Goal: Task Accomplishment & Management: Manage account settings

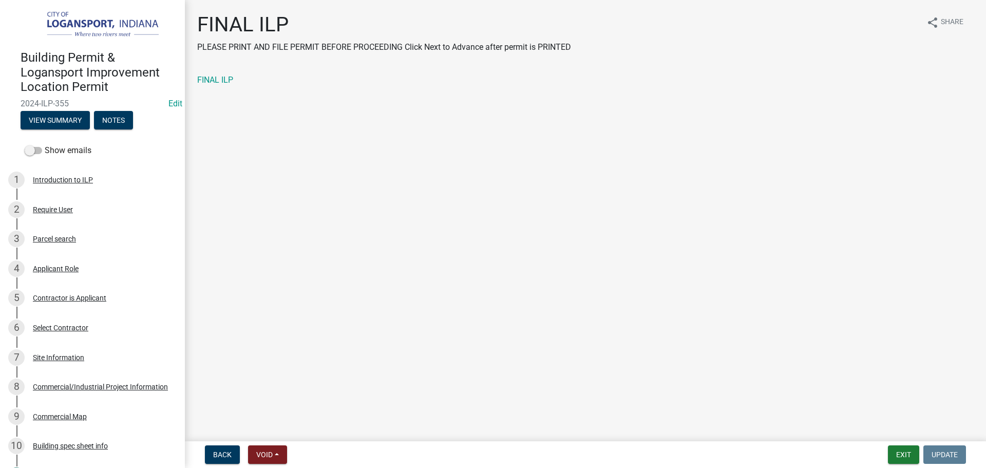
scroll to position [565, 0]
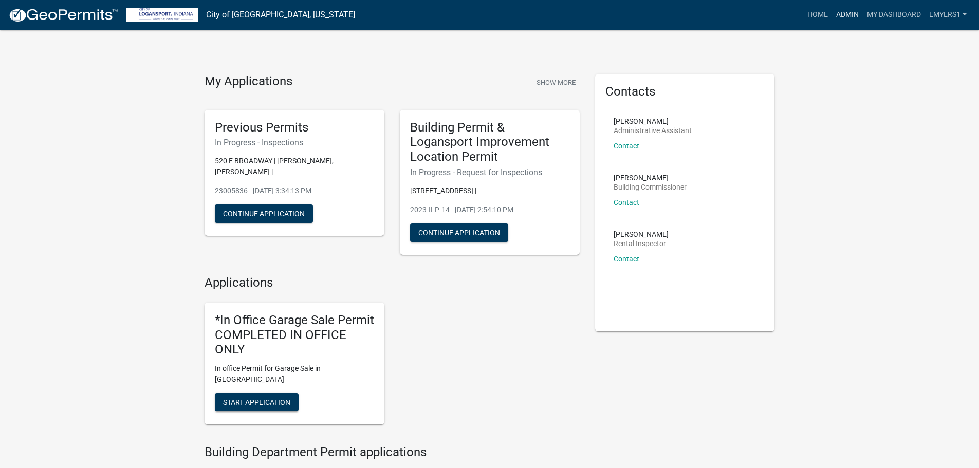
click at [845, 17] on link "Admin" at bounding box center [847, 15] width 31 height 20
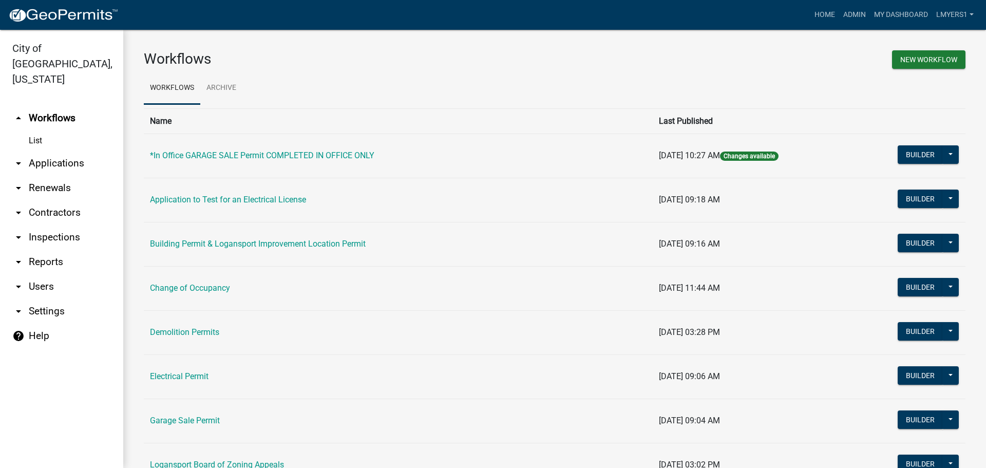
click at [32, 151] on link "arrow_drop_down Applications" at bounding box center [61, 163] width 123 height 25
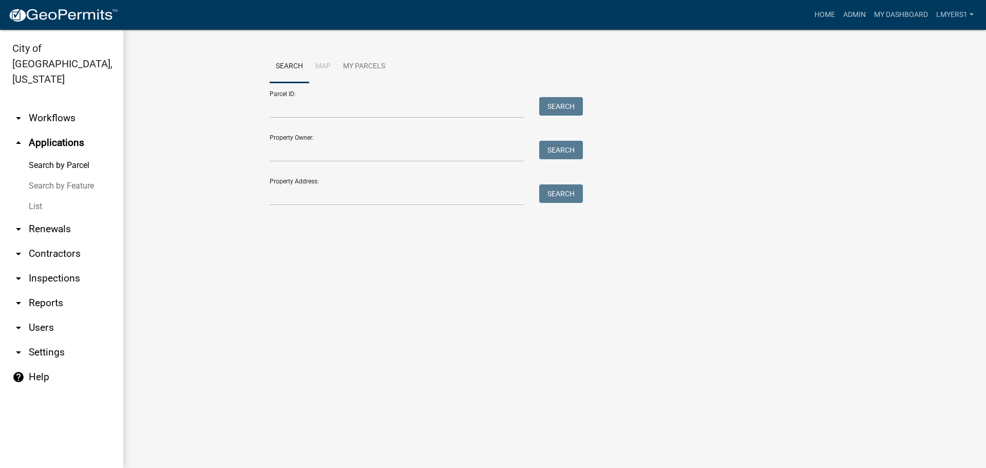
click at [38, 196] on link "List" at bounding box center [61, 206] width 123 height 21
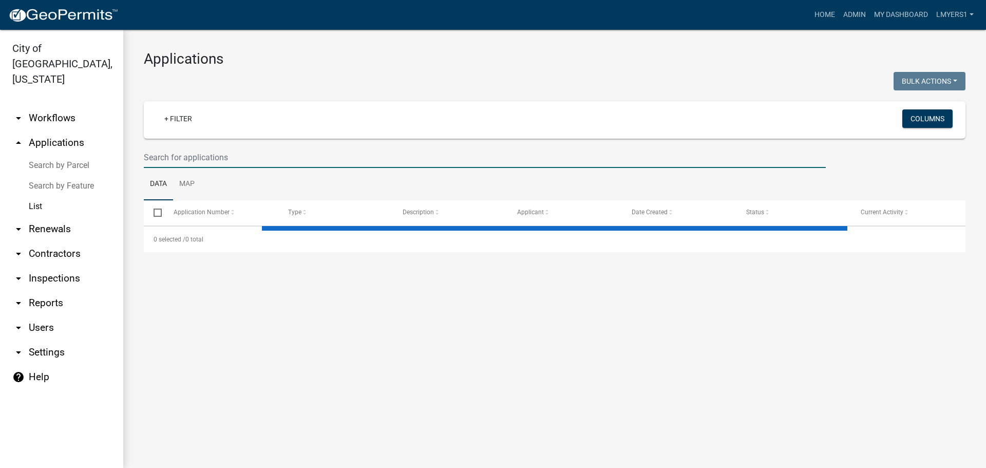
click at [222, 154] on input "text" at bounding box center [485, 157] width 682 height 21
select select "3: 100"
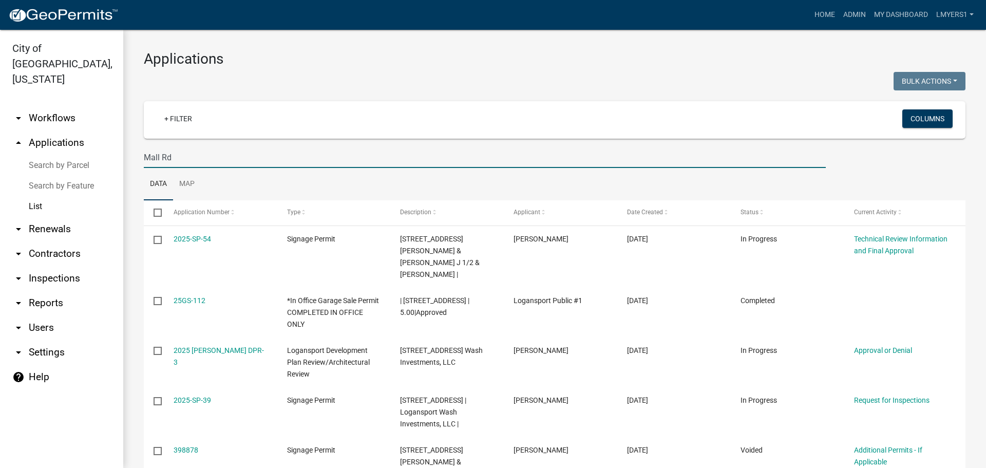
type input "Mall Rd"
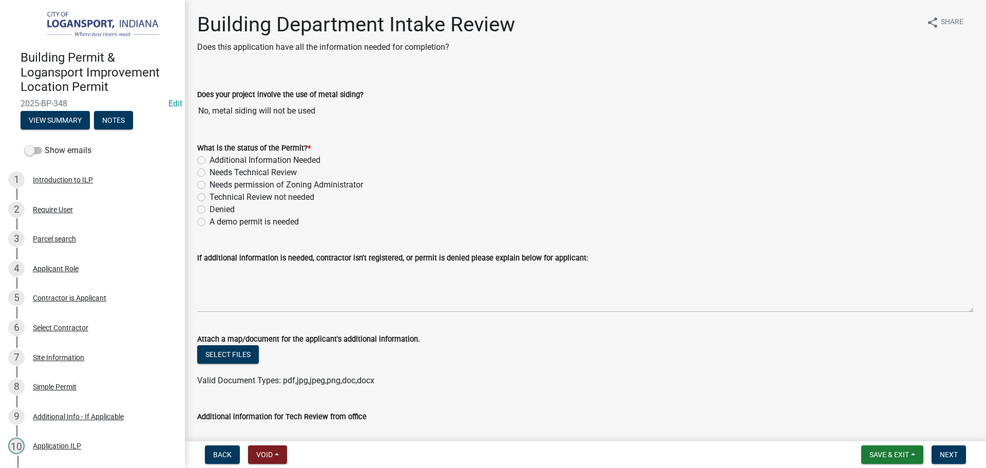
click at [210, 158] on label "Additional Information Needed" at bounding box center [265, 160] width 111 height 12
click at [210, 158] on input "Additional Information Needed" at bounding box center [213, 157] width 7 height 7
radio input "true"
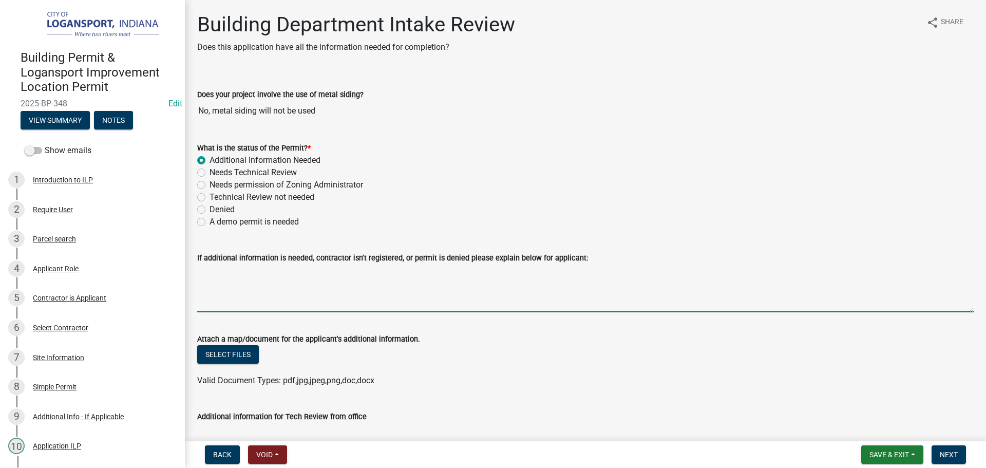
click at [211, 290] on textarea "If additional information is needed, contractor isn't registered, or permit is …" at bounding box center [585, 288] width 777 height 48
type textarea "I"
type textarea "A"
type textarea "We do not have a plumbing license for AMP. The State of Indiana requires"
click at [487, 273] on textarea "We do not have a plumbing license for AMP. The State of Indiana requires" at bounding box center [585, 288] width 777 height 48
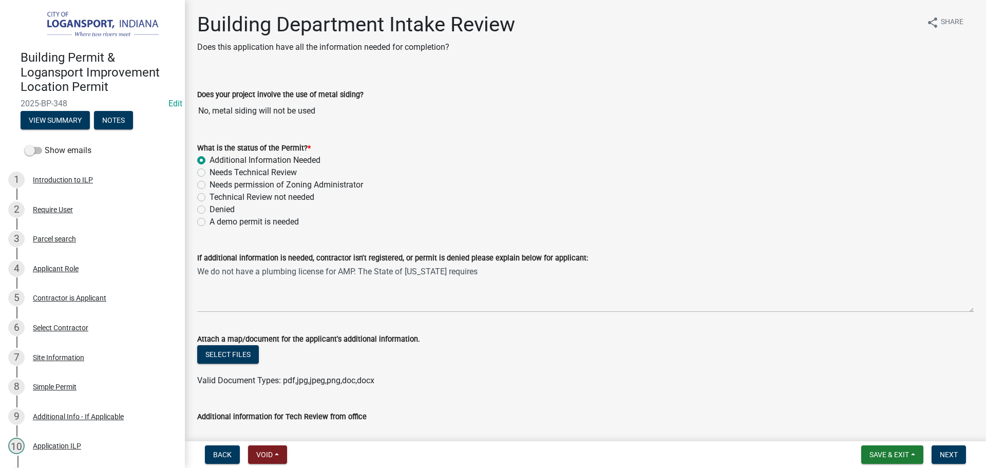
click at [210, 207] on label "Denied" at bounding box center [222, 209] width 25 height 12
click at [210, 207] on input "Denied" at bounding box center [213, 206] width 7 height 7
radio input "true"
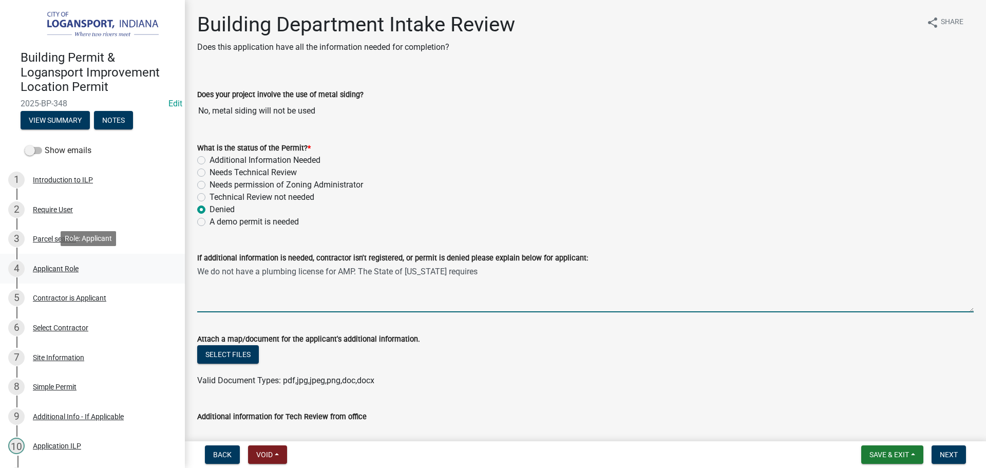
drag, startPoint x: 480, startPoint y: 271, endPoint x: 176, endPoint y: 270, distance: 303.6
click at [176, 270] on div "Building Permit & Logansport Improvement Location Permit 2025-BP-348 Edit View …" at bounding box center [493, 234] width 986 height 468
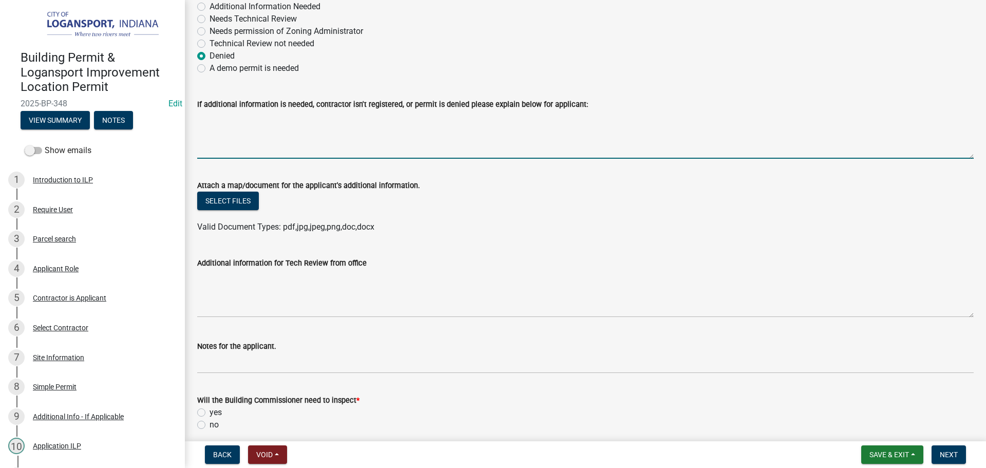
scroll to position [205, 0]
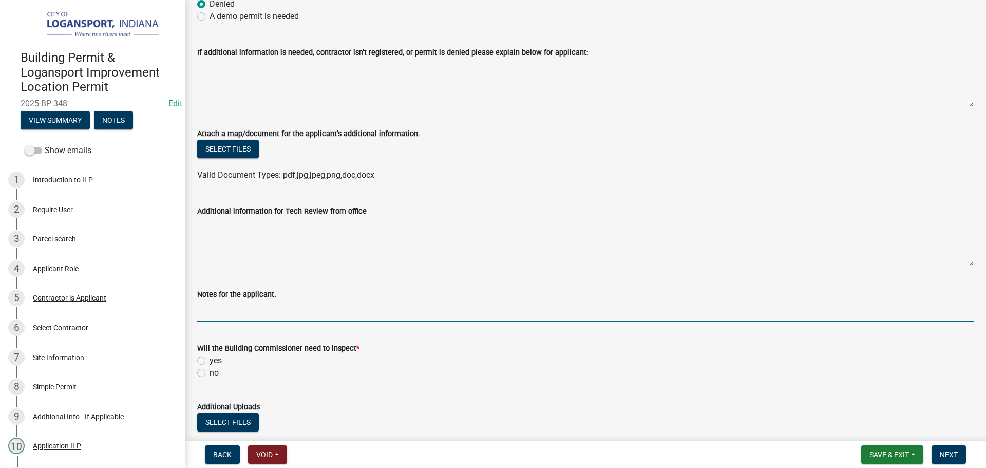
click at [226, 311] on input "Notes for the applicant." at bounding box center [585, 311] width 777 height 21
type input "Outside City Jurisdiction"
click at [210, 373] on label "no" at bounding box center [214, 373] width 9 height 12
click at [210, 373] on input "no" at bounding box center [213, 370] width 7 height 7
radio input "true"
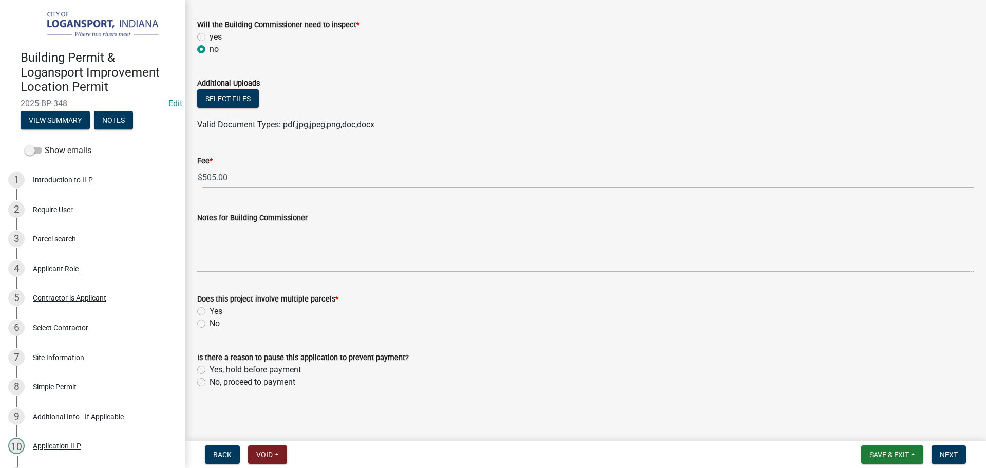
scroll to position [530, 0]
click at [196, 322] on div "Does this project involve multiple parcels * Yes No" at bounding box center [586, 304] width 792 height 49
click at [210, 321] on label "No" at bounding box center [215, 323] width 10 height 12
click at [210, 321] on input "No" at bounding box center [213, 320] width 7 height 7
radio input "true"
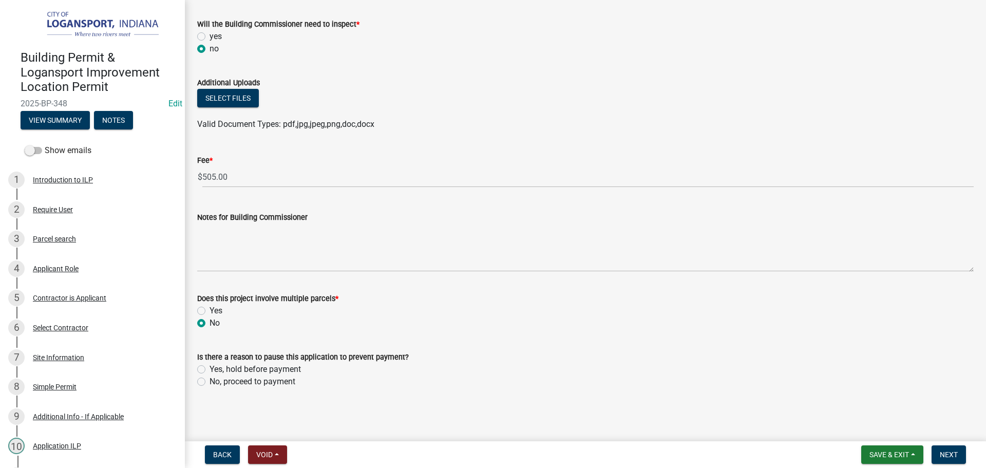
click at [194, 382] on div "Is there a reason to pause this application to prevent payment? Yes, hold befor…" at bounding box center [586, 363] width 792 height 49
click at [197, 382] on div "Is there a reason to pause this application to prevent payment? Yes, hold befor…" at bounding box center [586, 363] width 792 height 49
click at [210, 378] on label "No, proceed to payment" at bounding box center [253, 382] width 86 height 12
click at [210, 378] on input "No, proceed to payment" at bounding box center [213, 379] width 7 height 7
radio input "true"
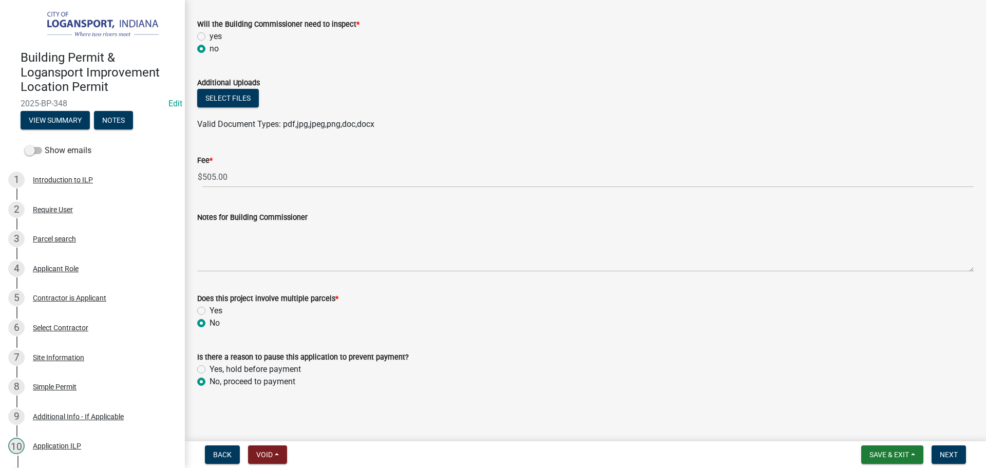
click at [967, 450] on form "Save & Exit Save Save & Exit Next" at bounding box center [913, 454] width 113 height 18
click at [950, 451] on span "Next" at bounding box center [949, 455] width 18 height 8
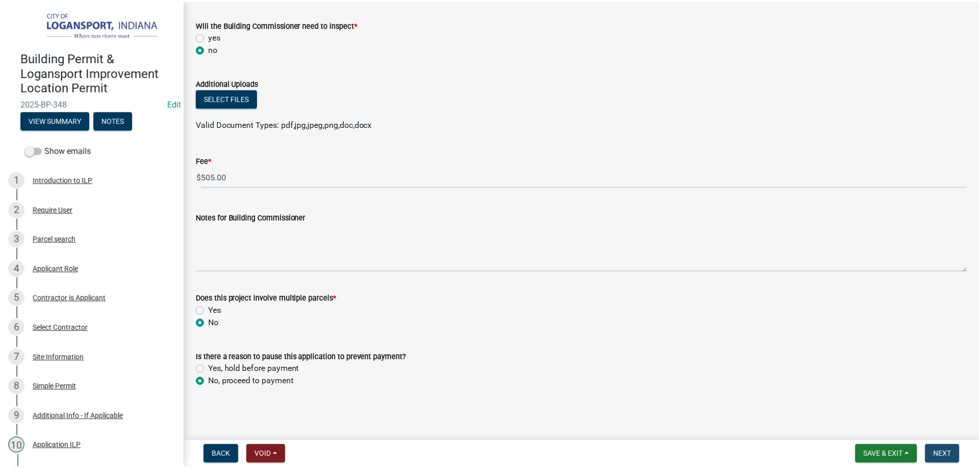
scroll to position [0, 0]
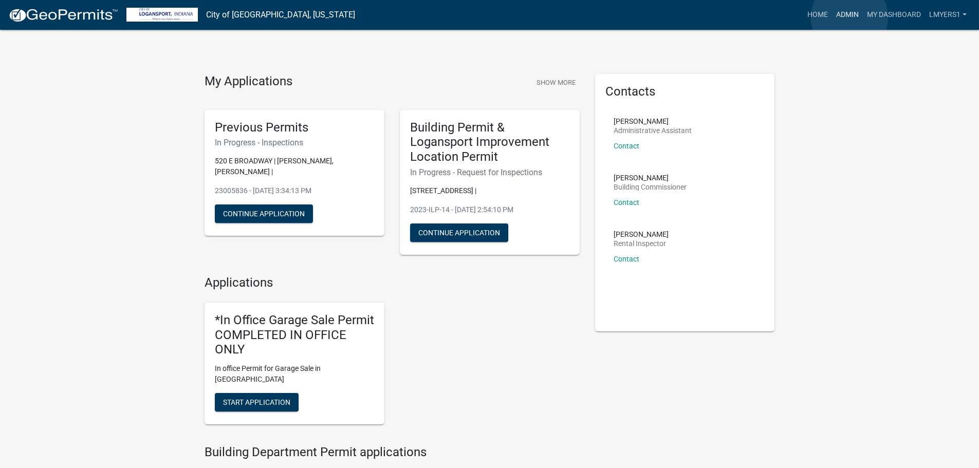
click at [849, 17] on link "Admin" at bounding box center [847, 15] width 31 height 20
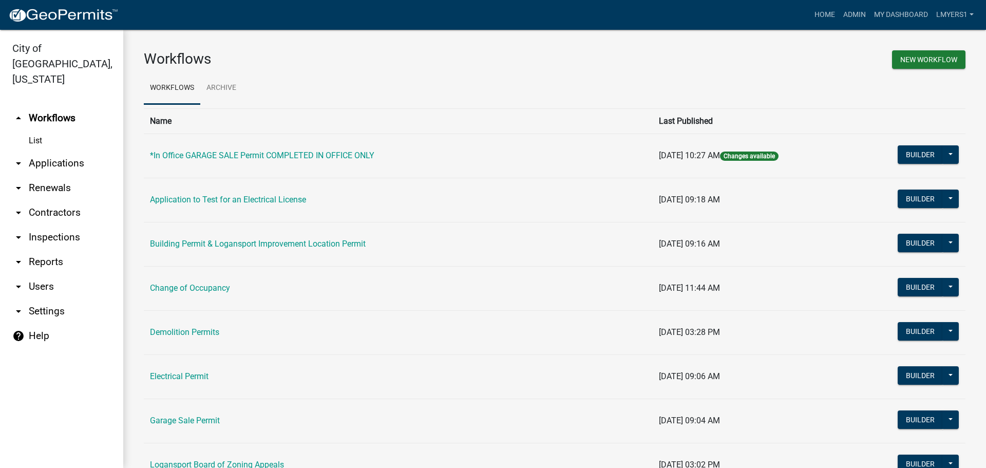
click at [47, 200] on link "arrow_drop_down Contractors" at bounding box center [61, 212] width 123 height 25
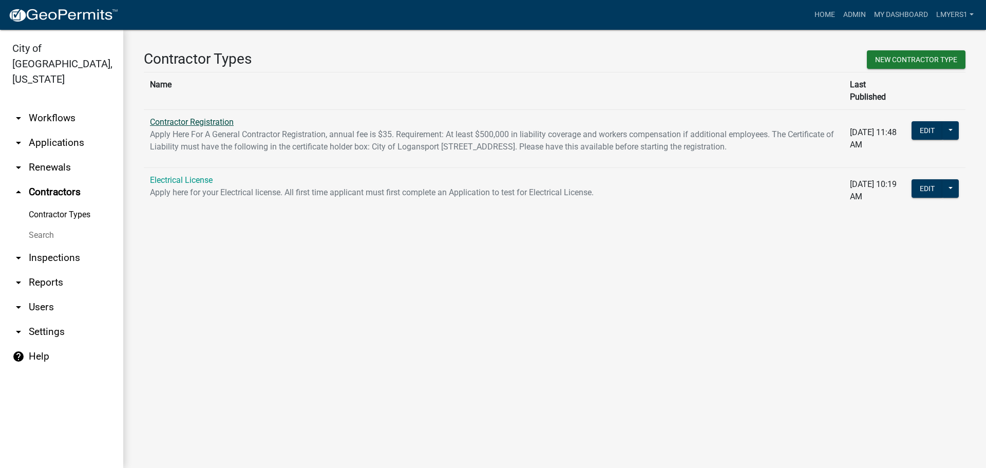
click at [174, 117] on link "Contractor Registration" at bounding box center [192, 122] width 84 height 10
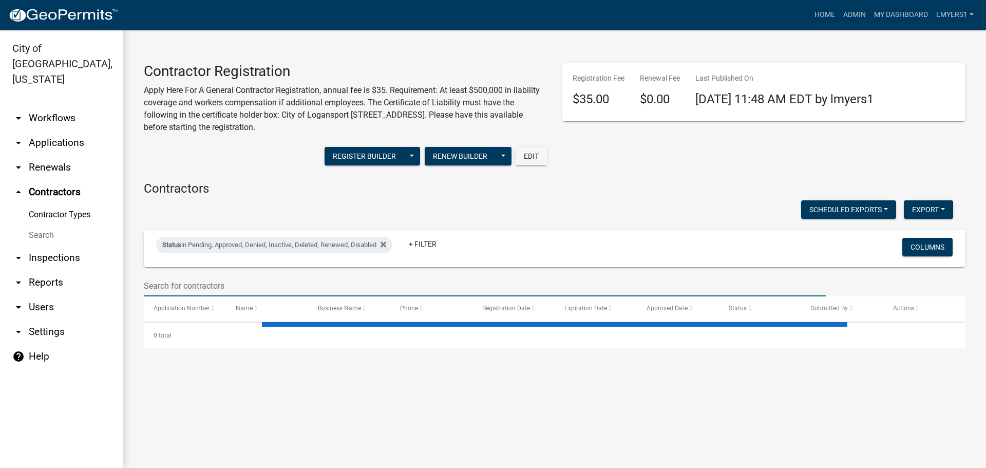
click at [179, 281] on input "text" at bounding box center [485, 285] width 682 height 21
select select "3: 100"
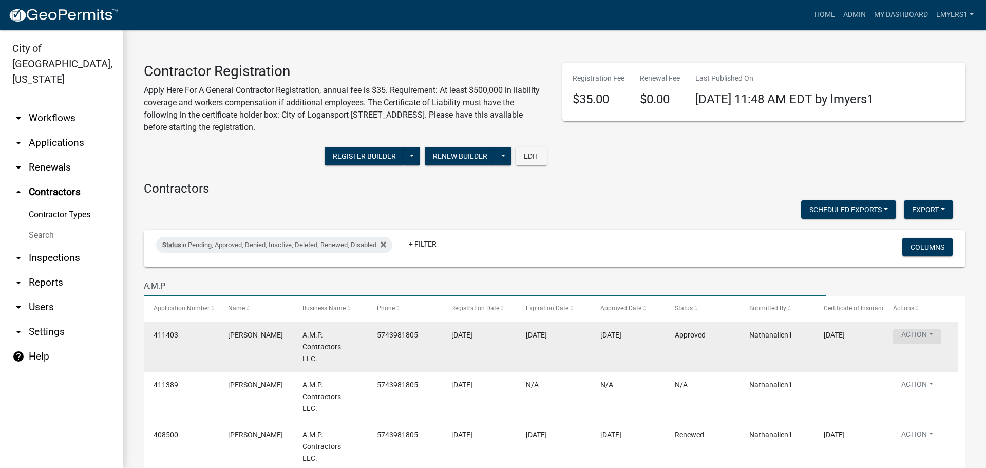
type input "A.M.P"
click at [924, 333] on button "Action" at bounding box center [917, 336] width 48 height 15
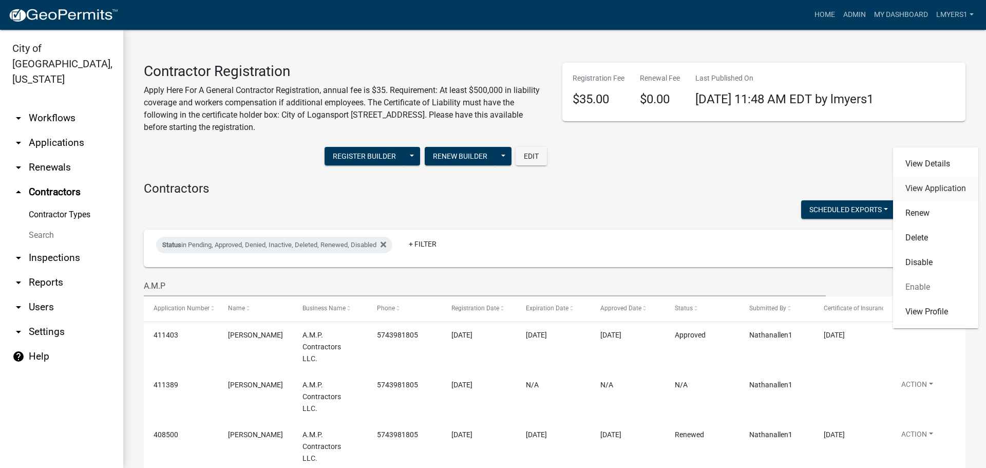
click at [952, 190] on link "View Application" at bounding box center [935, 188] width 85 height 25
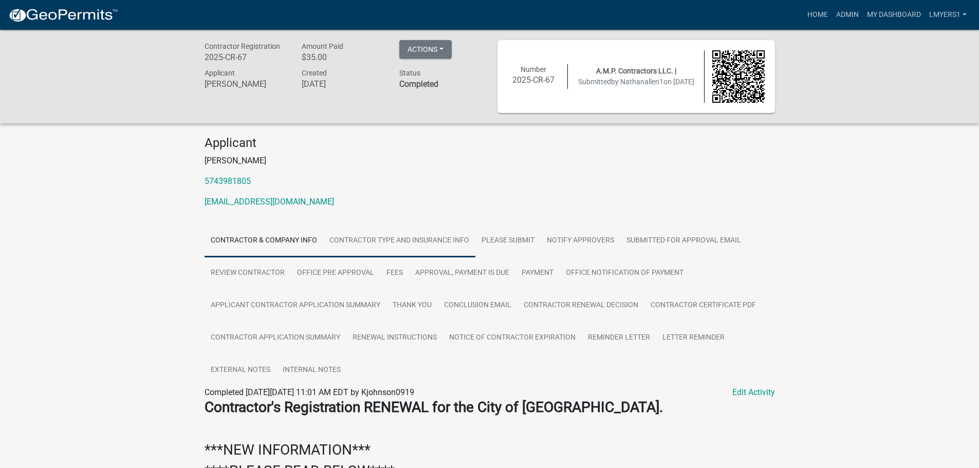
click at [447, 243] on link "Contractor Type and Insurance Info" at bounding box center [399, 241] width 152 height 33
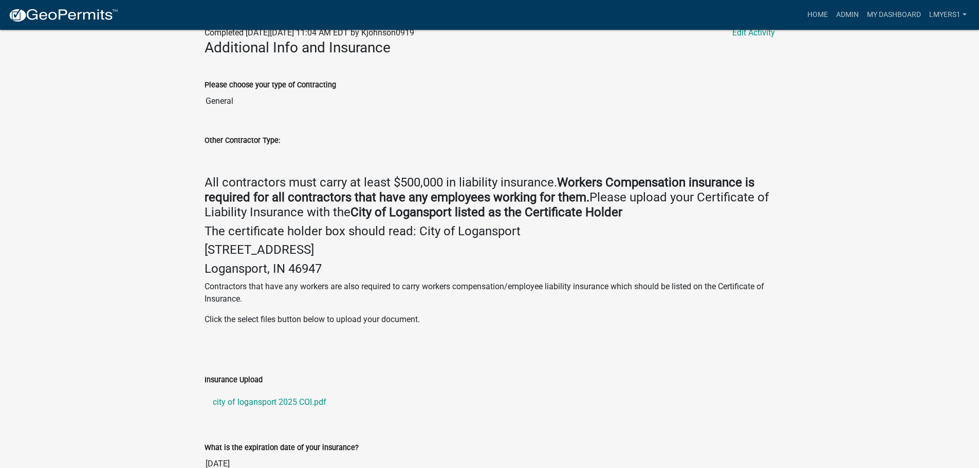
scroll to position [528, 0]
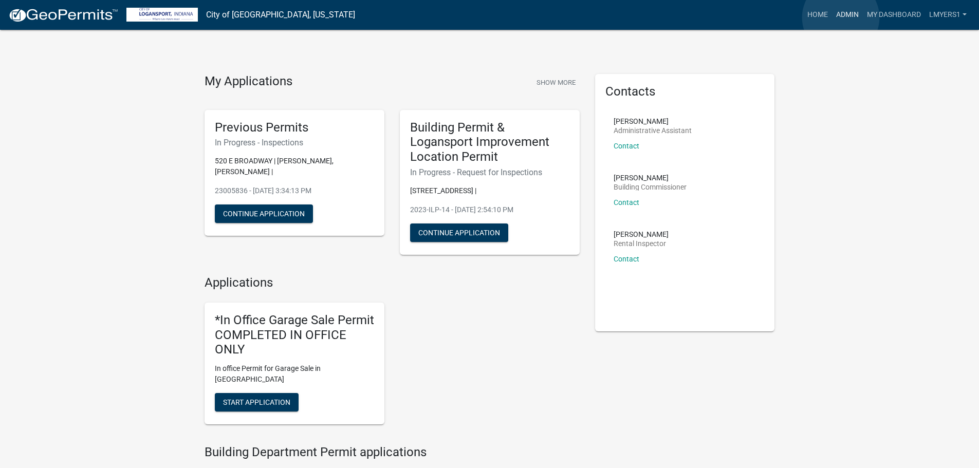
click at [842, 17] on link "Admin" at bounding box center [847, 15] width 31 height 20
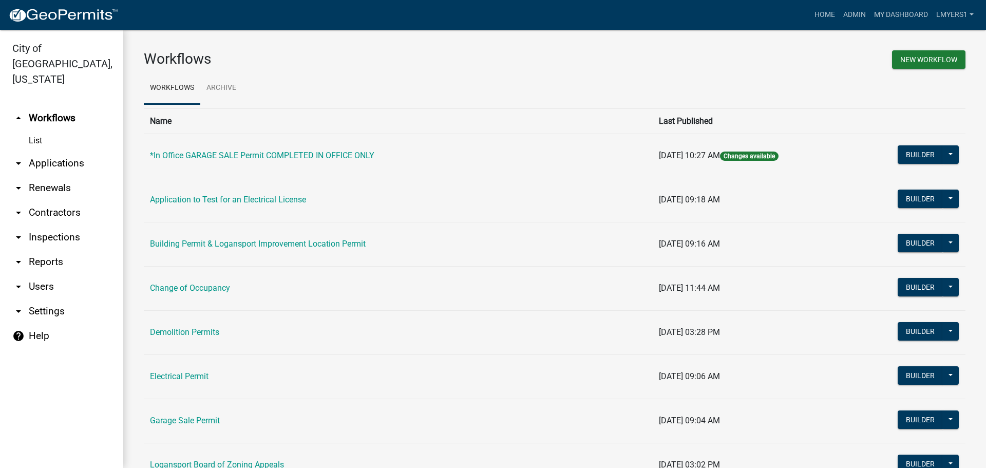
click at [38, 151] on link "arrow_drop_down Applications" at bounding box center [61, 163] width 123 height 25
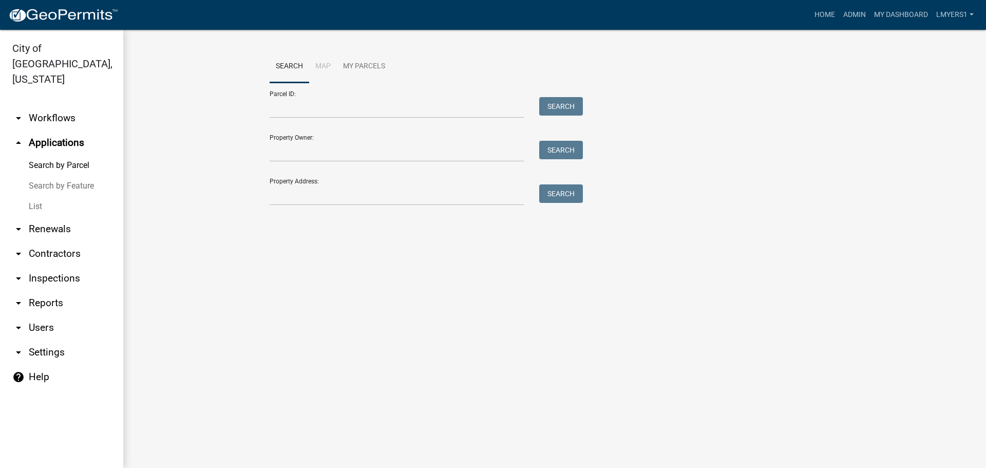
click at [32, 196] on link "List" at bounding box center [61, 206] width 123 height 21
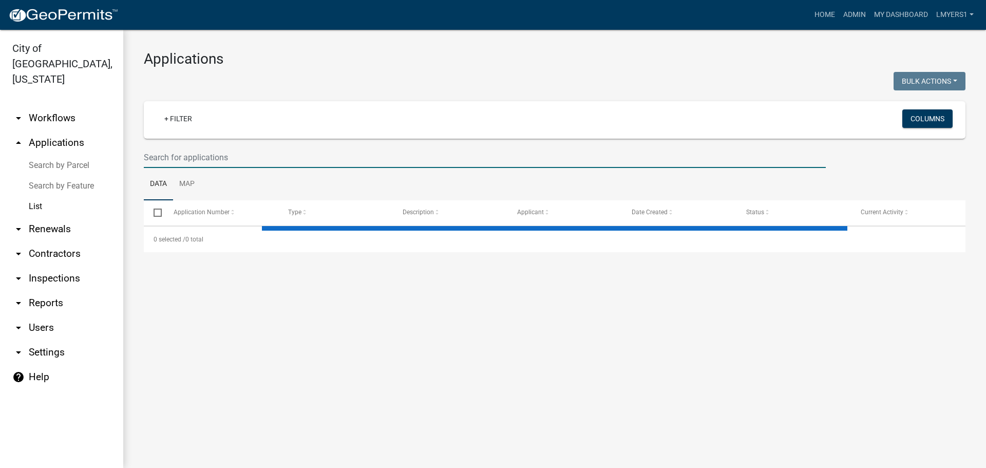
click at [158, 160] on input "text" at bounding box center [485, 157] width 682 height 21
select select "3: 100"
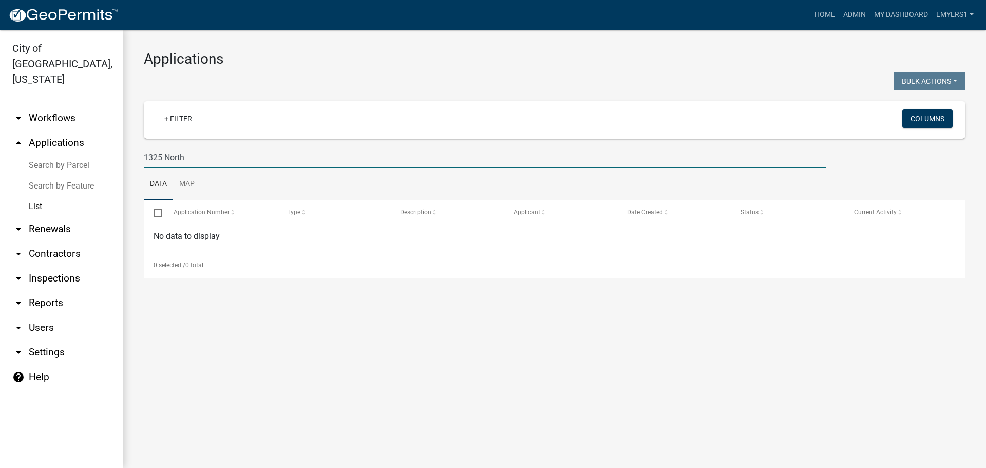
type input "1325 North"
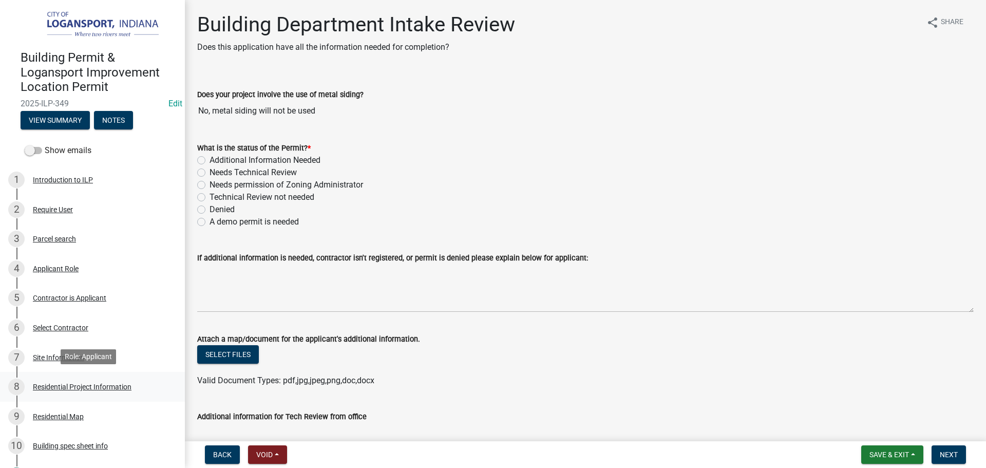
click at [56, 383] on div "Residential Project Information" at bounding box center [82, 386] width 99 height 7
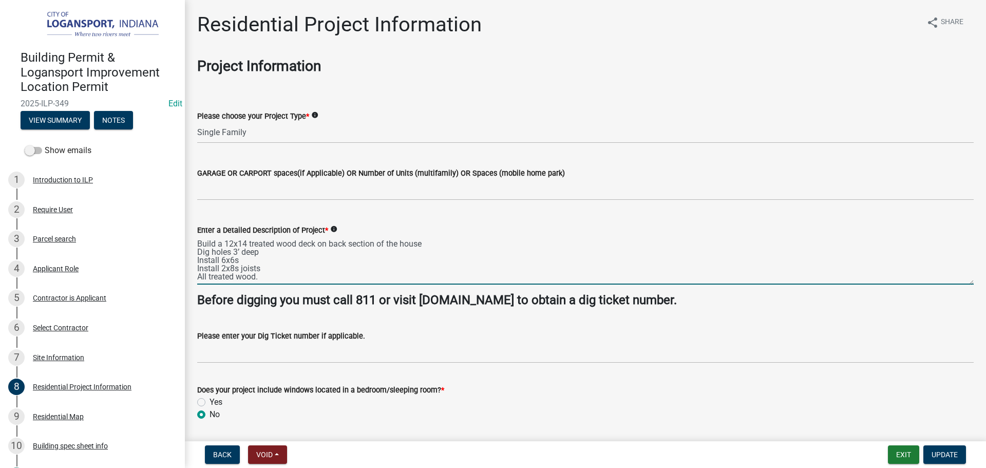
click at [273, 253] on textarea "Build a 12x14 treated wood deck on back section of the house Dig holes 3’ deep …" at bounding box center [585, 260] width 777 height 48
click at [262, 132] on select "Select Item... Single Family Pole Barn Home Multi Family Addition to Dwelling(a…" at bounding box center [585, 132] width 777 height 21
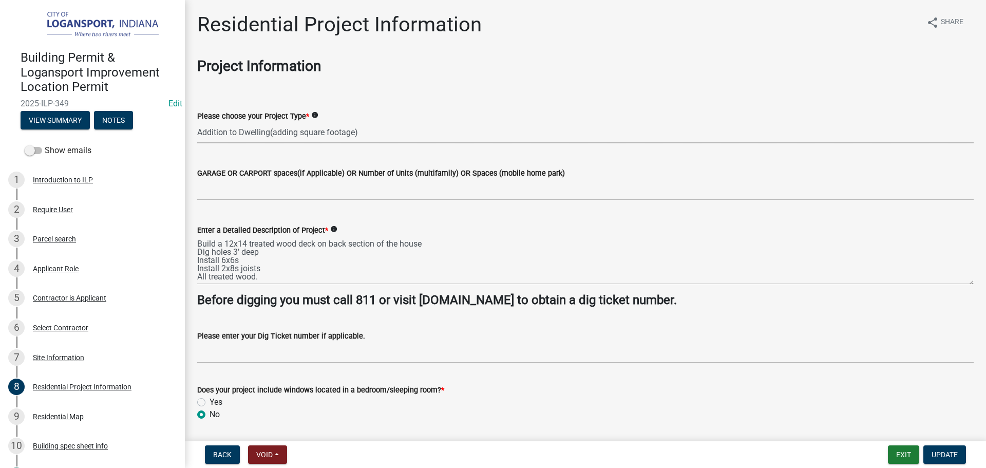
click at [197, 122] on select "Select Item... Single Family Pole Barn Home Multi Family Addition to Dwelling(a…" at bounding box center [585, 132] width 777 height 21
select select "59abff2c-ba26-45a8-b0a1-b870ff6f39ec"
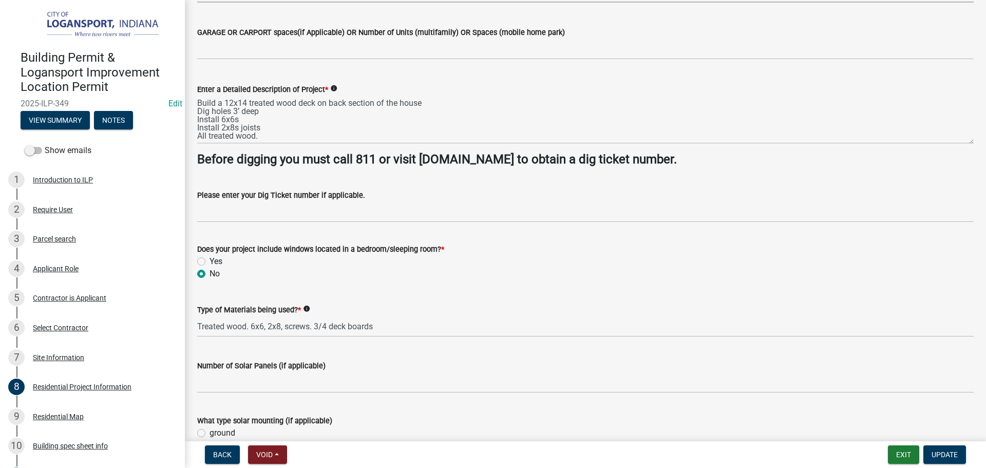
scroll to position [205, 0]
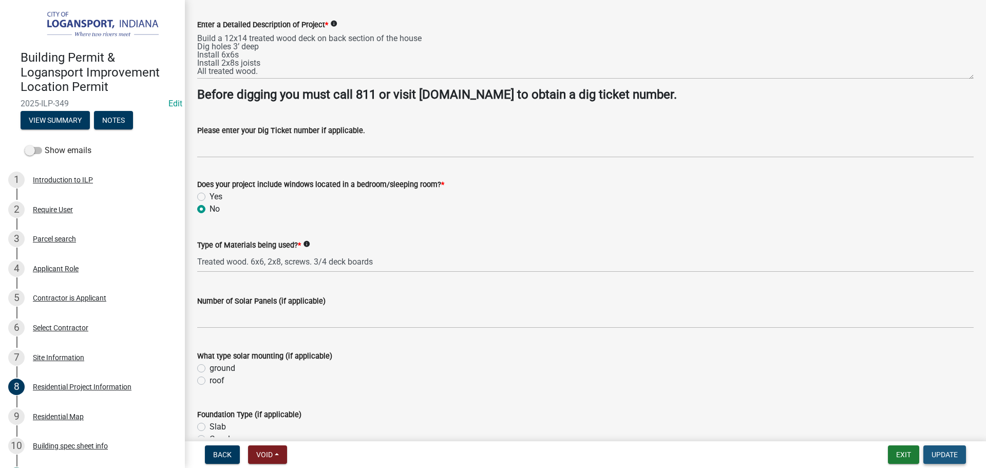
click at [950, 454] on span "Update" at bounding box center [945, 455] width 26 height 8
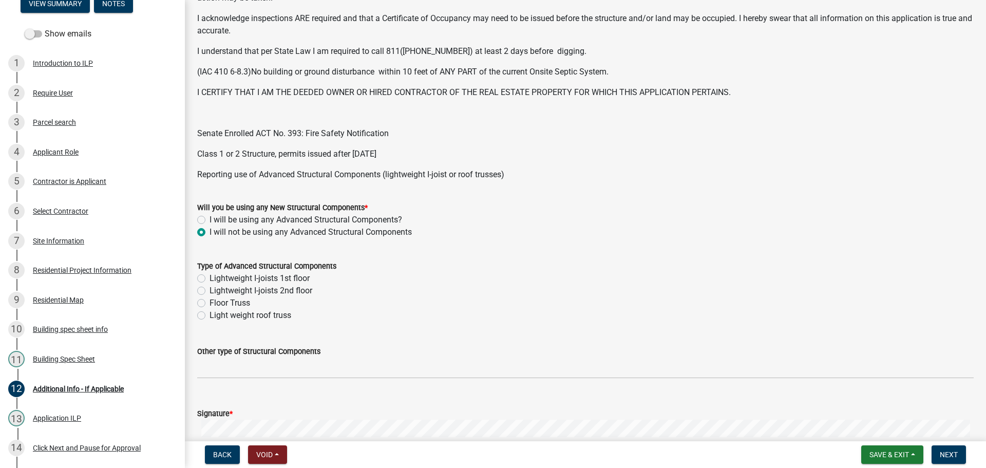
scroll to position [255, 0]
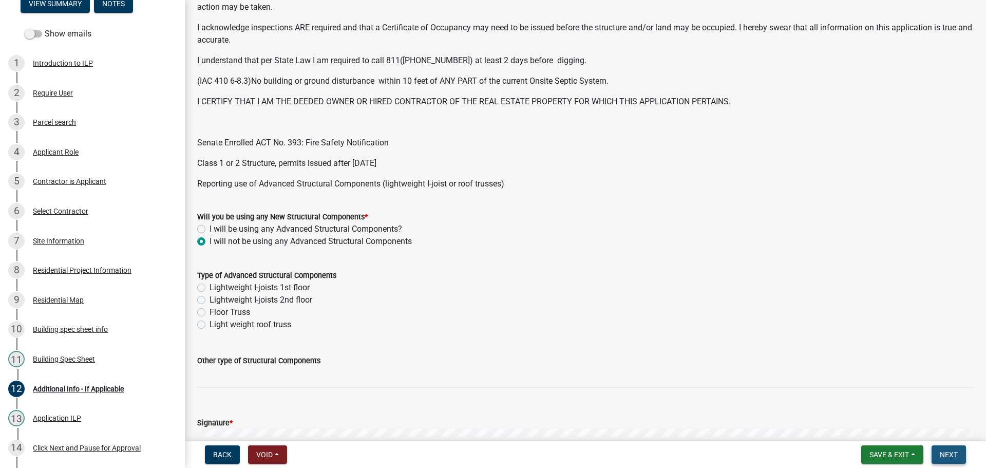
click at [945, 455] on span "Next" at bounding box center [949, 455] width 18 height 8
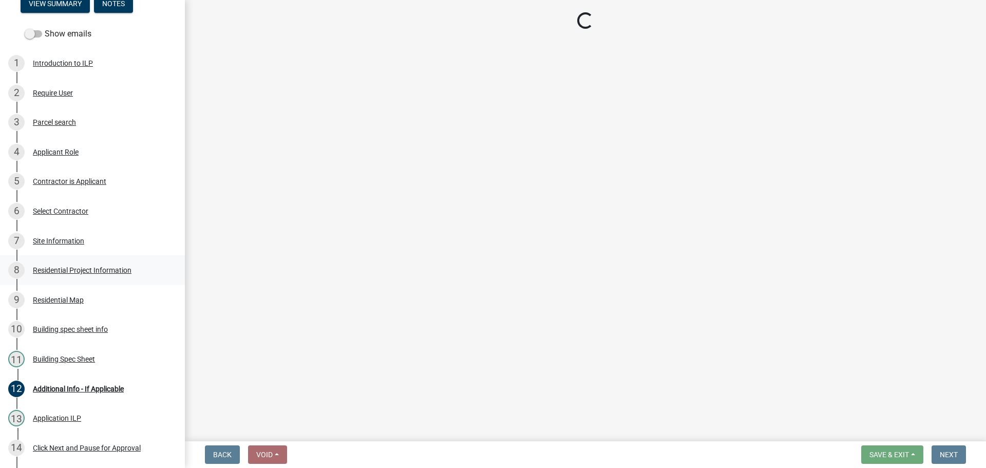
click at [72, 269] on div "Residential Project Information" at bounding box center [82, 270] width 99 height 7
select select "59abff2c-ba26-45a8-b0a1-b870ff6f39ec"
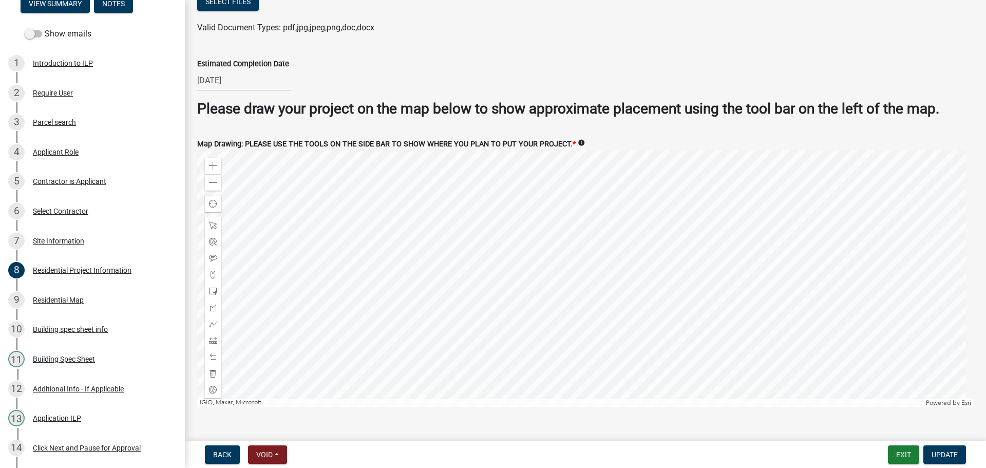
scroll to position [1975, 0]
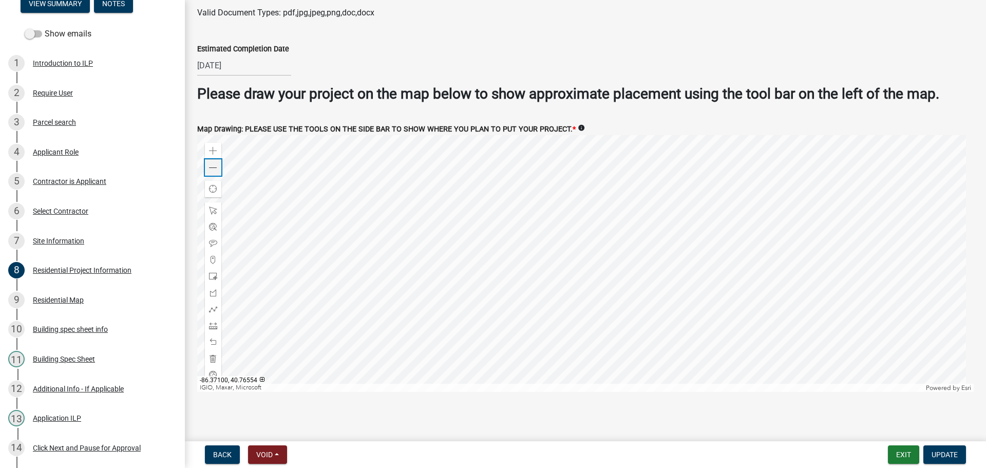
click at [220, 166] on div "Zoom out" at bounding box center [213, 167] width 16 height 16
click at [216, 147] on span at bounding box center [213, 151] width 8 height 8
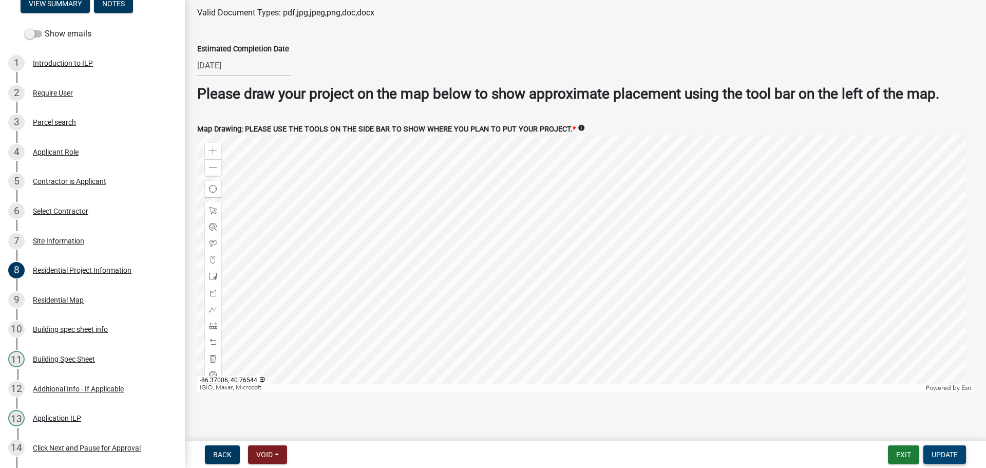
click at [937, 456] on span "Update" at bounding box center [945, 455] width 26 height 8
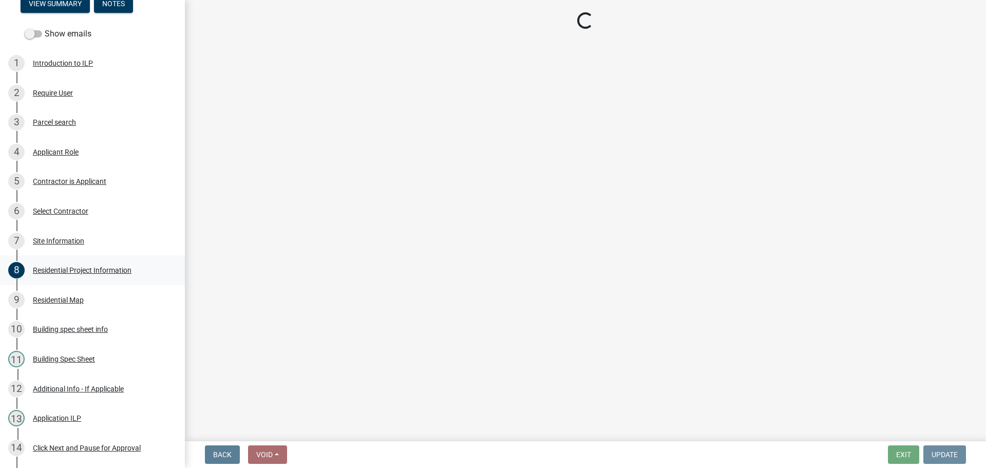
scroll to position [0, 0]
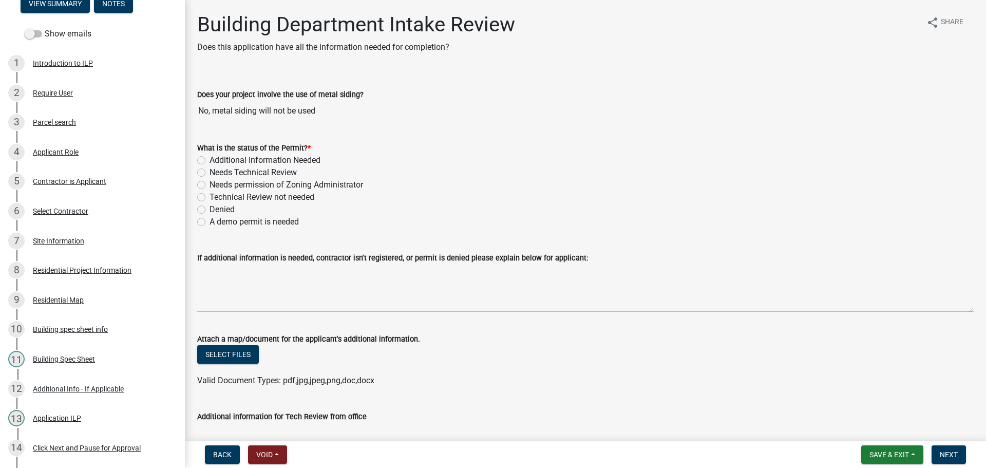
click at [210, 172] on label "Needs Technical Review" at bounding box center [253, 172] width 87 height 12
click at [210, 172] on input "Needs Technical Review" at bounding box center [213, 169] width 7 height 7
radio input "true"
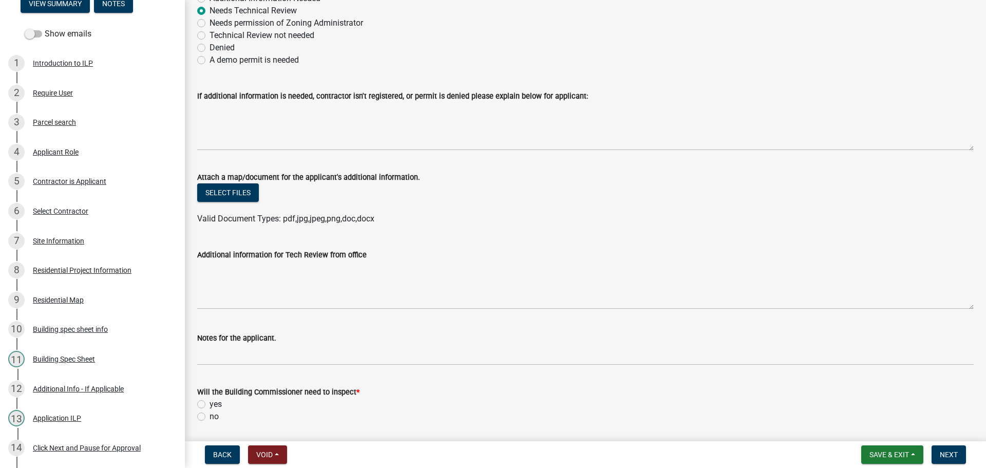
scroll to position [205, 0]
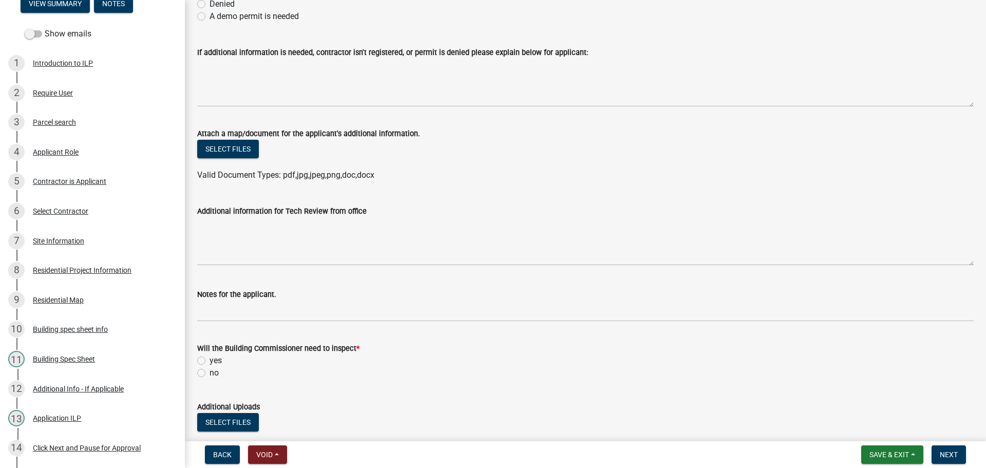
click at [210, 361] on label "yes" at bounding box center [216, 360] width 12 height 12
click at [210, 361] on input "yes" at bounding box center [213, 357] width 7 height 7
radio input "true"
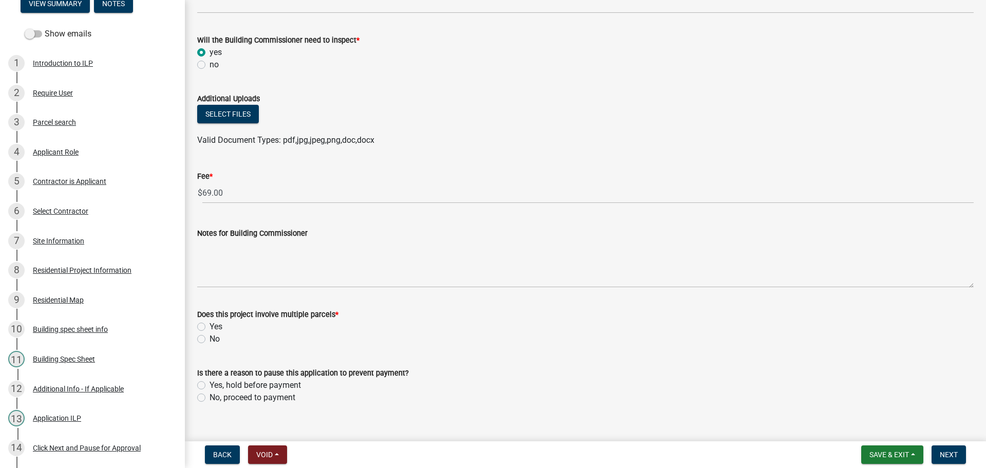
scroll to position [530, 0]
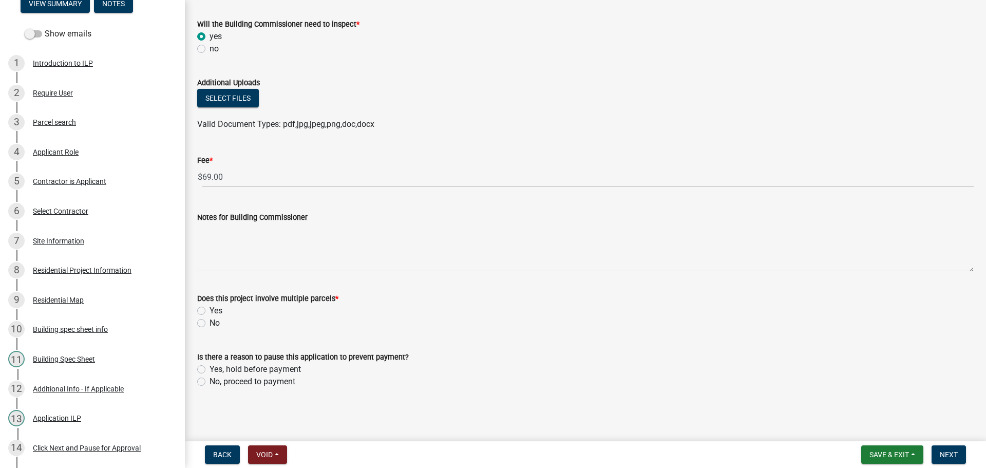
click at [210, 327] on label "No" at bounding box center [215, 323] width 10 height 12
click at [210, 324] on input "No" at bounding box center [213, 320] width 7 height 7
radio input "true"
drag, startPoint x: 202, startPoint y: 380, endPoint x: 211, endPoint y: 374, distance: 10.7
click at [210, 378] on label "No, proceed to payment" at bounding box center [253, 382] width 86 height 12
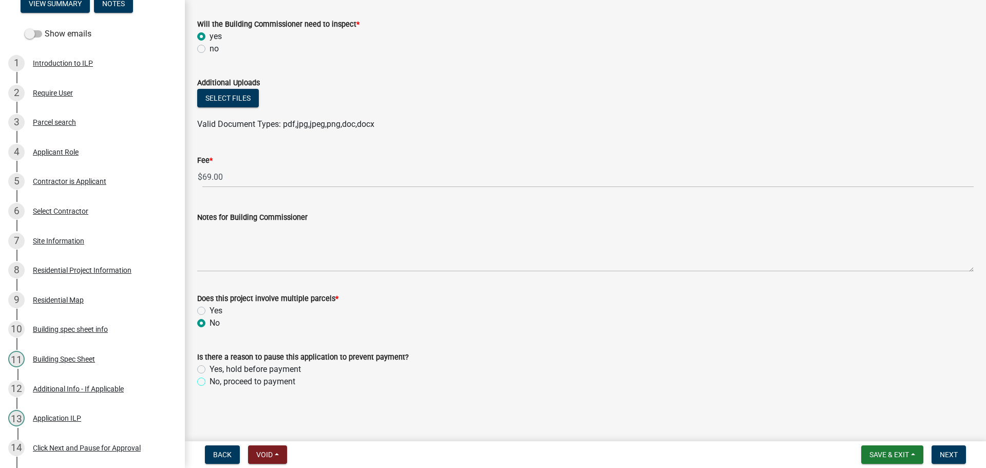
click at [210, 378] on input "No, proceed to payment" at bounding box center [213, 379] width 7 height 7
radio input "true"
click at [881, 454] on span "Save & Exit" at bounding box center [890, 455] width 40 height 8
click at [864, 403] on button "Save" at bounding box center [883, 403] width 82 height 25
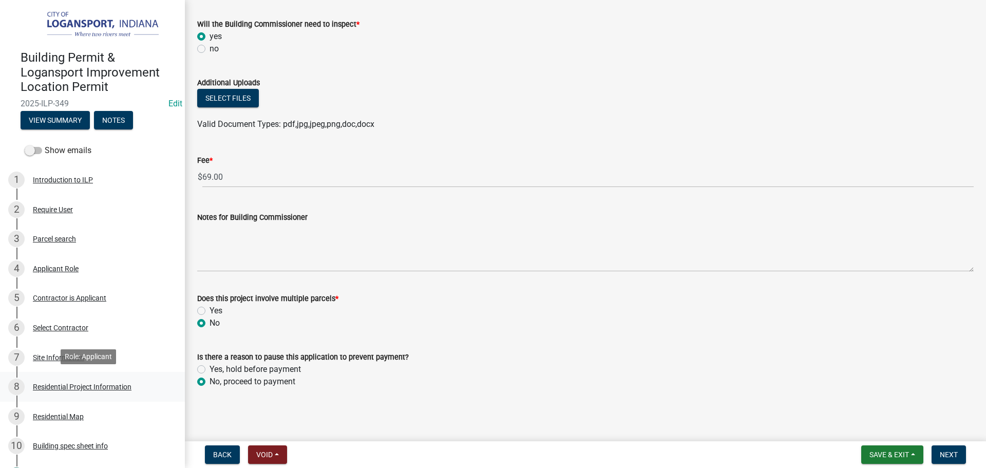
click at [61, 383] on div "Residential Project Information" at bounding box center [82, 386] width 99 height 7
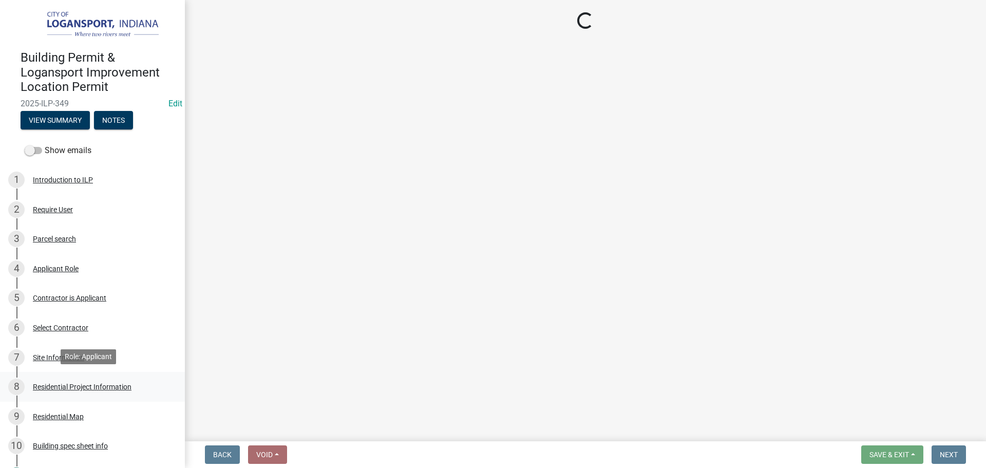
scroll to position [0, 0]
select select "59abff2c-ba26-45a8-b0a1-b870ff6f39ec"
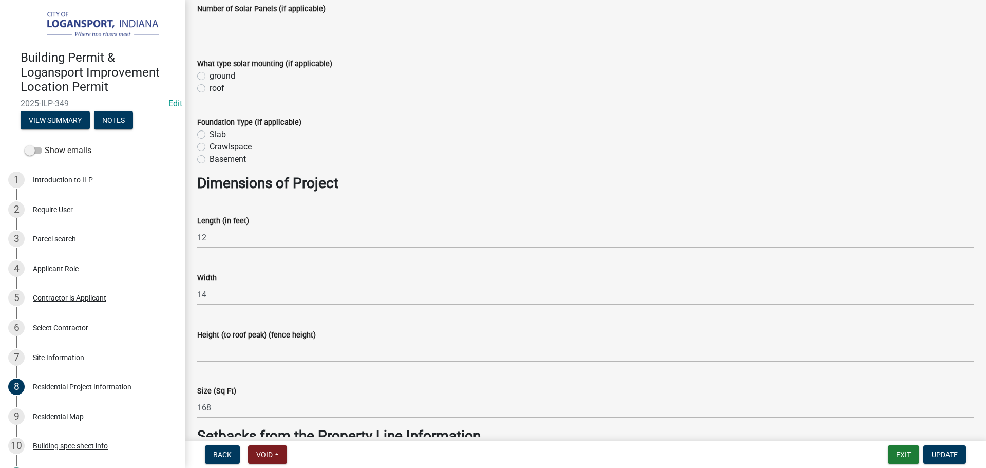
scroll to position [514, 0]
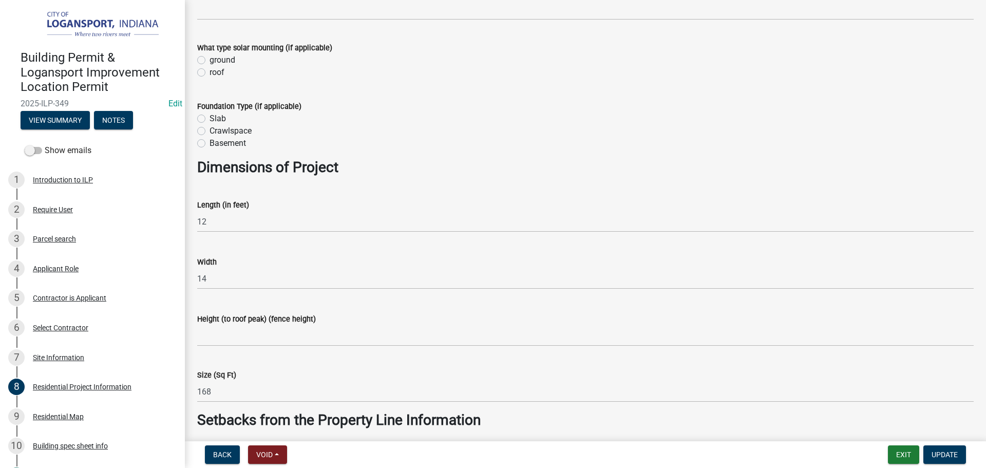
click at [203, 323] on label "Height (to roof peak) (fence height)" at bounding box center [256, 319] width 119 height 7
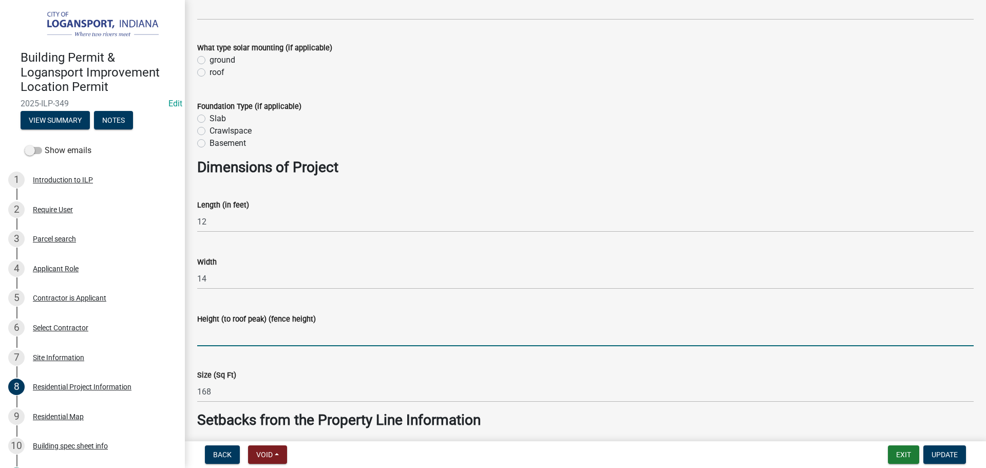
click at [203, 325] on input "Height (to roof peak) (fence height)" at bounding box center [585, 335] width 777 height 21
type input "12""
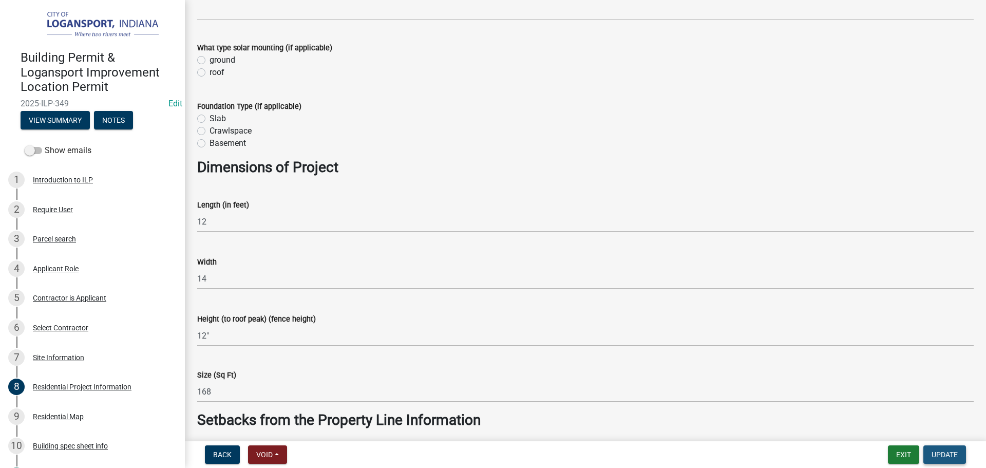
click at [956, 457] on span "Update" at bounding box center [945, 455] width 26 height 8
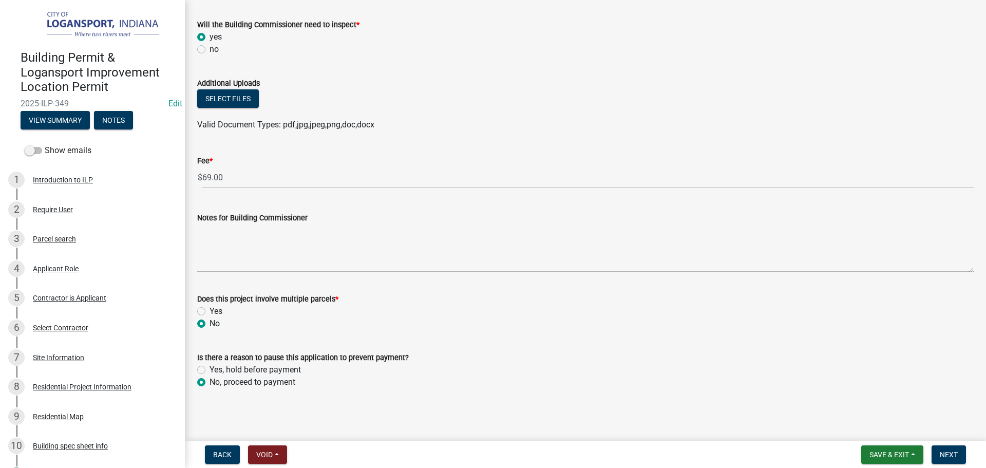
scroll to position [530, 0]
click at [951, 459] on span "Next" at bounding box center [949, 455] width 18 height 8
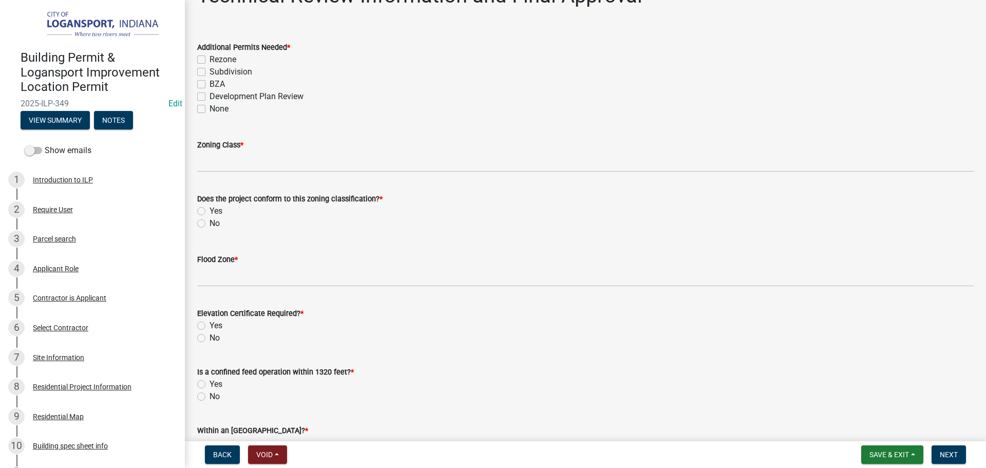
scroll to position [0, 0]
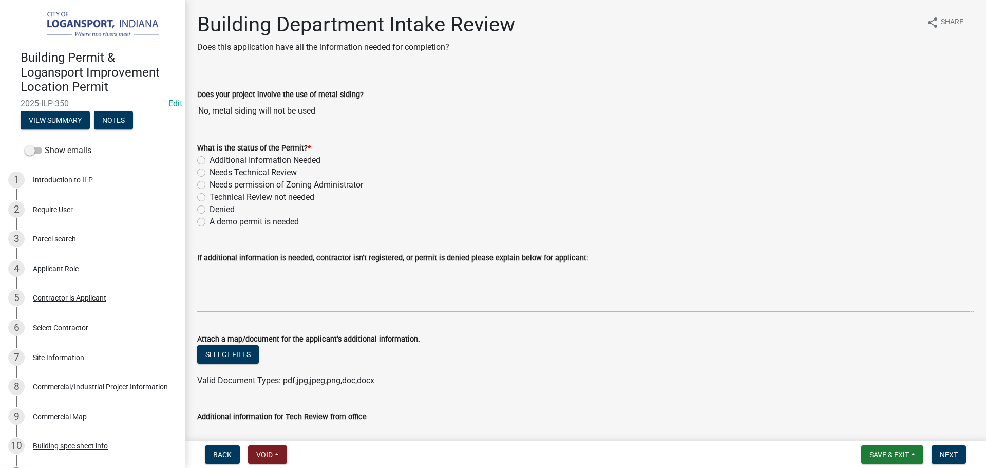
click at [210, 170] on label "Needs Technical Review" at bounding box center [253, 172] width 87 height 12
click at [210, 170] on input "Needs Technical Review" at bounding box center [213, 169] width 7 height 7
radio input "true"
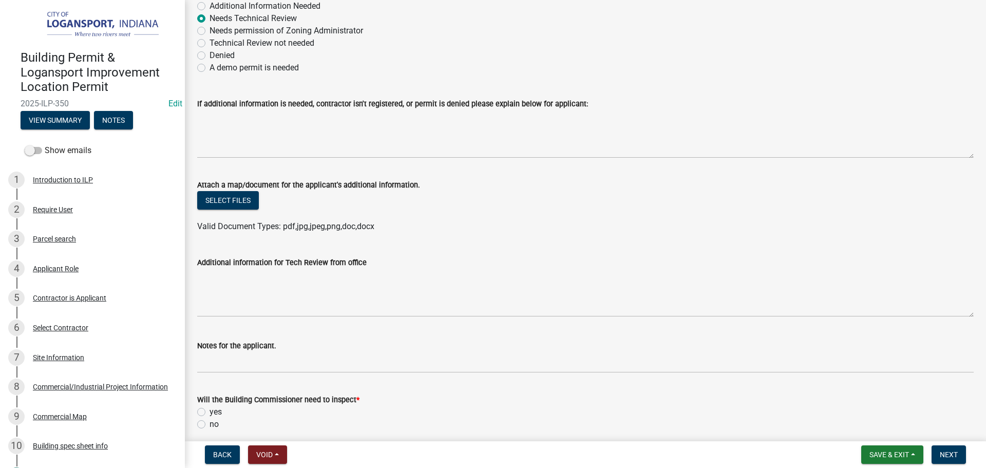
scroll to position [205, 0]
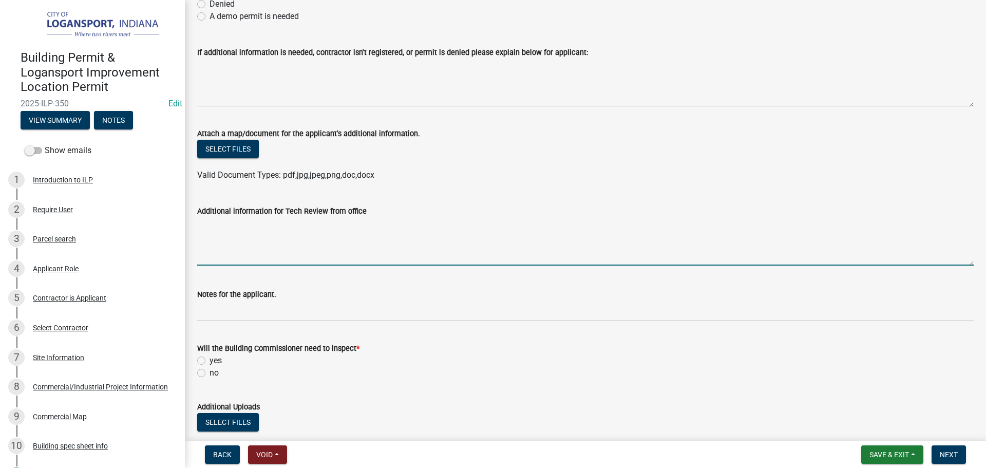
click at [234, 246] on textarea "Additional information for Tech Review from office" at bounding box center [585, 241] width 777 height 48
click at [392, 224] on textarea "This was previously applied for and approved 2024-ILp-355" at bounding box center [585, 241] width 777 height 48
type textarea "This was previously applied for and approved 2024-ILP-355"
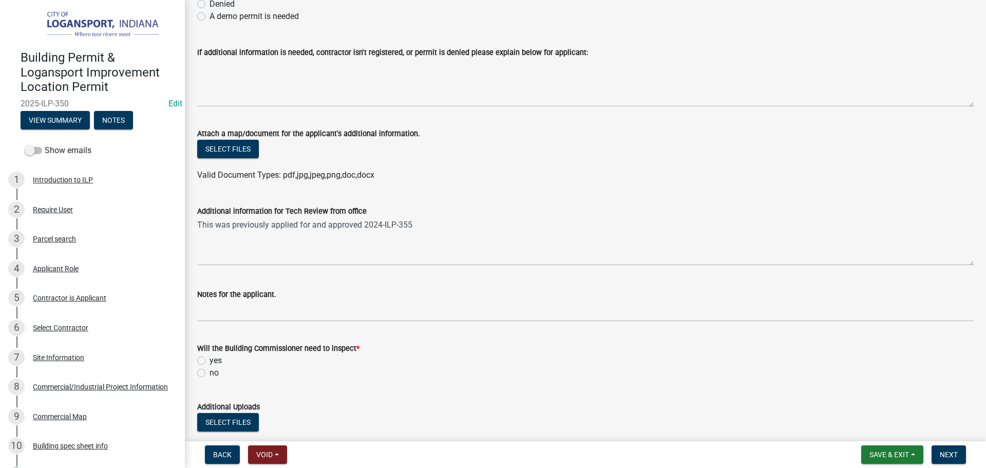
click at [210, 362] on label "yes" at bounding box center [216, 360] width 12 height 12
click at [210, 361] on input "yes" at bounding box center [213, 357] width 7 height 7
radio input "true"
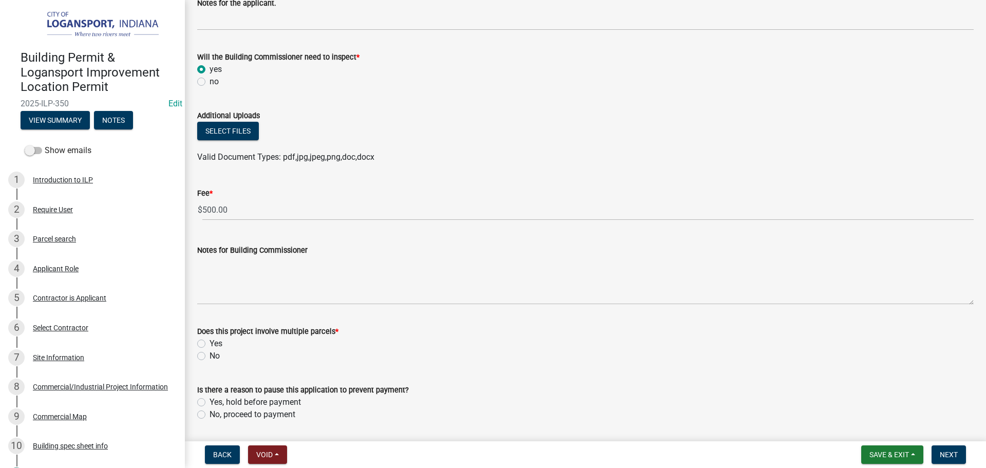
scroll to position [514, 0]
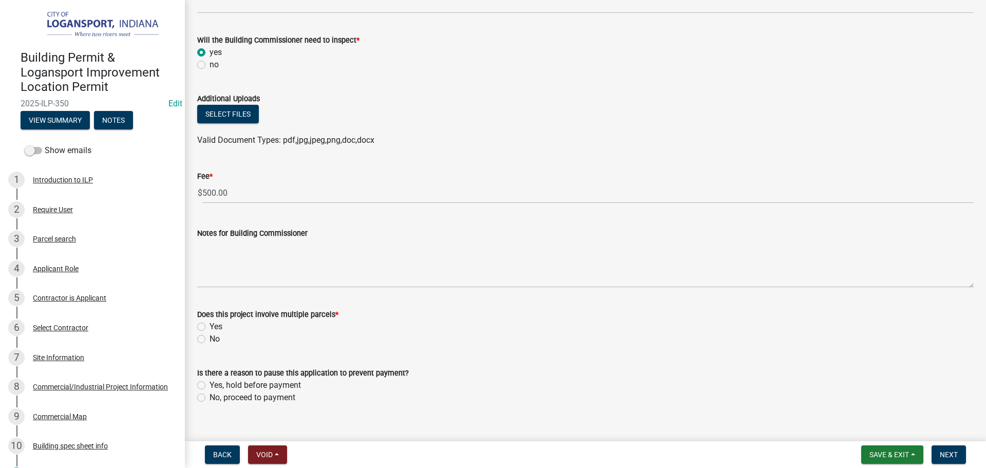
click at [210, 336] on label "No" at bounding box center [215, 339] width 10 height 12
click at [210, 336] on input "No" at bounding box center [213, 336] width 7 height 7
radio input "true"
click at [210, 395] on label "No, proceed to payment" at bounding box center [253, 397] width 86 height 12
click at [210, 395] on input "No, proceed to payment" at bounding box center [213, 394] width 7 height 7
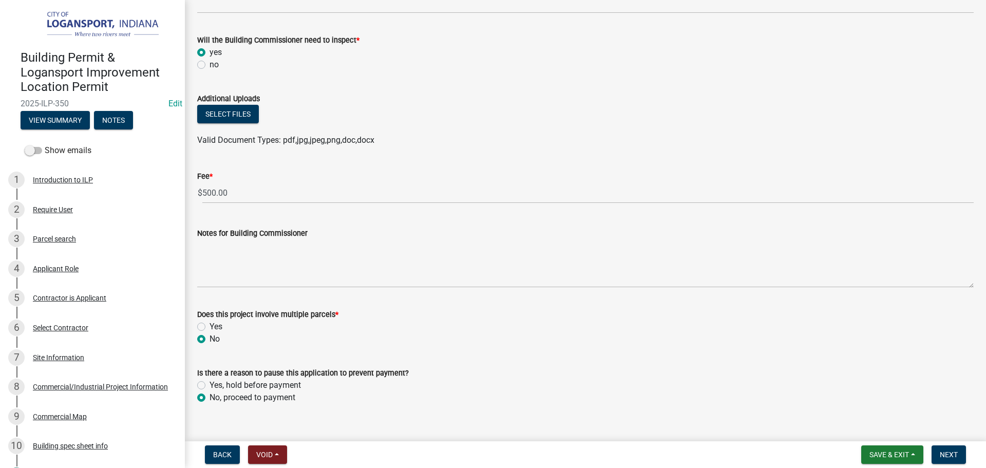
radio input "true"
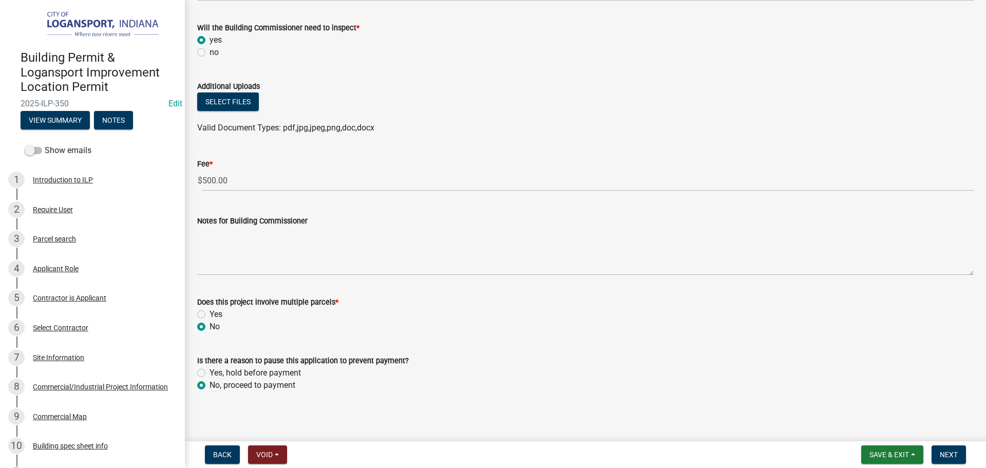
scroll to position [530, 0]
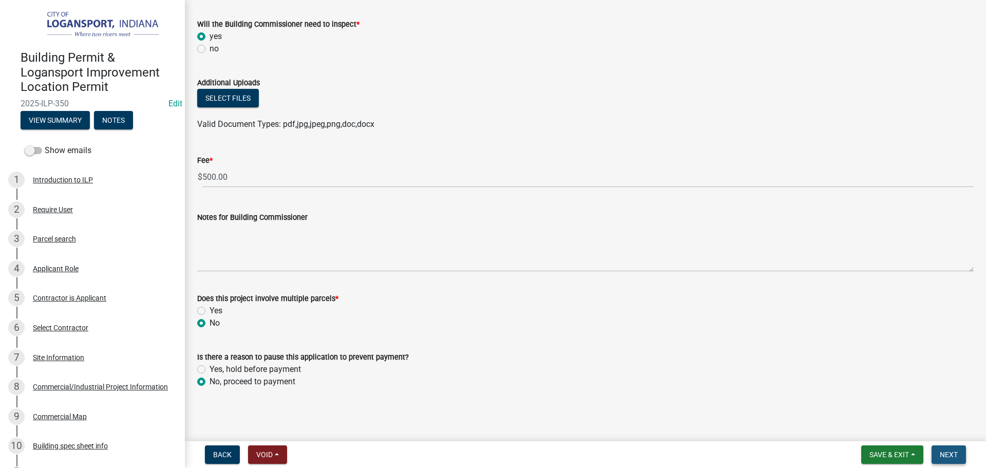
click at [958, 453] on span "Next" at bounding box center [949, 455] width 18 height 8
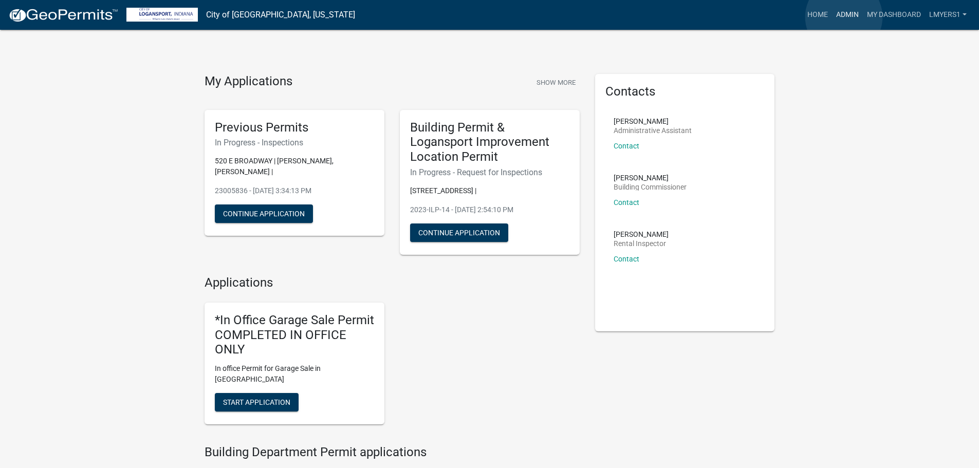
click at [844, 17] on link "Admin" at bounding box center [847, 15] width 31 height 20
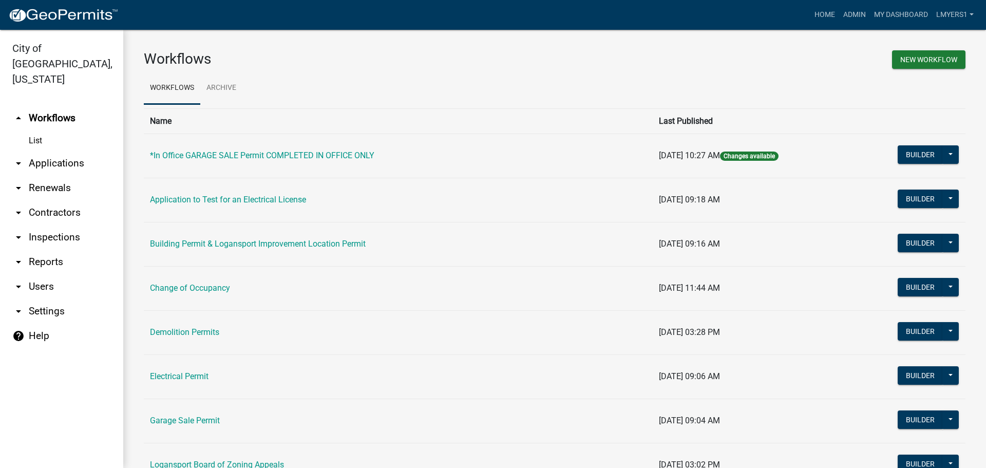
click at [52, 151] on link "arrow_drop_down Applications" at bounding box center [61, 163] width 123 height 25
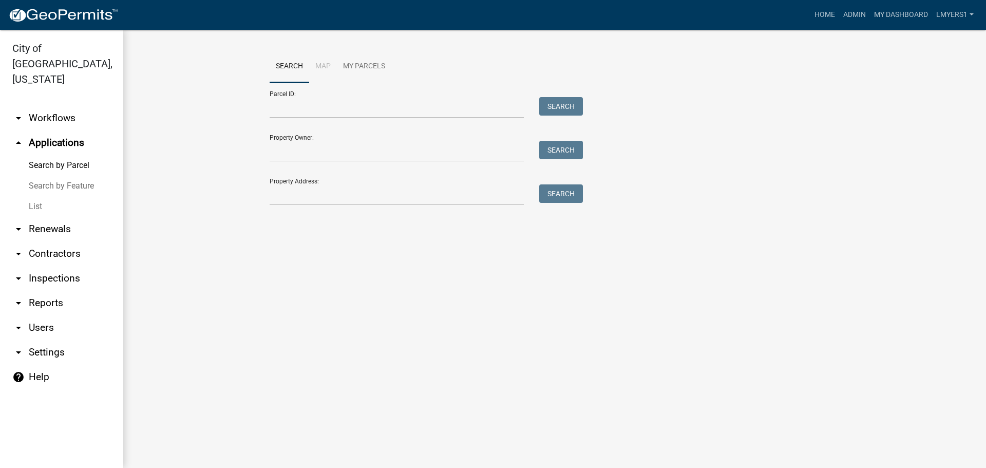
drag, startPoint x: 40, startPoint y: 188, endPoint x: 48, endPoint y: 181, distance: 10.6
click at [41, 196] on link "List" at bounding box center [61, 206] width 123 height 21
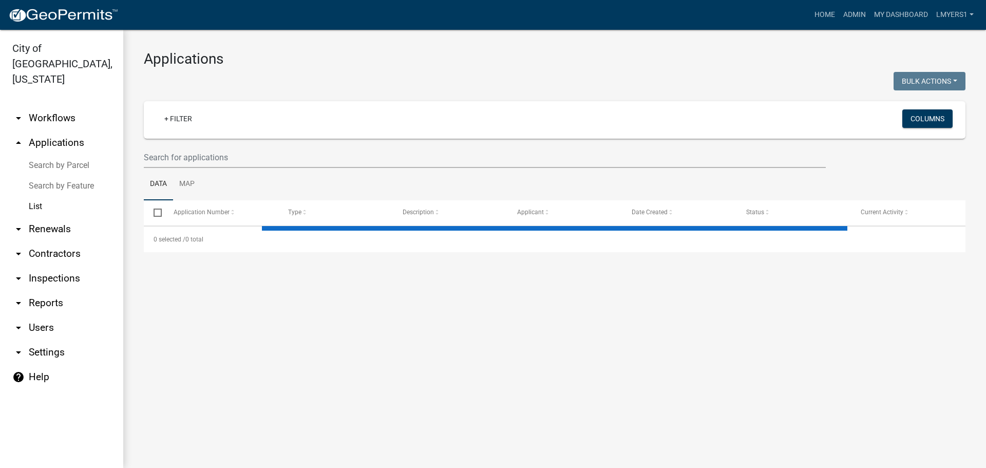
click at [142, 156] on div at bounding box center [485, 157] width 698 height 21
click at [161, 155] on input "text" at bounding box center [485, 157] width 682 height 21
select select "3: 100"
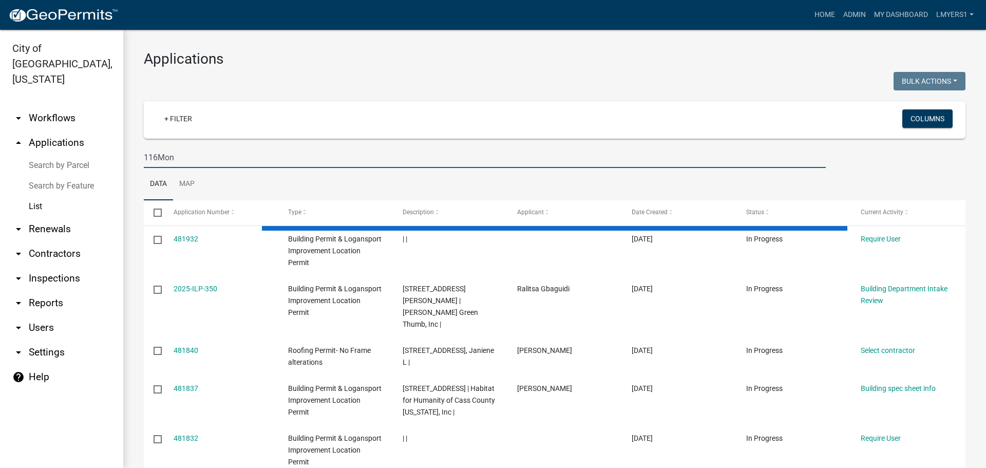
click at [159, 154] on input "116Mon" at bounding box center [485, 157] width 682 height 21
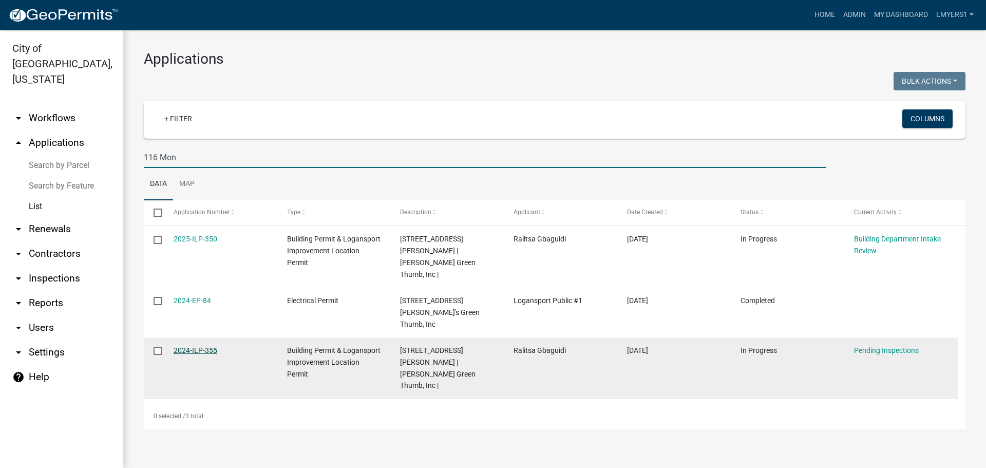
type input "116 Mon"
click at [188, 346] on link "2024-ILP-355" at bounding box center [196, 350] width 44 height 8
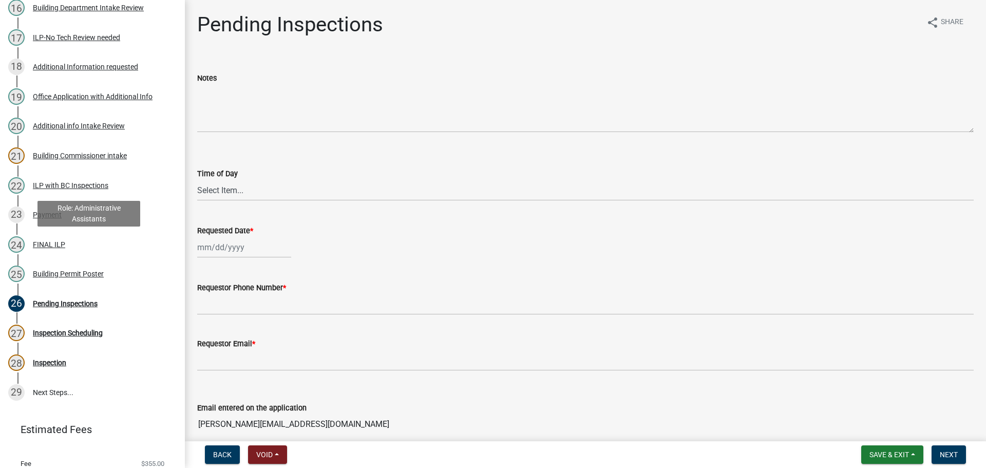
scroll to position [616, 0]
click at [65, 305] on div "Pending Inspections" at bounding box center [65, 303] width 65 height 7
click at [47, 246] on div "FINAL ILP" at bounding box center [49, 243] width 32 height 7
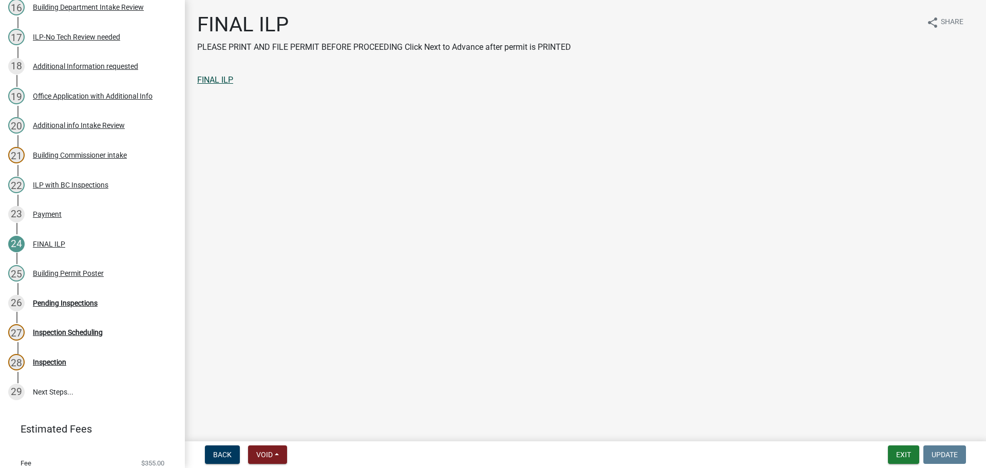
click at [212, 79] on link "FINAL ILP" at bounding box center [215, 80] width 36 height 10
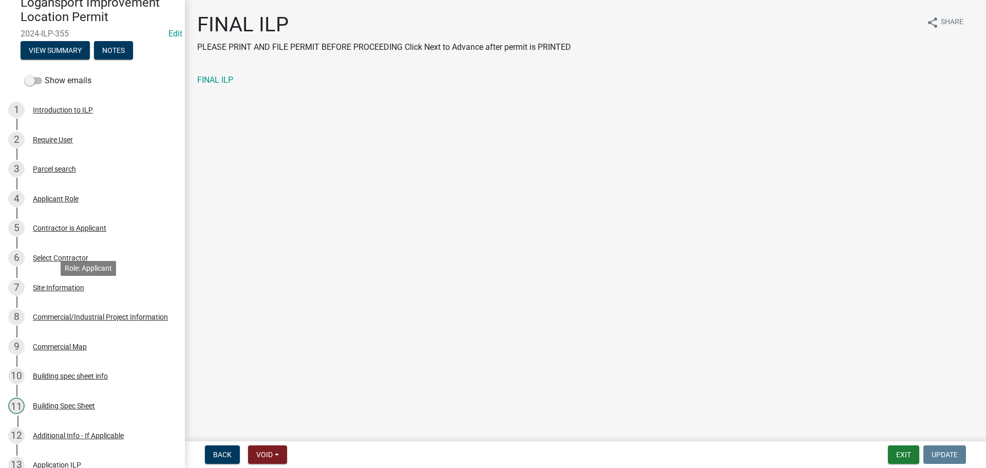
scroll to position [0, 0]
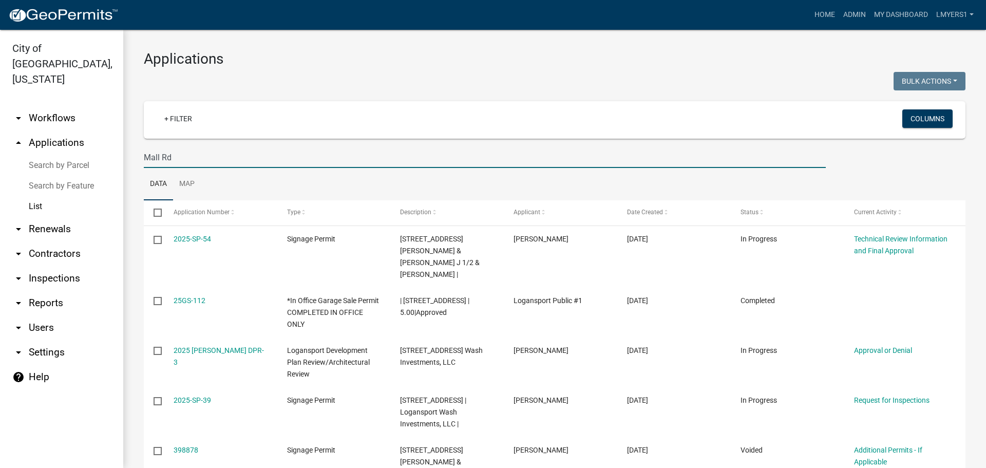
select select "3: 100"
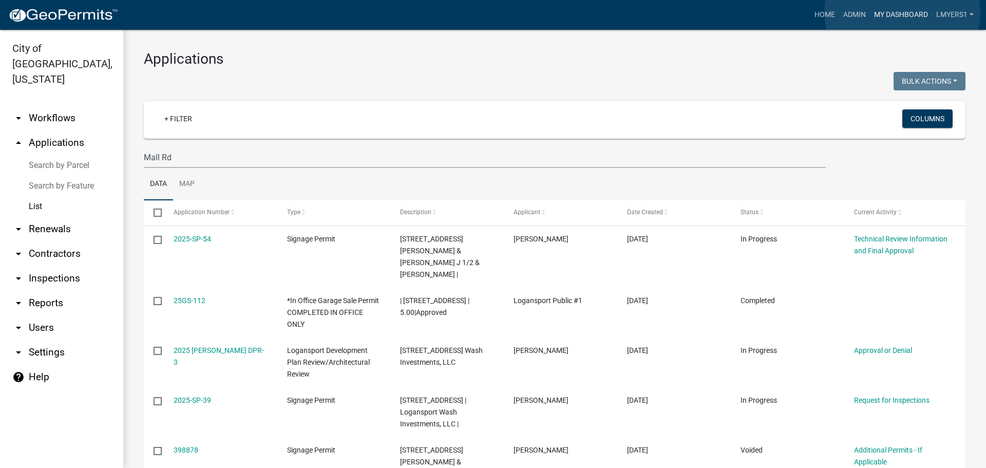
click at [903, 12] on link "My Dashboard" at bounding box center [901, 15] width 62 height 20
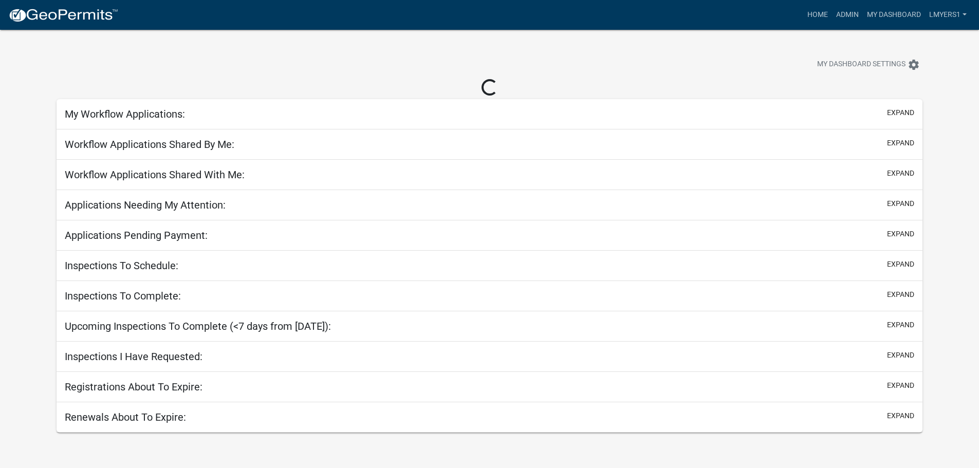
select select "2: 50"
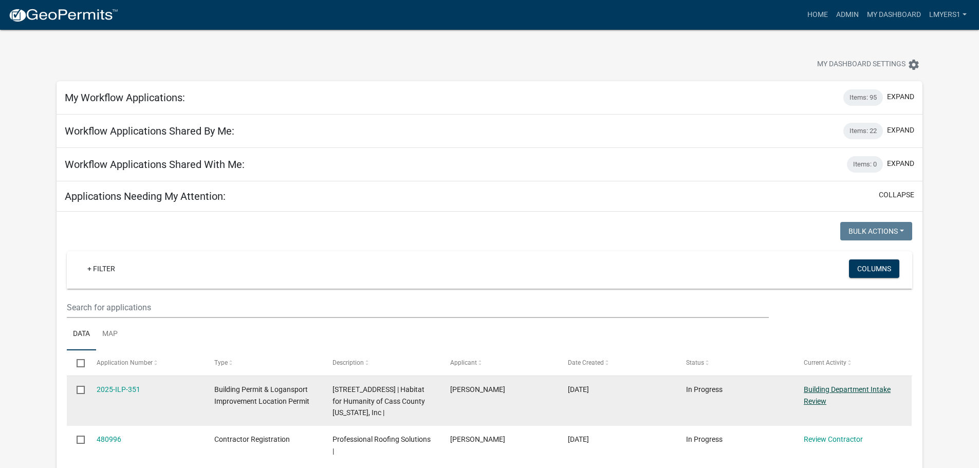
click at [837, 388] on link "Building Department Intake Review" at bounding box center [846, 395] width 87 height 20
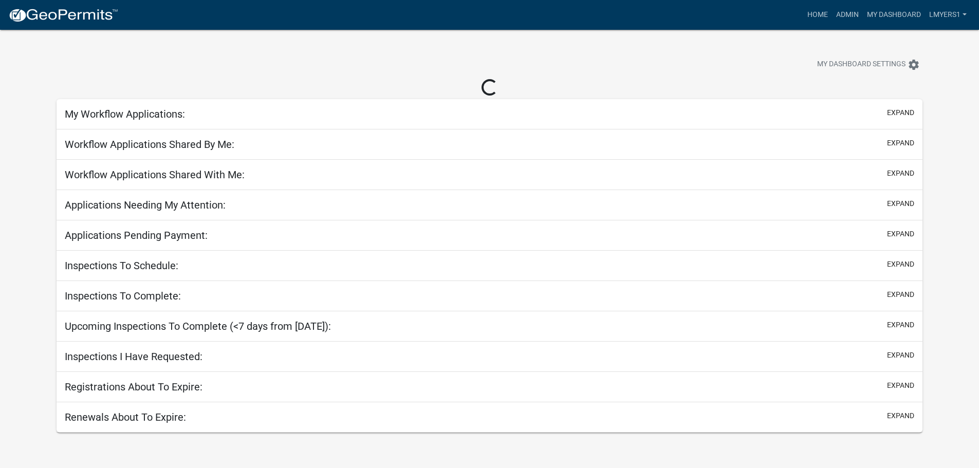
select select "2: 50"
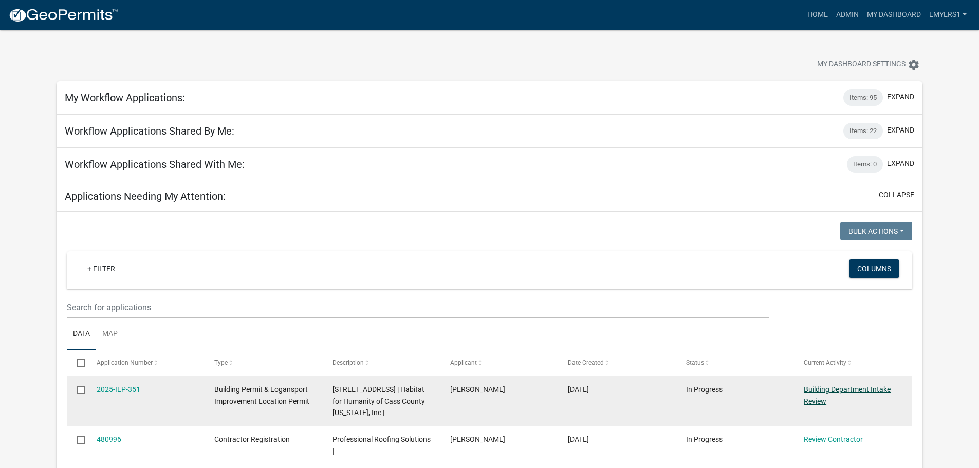
click at [820, 399] on link "Building Department Intake Review" at bounding box center [846, 395] width 87 height 20
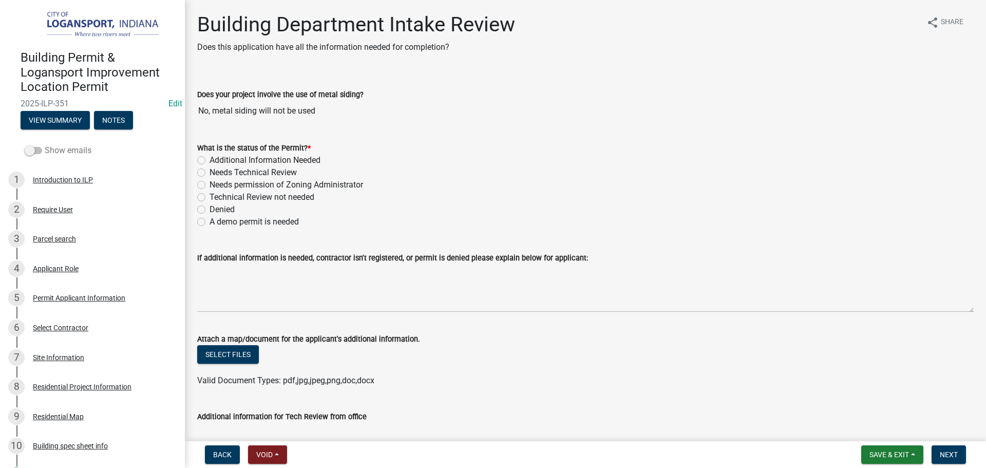
click at [38, 145] on label "Show emails" at bounding box center [58, 150] width 67 height 12
click at [45, 144] on input "Show emails" at bounding box center [45, 144] width 0 height 0
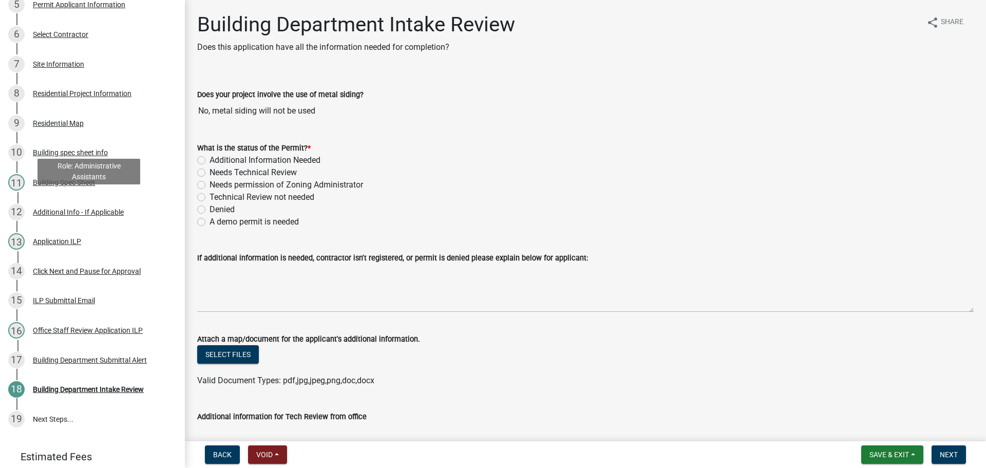
scroll to position [330, 0]
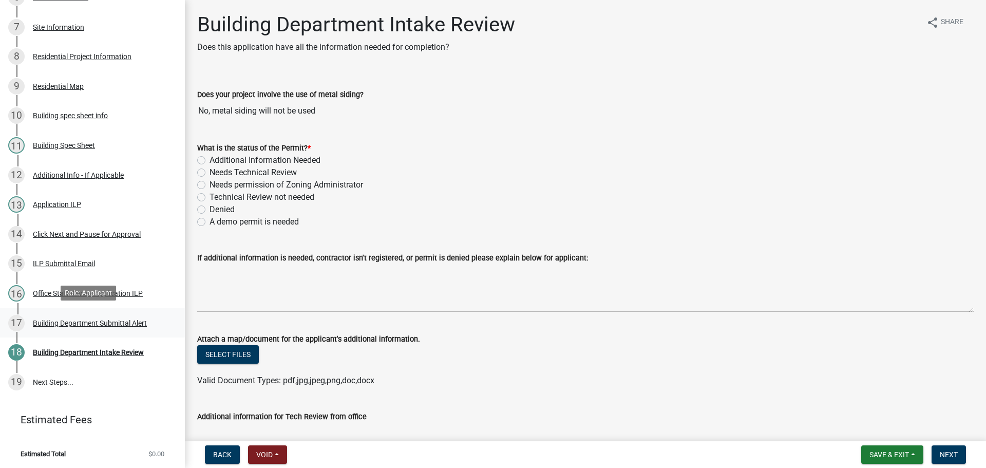
click at [67, 324] on div "Building Department Submittal Alert" at bounding box center [90, 323] width 114 height 7
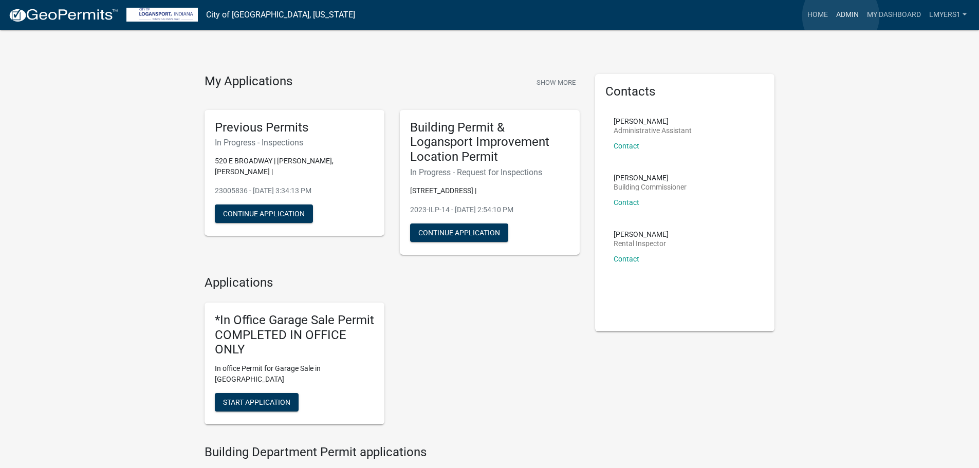
click at [840, 16] on link "Admin" at bounding box center [847, 15] width 31 height 20
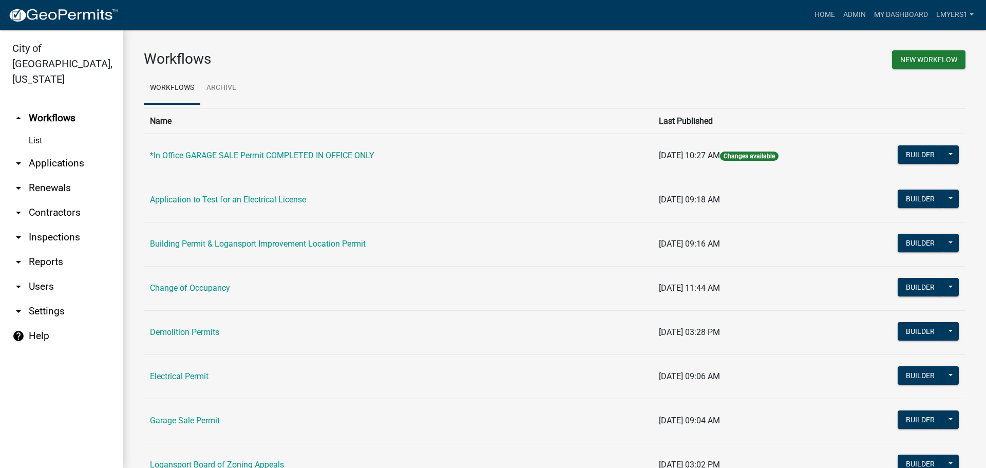
click at [48, 151] on link "arrow_drop_down Applications" at bounding box center [61, 163] width 123 height 25
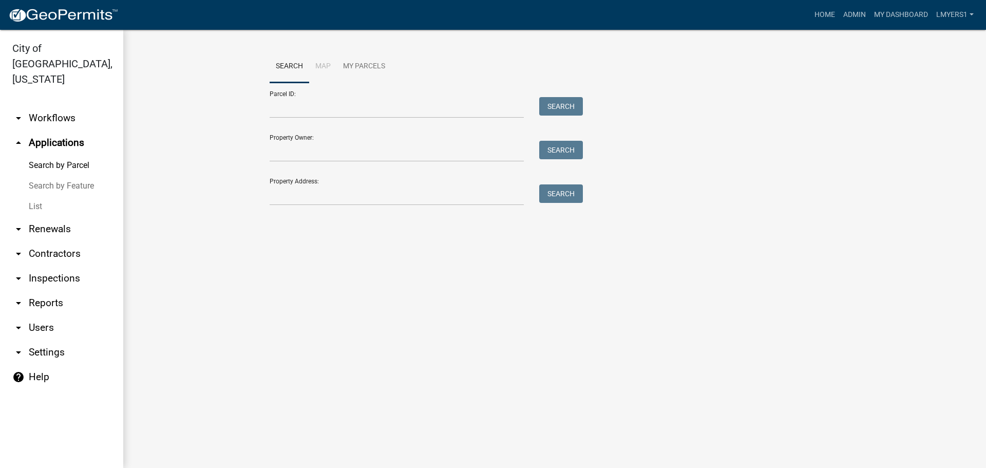
click at [32, 196] on link "List" at bounding box center [61, 206] width 123 height 21
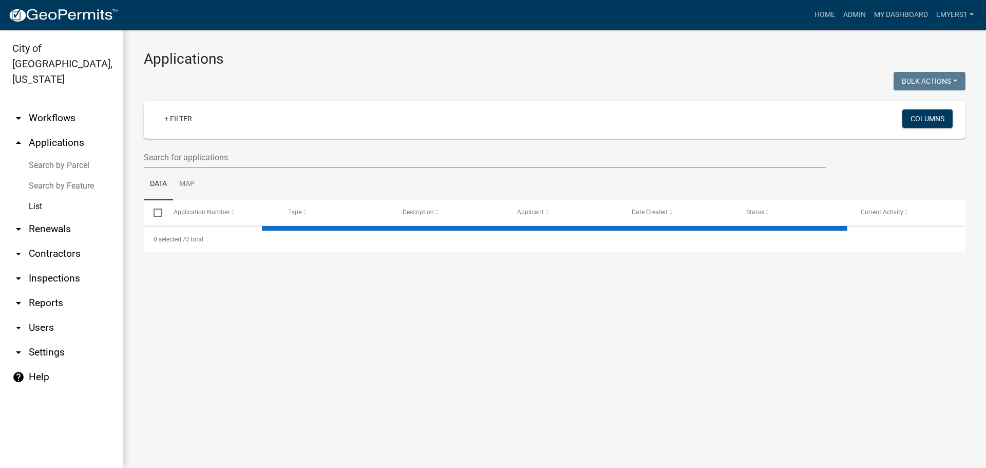
select select "3: 100"
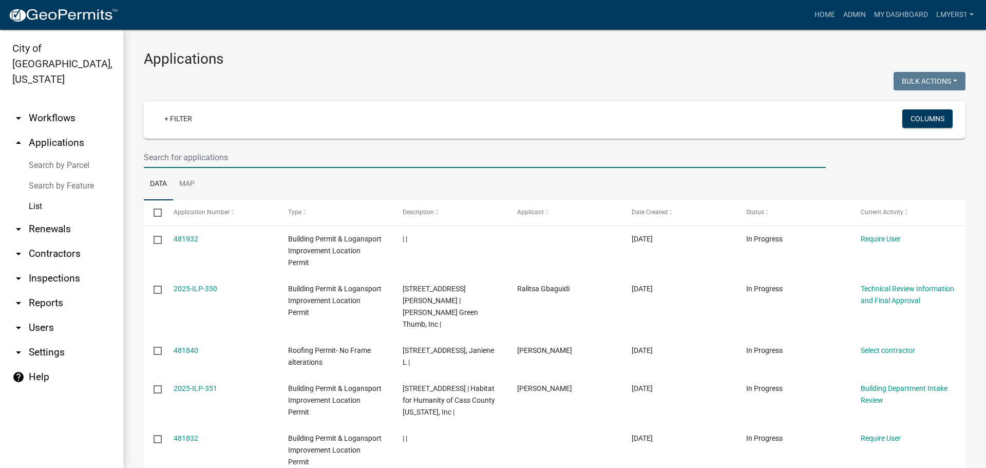
click at [232, 156] on input "text" at bounding box center [485, 157] width 682 height 21
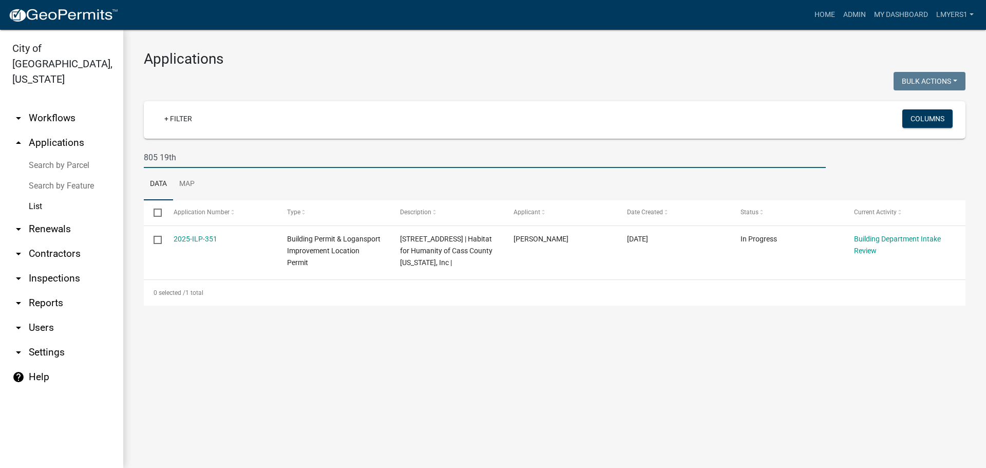
type input "805 19th"
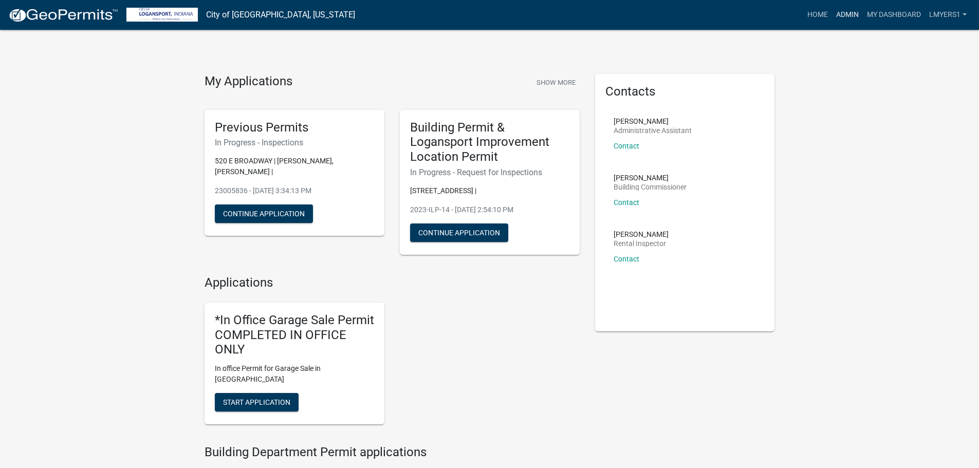
click at [844, 15] on link "Admin" at bounding box center [847, 15] width 31 height 20
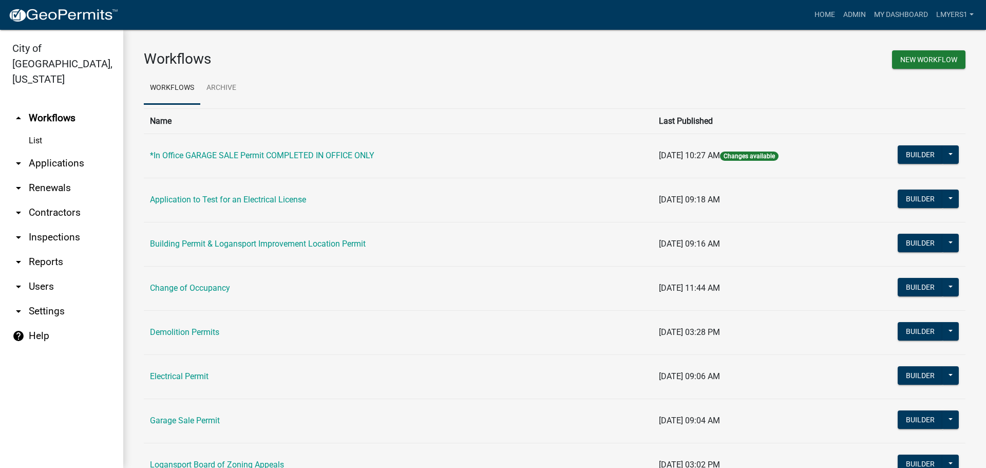
click at [34, 151] on link "arrow_drop_down Applications" at bounding box center [61, 163] width 123 height 25
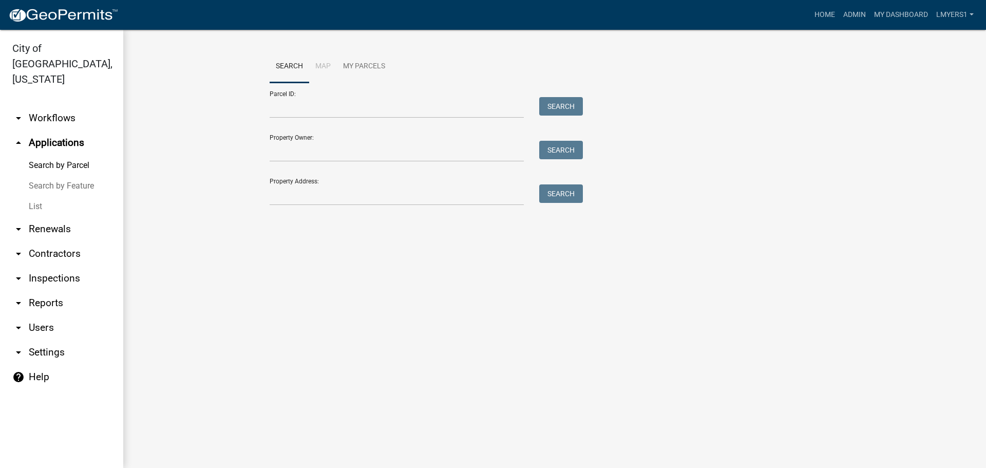
click at [28, 196] on link "List" at bounding box center [61, 206] width 123 height 21
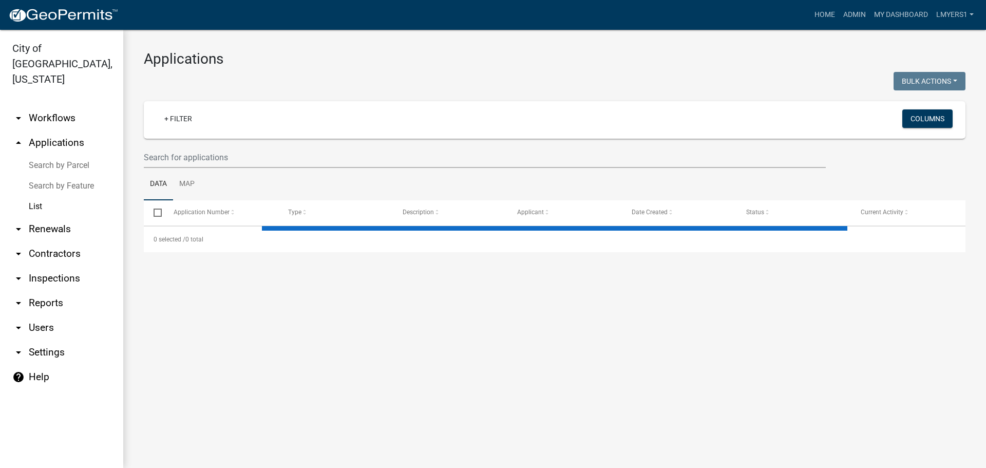
click at [43, 106] on link "arrow_drop_down Workflows" at bounding box center [61, 118] width 123 height 25
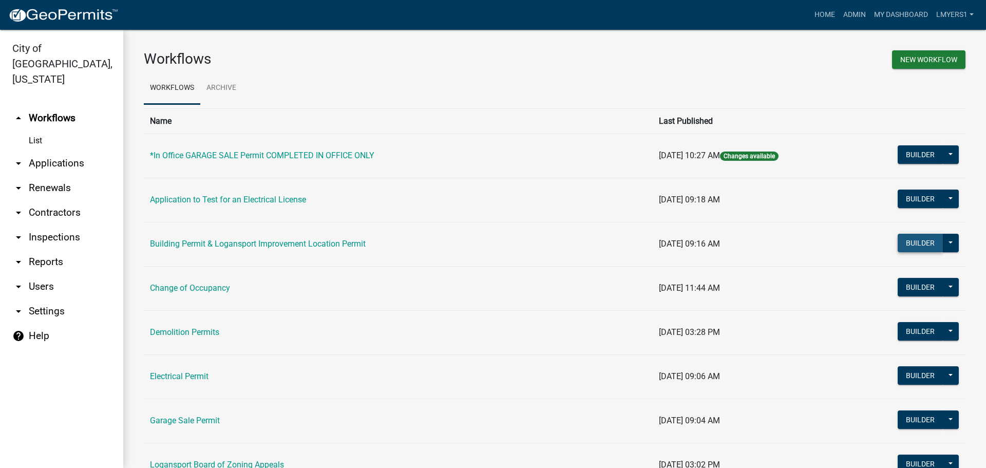
click at [904, 241] on button "Builder" at bounding box center [920, 243] width 45 height 18
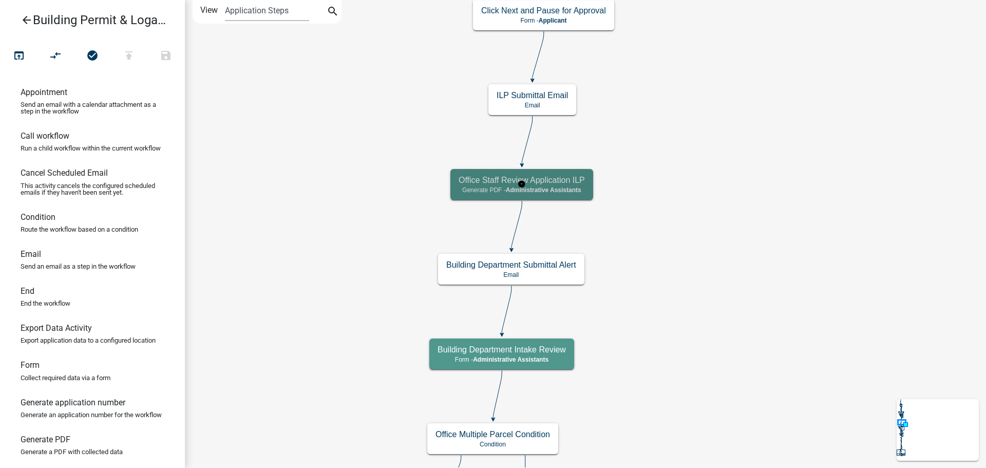
click at [513, 187] on span "Administrative Assistants" at bounding box center [544, 189] width 76 height 7
select select "90D19790-074D-4AC2-86B6-E9A543EC8F7A"
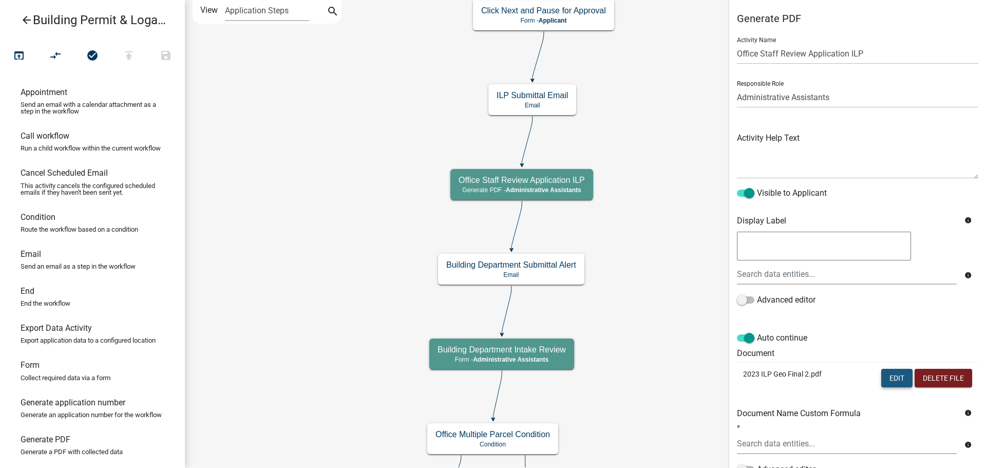
click at [890, 376] on button "Edit" at bounding box center [897, 378] width 31 height 18
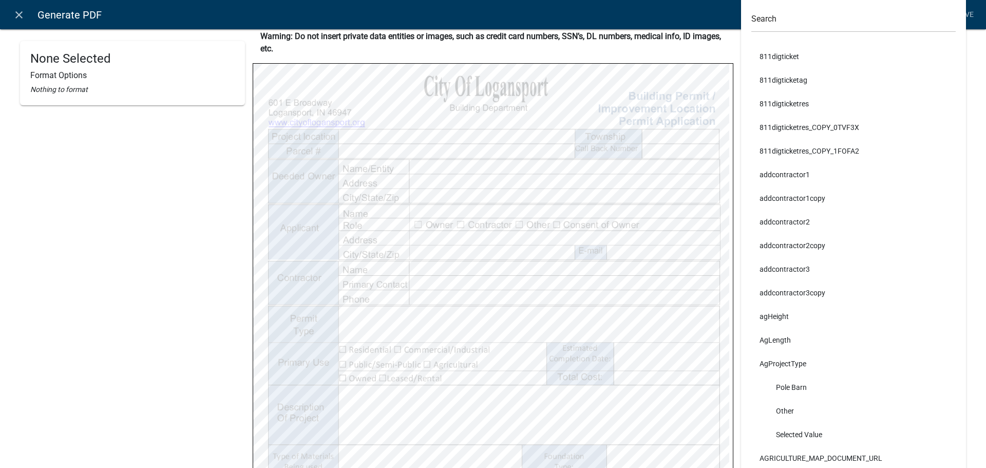
scroll to position [134, 0]
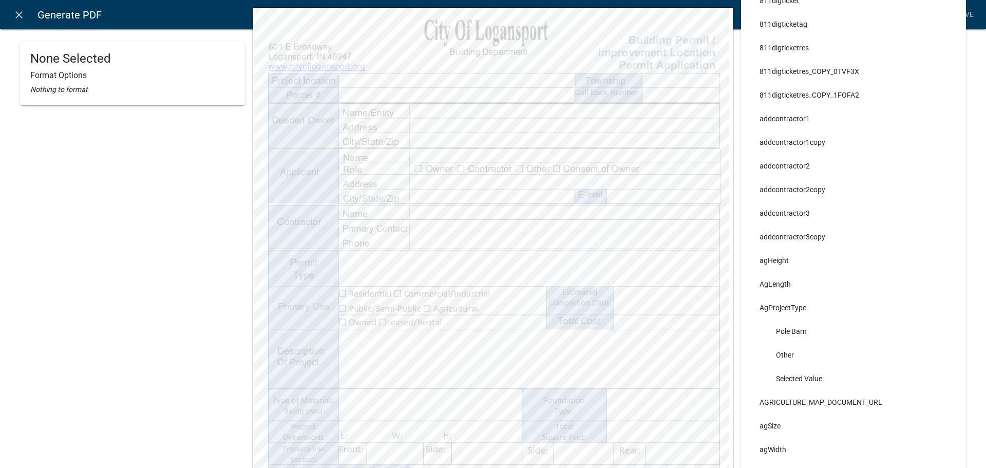
select select
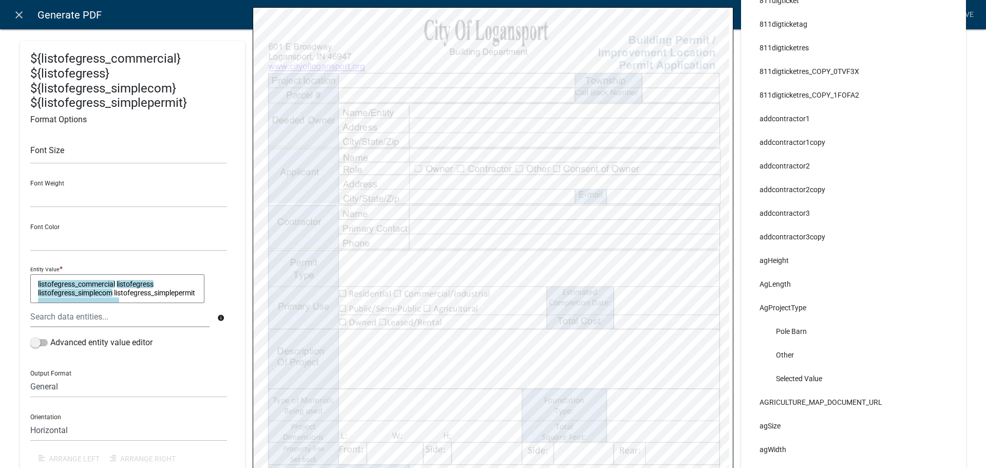
click at [36, 282] on textarea "listofegress_commercial listofegress listofegress_simplecom listofegress_simple…" at bounding box center [117, 288] width 174 height 29
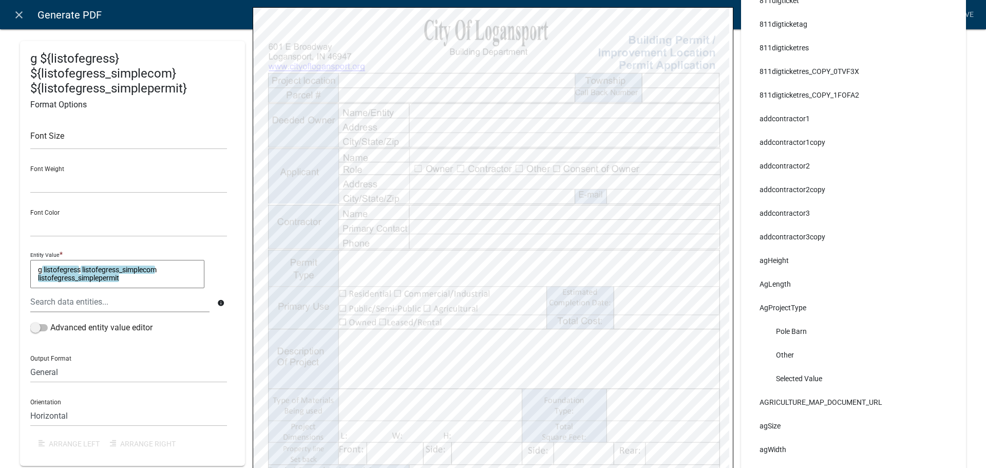
click at [41, 268] on textarea "g listofegress listofegress_simplecom listofegress_simplepermit" at bounding box center [117, 274] width 174 height 29
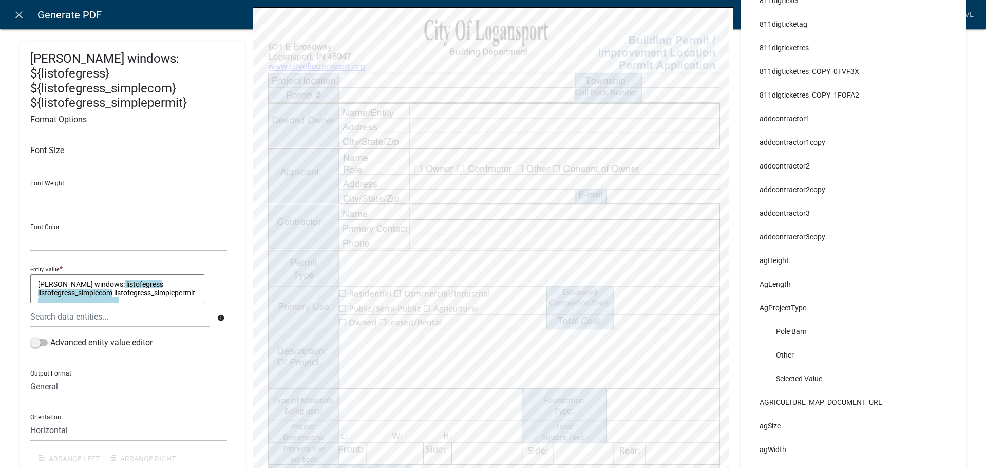
click at [39, 274] on textarea "gress windows: listofegress listofegress_simplecom listofegress_simplepermit" at bounding box center [117, 288] width 174 height 29
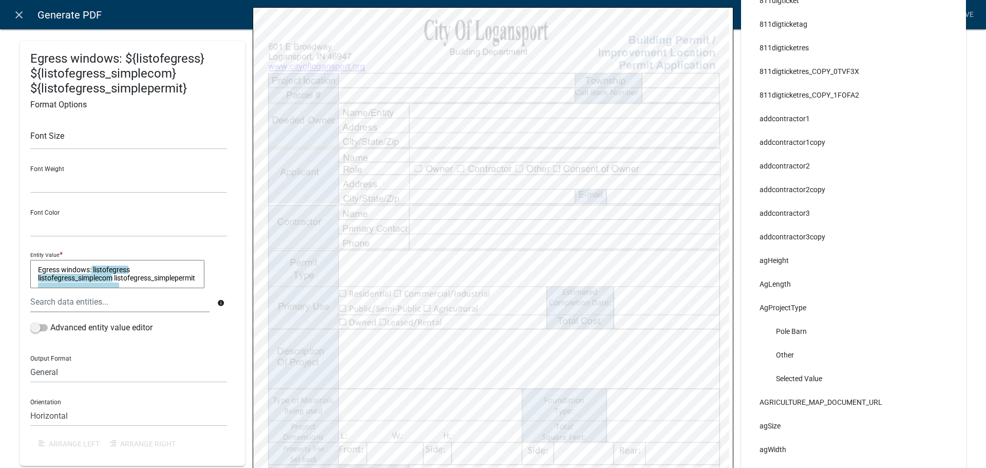
click at [79, 270] on textarea "Egress windows: listofegress listofegress_simplecom listofegress_simplepermit" at bounding box center [117, 274] width 174 height 29
type textarea "Egress windows: listofegress listofegress_simplecom listofegress_simplepermit"
click at [974, 13] on link "Save" at bounding box center [965, 15] width 26 height 20
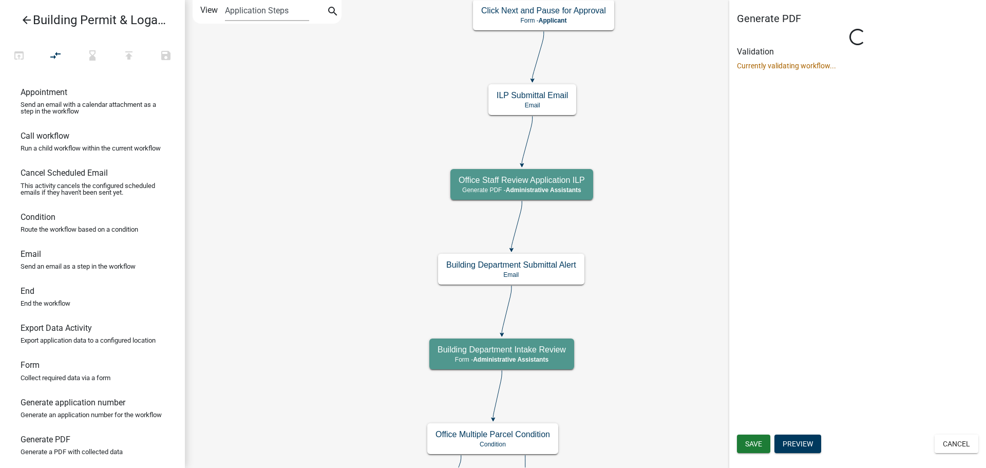
scroll to position [0, 0]
select select "90D19790-074D-4AC2-86B6-E9A543EC8F7A"
click at [758, 443] on div "Generate PDF Loading... Activity Name Office Staff Review Application ILP Respo…" at bounding box center [858, 234] width 257 height 468
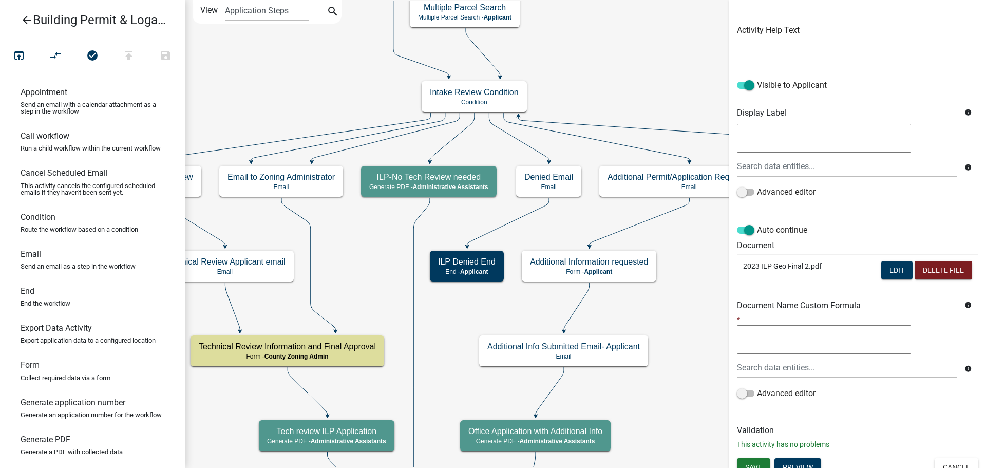
scroll to position [119, 0]
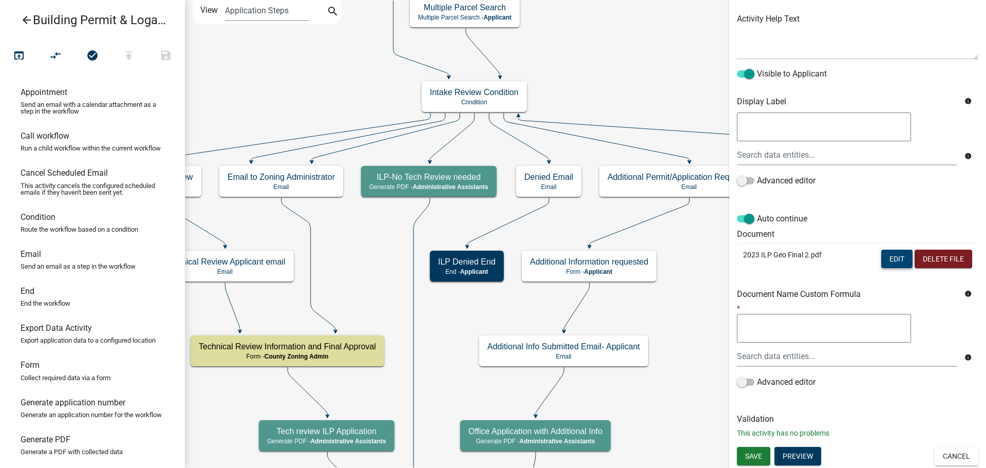
click at [886, 264] on button "Edit" at bounding box center [897, 259] width 31 height 18
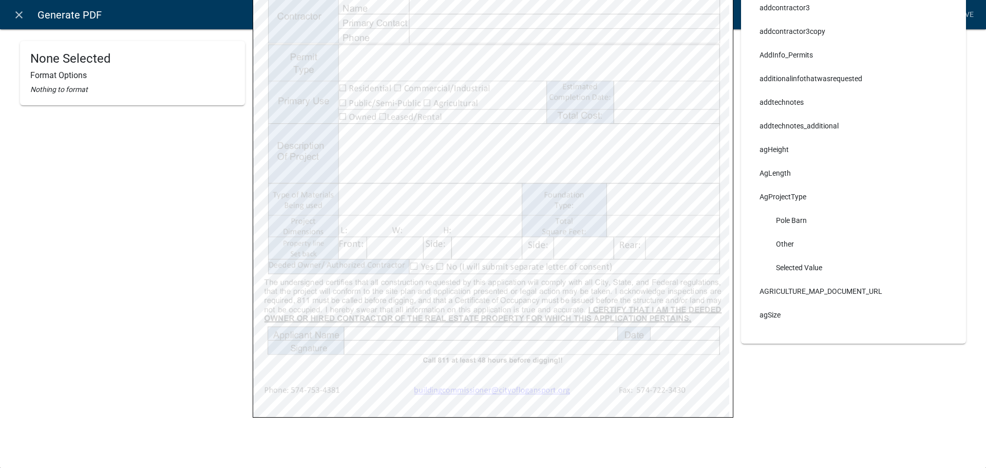
scroll to position [134, 0]
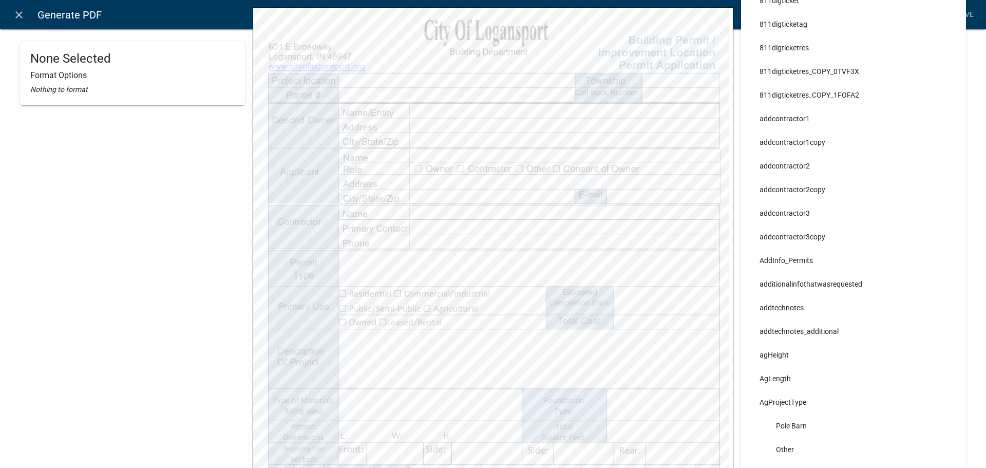
select select
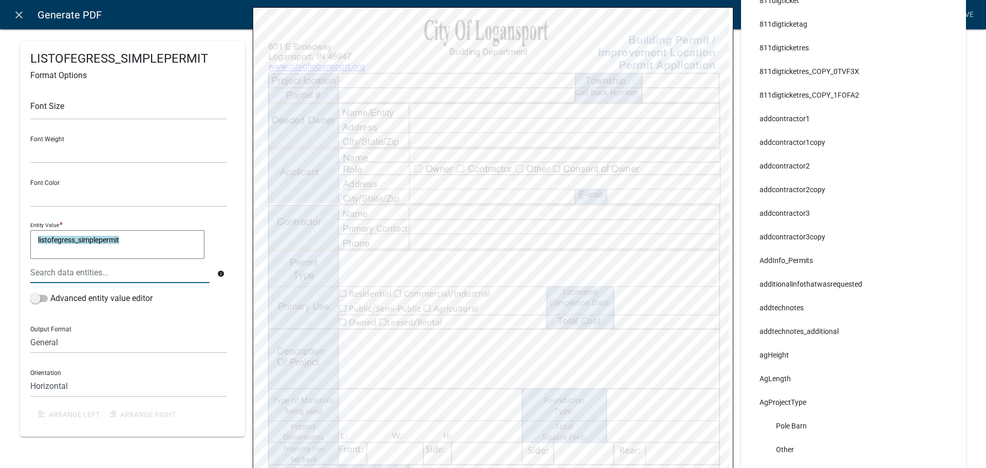
click at [36, 241] on textarea "listofegress_simplepermit" at bounding box center [117, 244] width 174 height 29
type textarea "g"
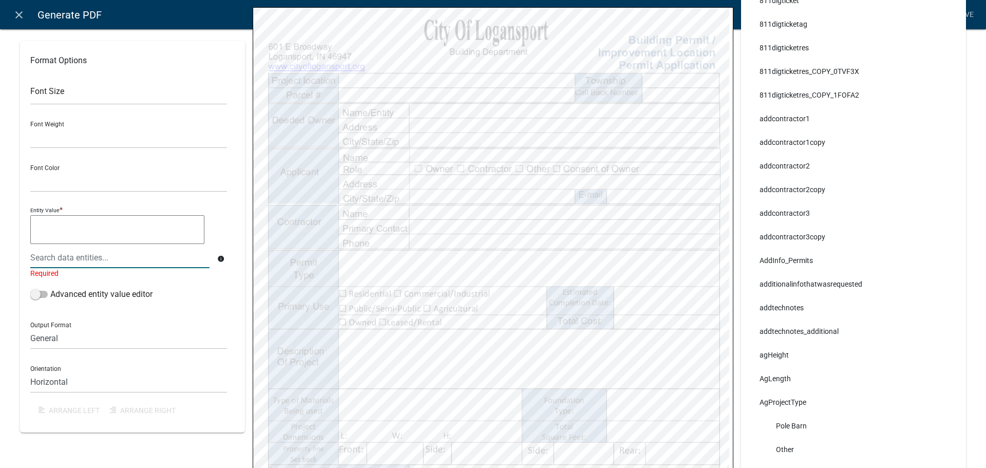
click at [16, 9] on icon "close" at bounding box center [19, 15] width 12 height 12
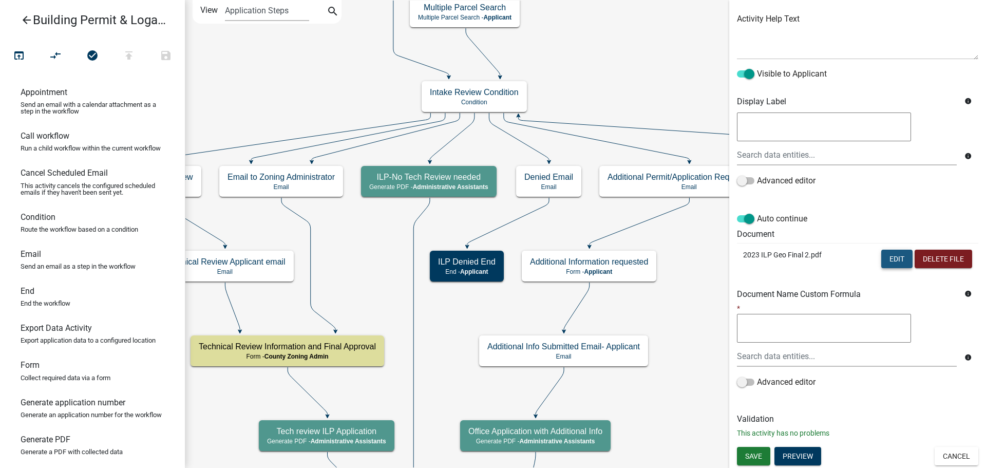
click at [888, 258] on button "Edit" at bounding box center [897, 259] width 31 height 18
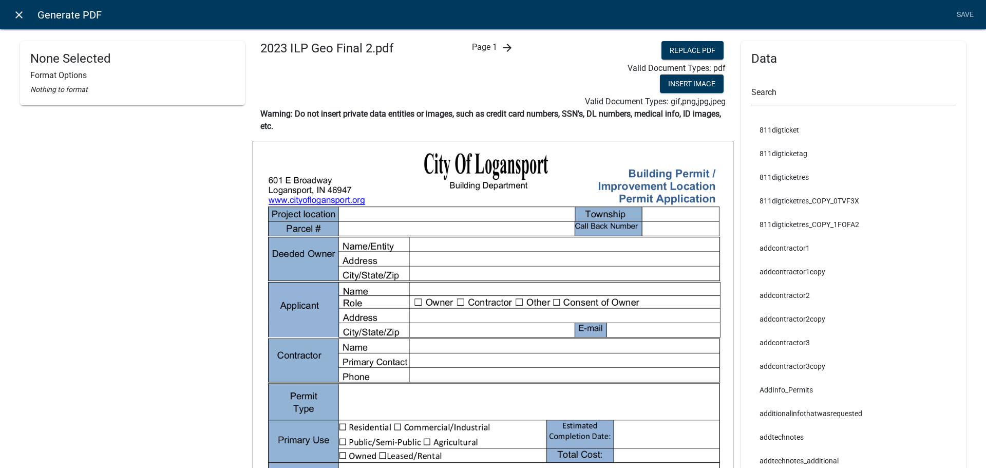
click at [17, 21] on link "close" at bounding box center [18, 14] width 21 height 21
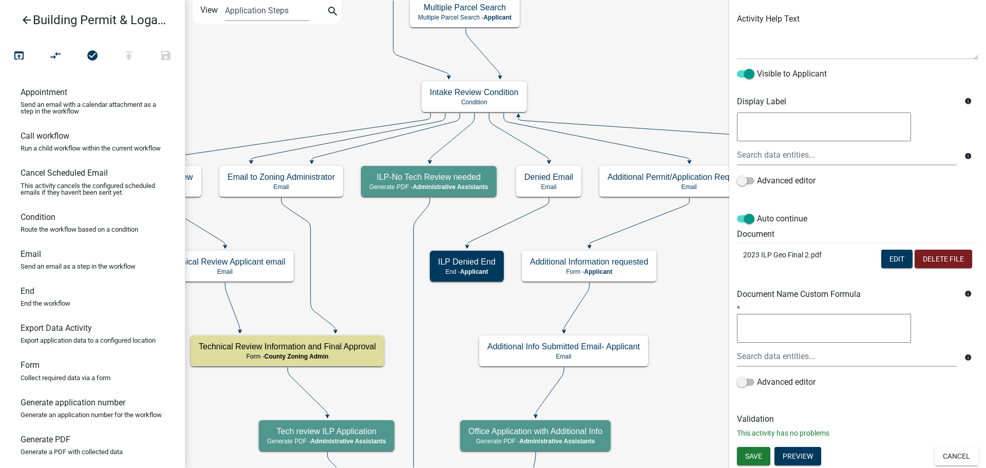
click at [27, 20] on icon "arrow_back" at bounding box center [27, 21] width 12 height 14
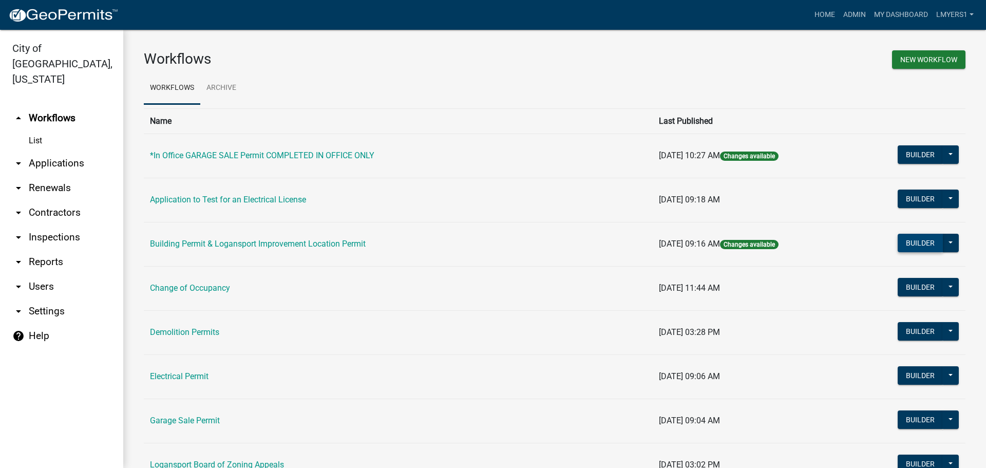
click at [908, 242] on button "Builder" at bounding box center [920, 243] width 45 height 18
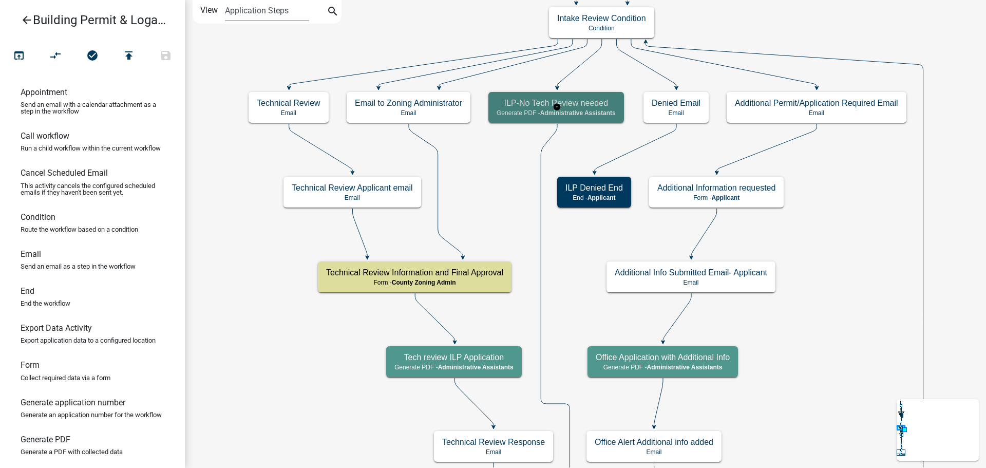
click at [575, 114] on span "Administrative Assistants" at bounding box center [578, 112] width 76 height 7
select select "90D19790-074D-4AC2-86B6-E9A543EC8F7A"
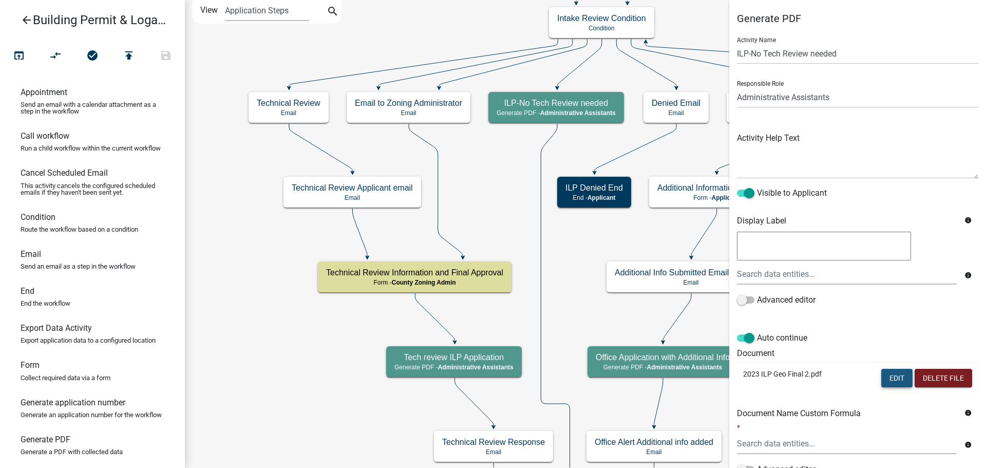
click at [884, 379] on button "Edit" at bounding box center [897, 378] width 31 height 18
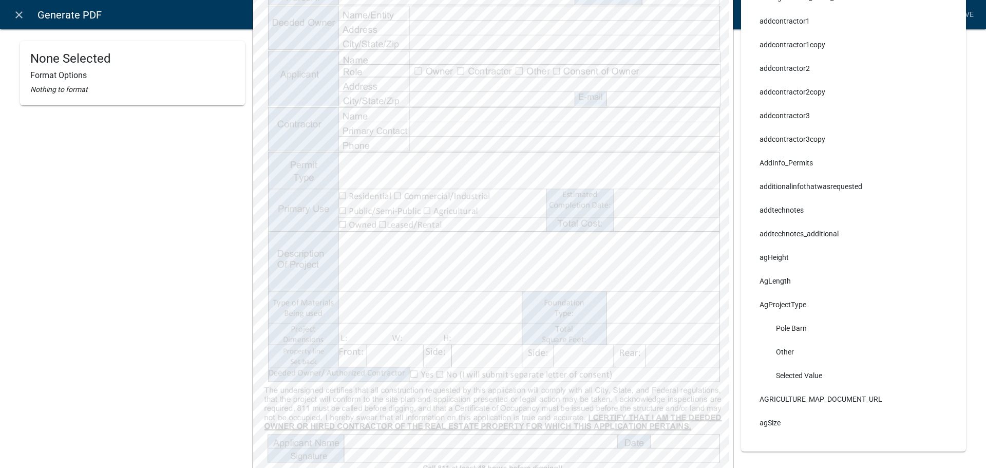
scroll to position [257, 0]
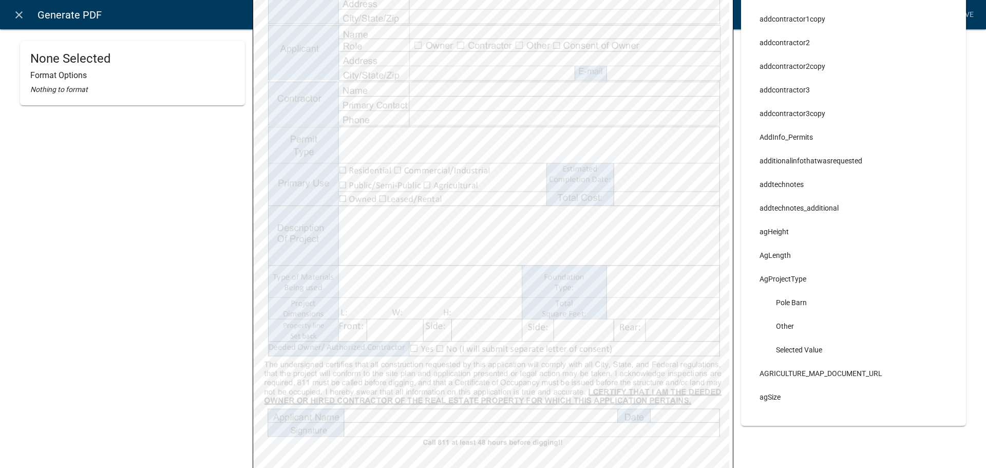
select select
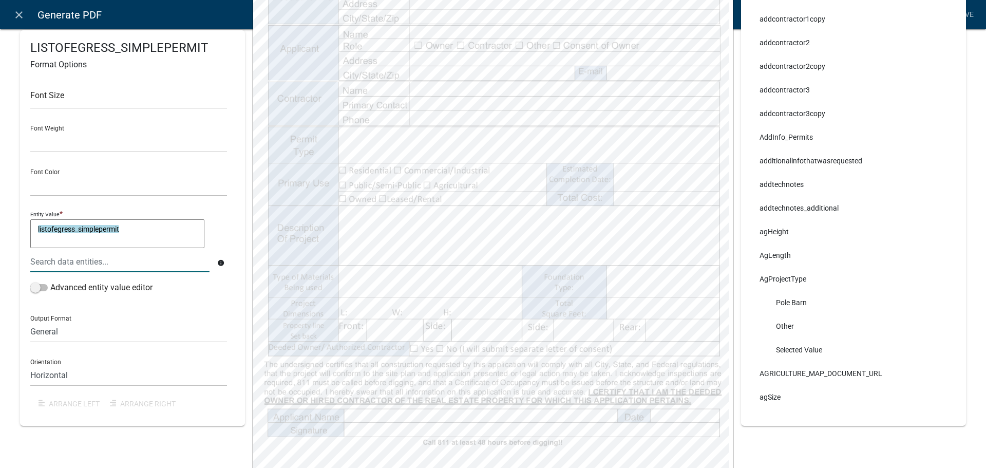
click at [32, 230] on textarea "listofegress_simplepermit" at bounding box center [117, 233] width 174 height 29
type textarea "g"
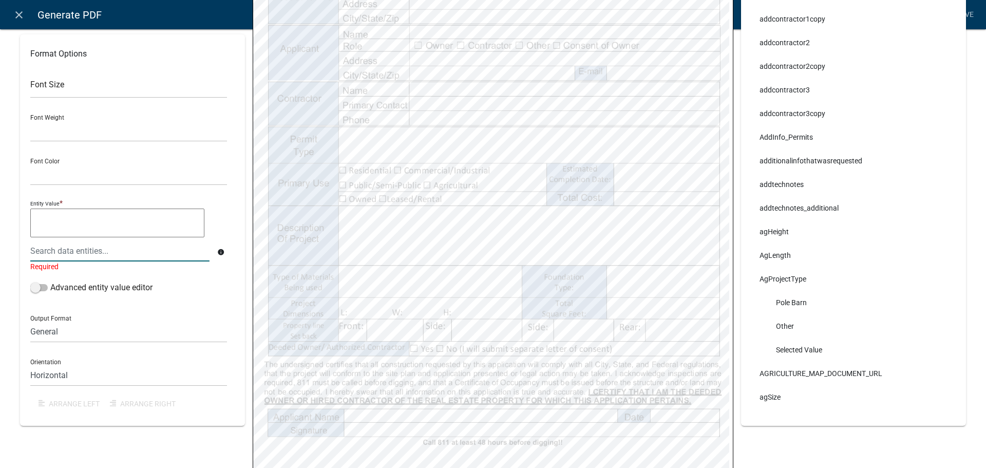
click at [106, 264] on div "Required" at bounding box center [128, 266] width 197 height 11
click at [84, 215] on textarea at bounding box center [117, 223] width 174 height 29
click at [89, 223] on textarea at bounding box center [117, 223] width 174 height 29
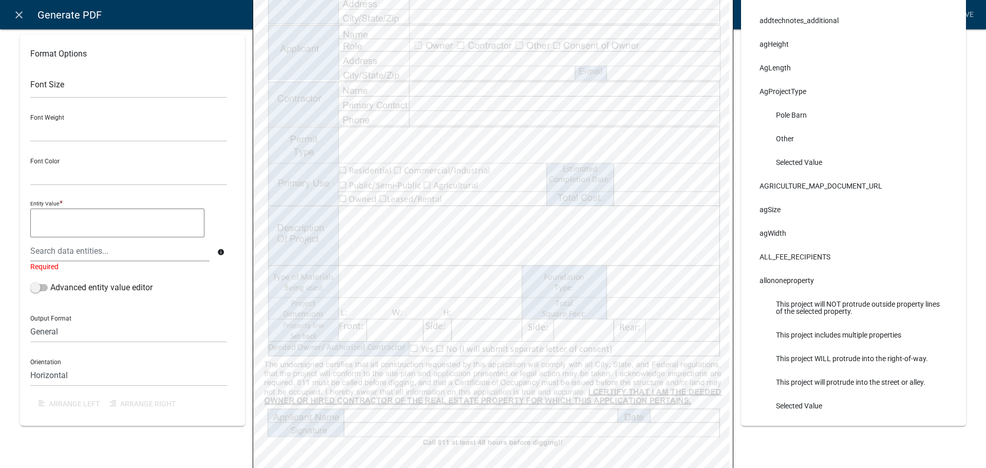
scroll to position [205, 0]
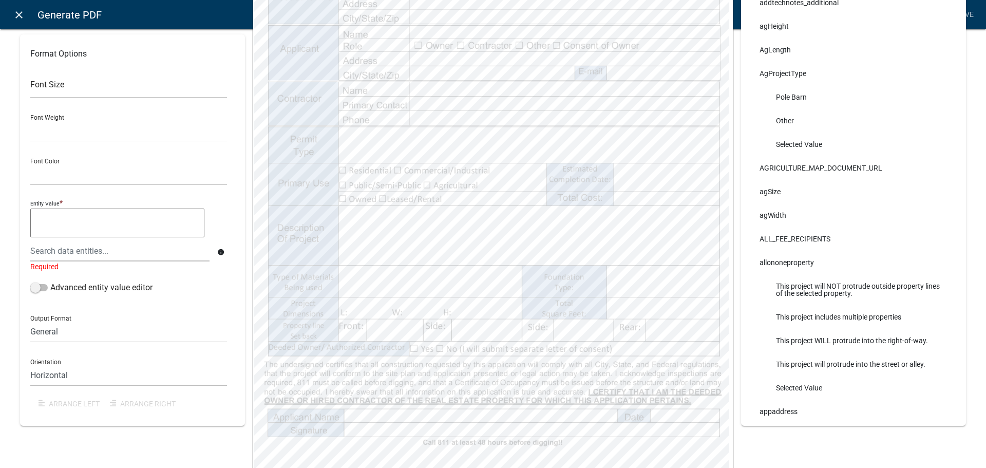
click at [15, 13] on icon "close" at bounding box center [19, 15] width 12 height 12
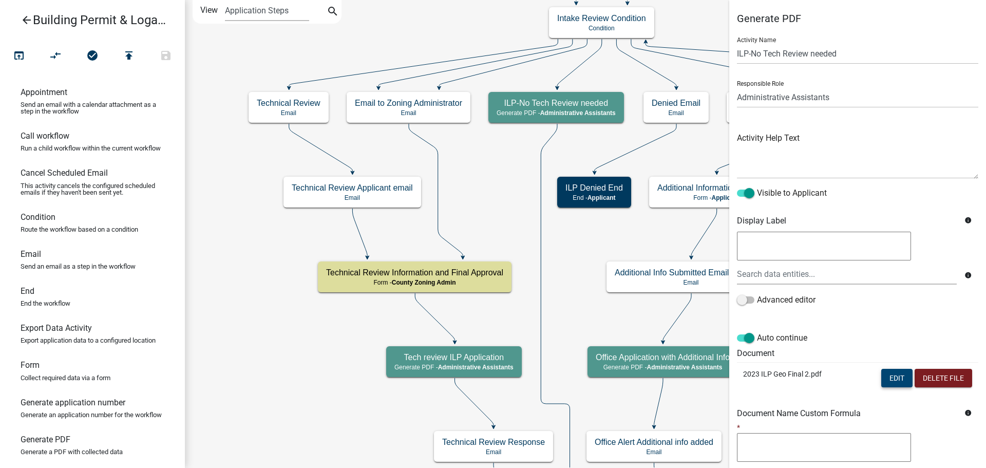
scroll to position [0, 0]
click at [456, 381] on icon at bounding box center [474, 402] width 39 height 48
click at [890, 378] on button "Edit" at bounding box center [897, 378] width 31 height 18
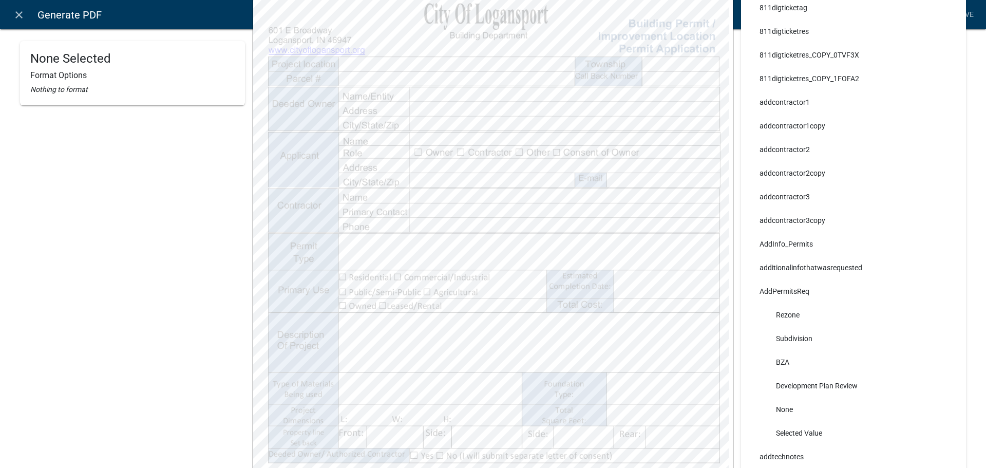
scroll to position [154, 0]
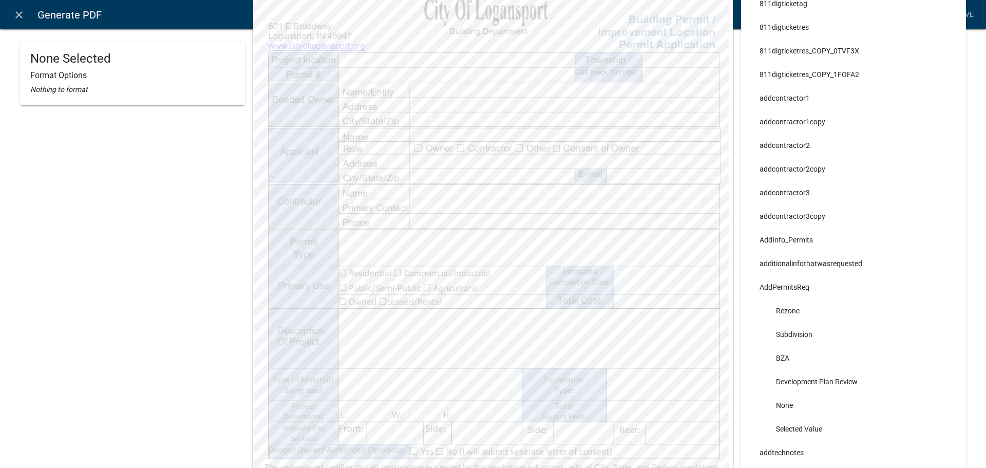
select select
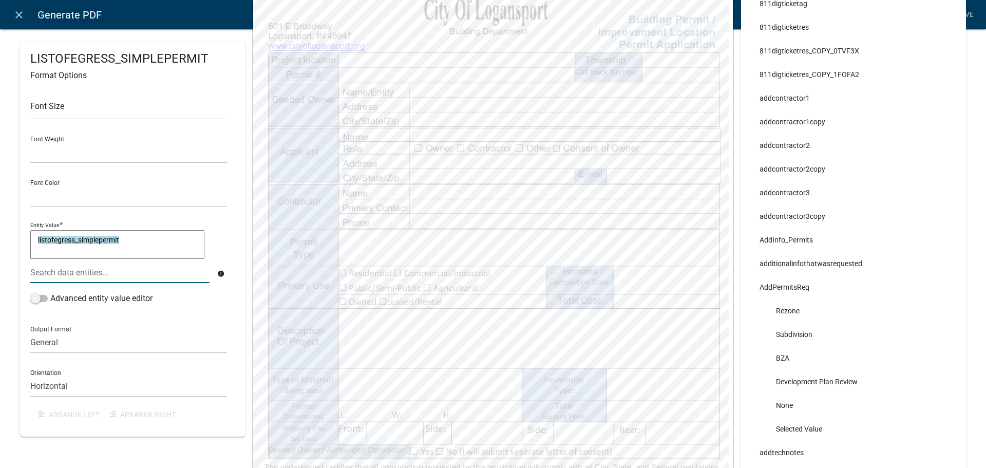
click at [79, 253] on textarea "listofegress_simplepermit" at bounding box center [117, 244] width 174 height 29
click at [67, 252] on textarea "listofegress_simplepermit" at bounding box center [117, 244] width 174 height 29
click at [134, 248] on textarea "listofegress_simplepermit" at bounding box center [117, 244] width 174 height 29
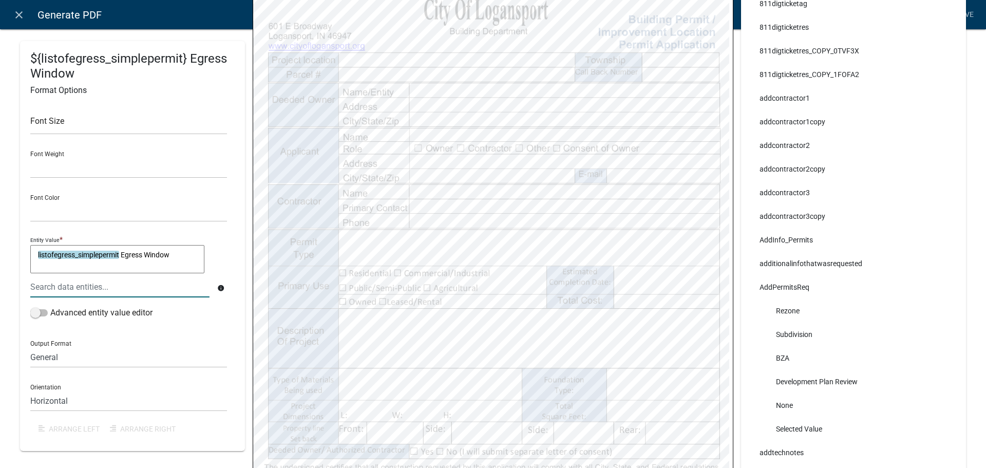
drag, startPoint x: 173, startPoint y: 255, endPoint x: 124, endPoint y: 253, distance: 48.8
click at [124, 253] on textarea "listofegress_simplepermit Egress Window" at bounding box center [117, 259] width 174 height 29
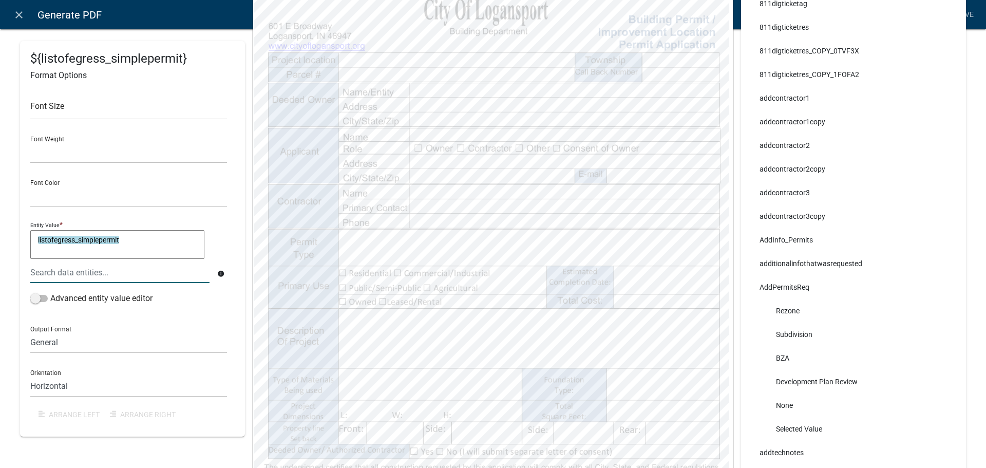
click at [39, 238] on textarea "listofegress_simplepermit" at bounding box center [117, 244] width 174 height 29
click at [39, 237] on textarea "listofegress_simplepermit" at bounding box center [117, 244] width 174 height 29
click at [40, 239] on textarea "listofegress_simplepermit" at bounding box center [117, 244] width 174 height 29
click at [38, 239] on textarea "listofegress_simplepermit" at bounding box center [117, 244] width 174 height 29
click at [40, 238] on textarea "listofegress_simplepermit" at bounding box center [117, 244] width 174 height 29
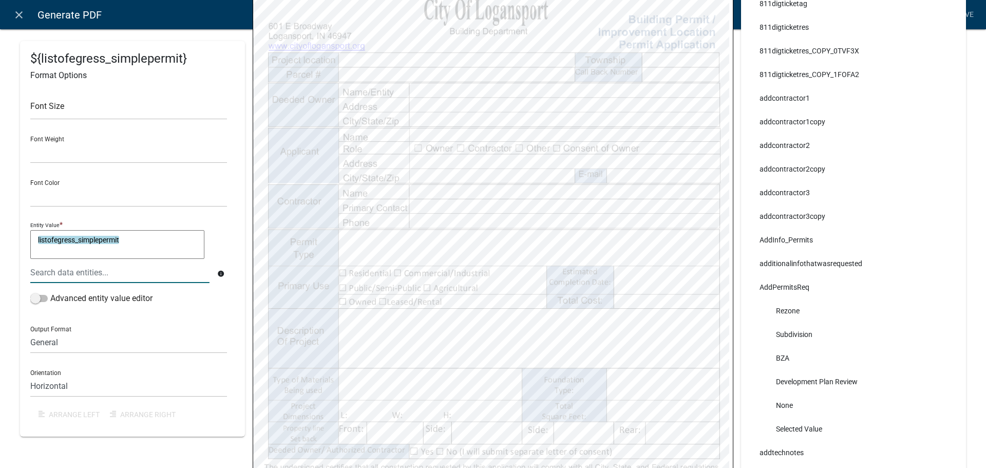
click at [36, 238] on textarea "listofegress_simplepermit" at bounding box center [117, 244] width 174 height 29
paste textarea "Egress Window"
type textarea "Egress Window listofegress_simplepermit"
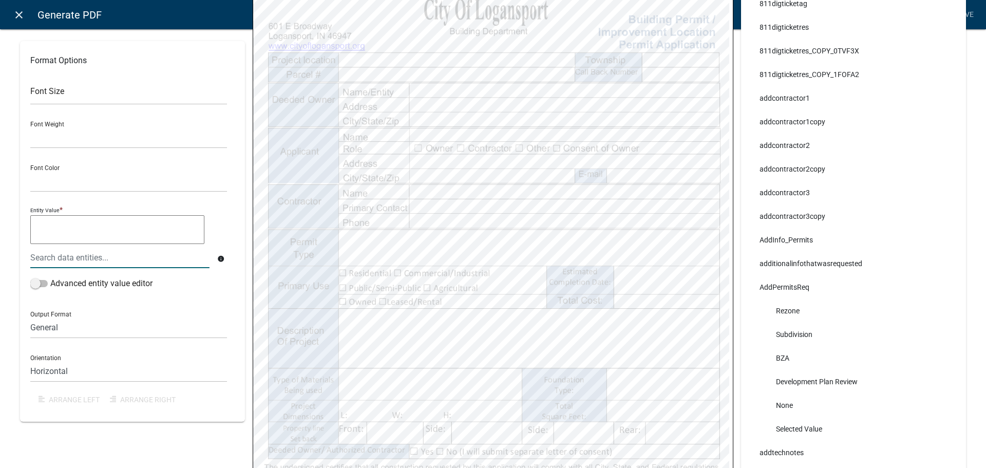
click at [21, 18] on icon "close" at bounding box center [19, 15] width 12 height 12
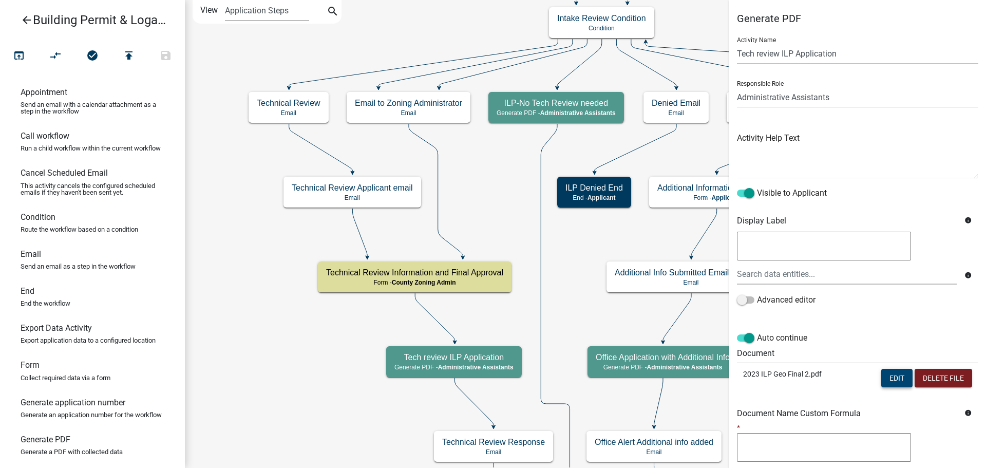
click at [892, 380] on button "Edit" at bounding box center [897, 378] width 31 height 18
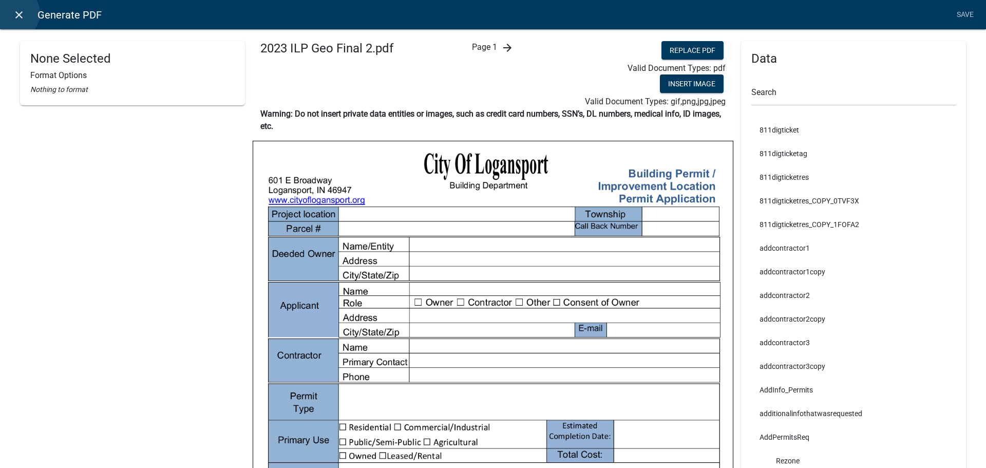
click at [14, 13] on icon "close" at bounding box center [19, 15] width 12 height 12
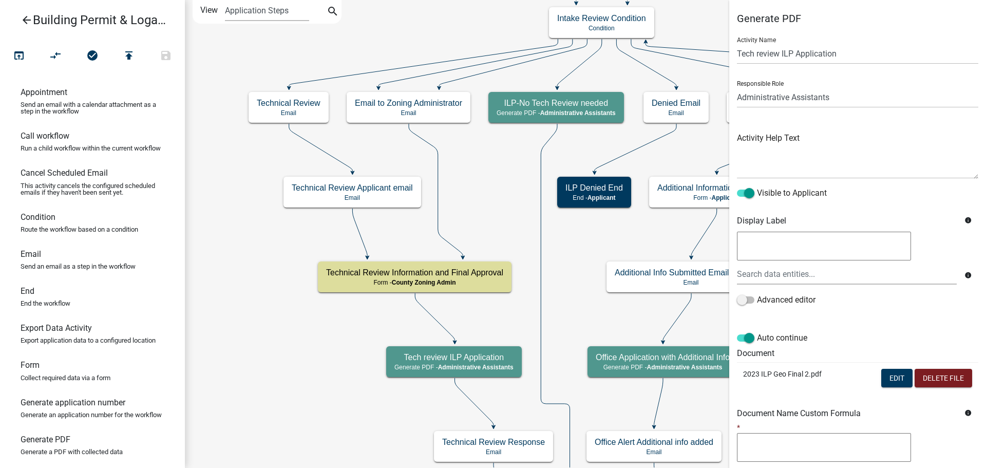
click at [29, 18] on icon "arrow_back" at bounding box center [27, 21] width 12 height 14
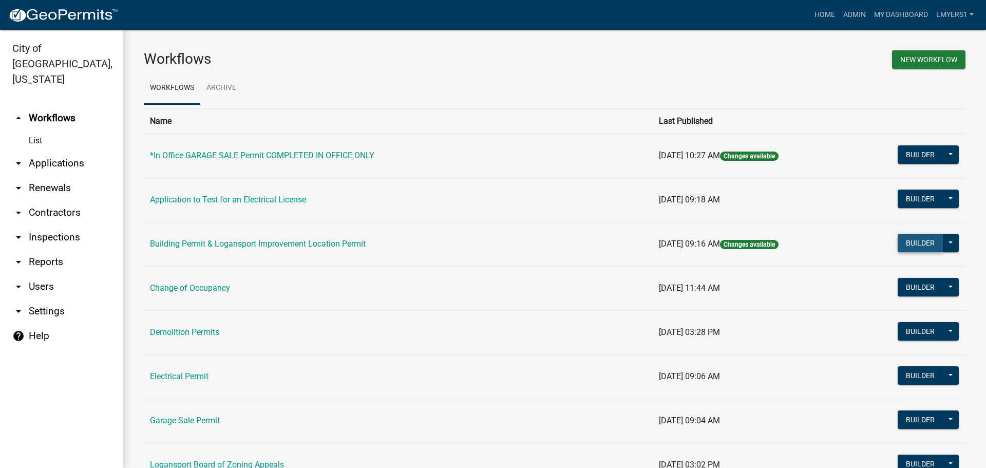
click at [902, 240] on button "Builder" at bounding box center [920, 243] width 45 height 18
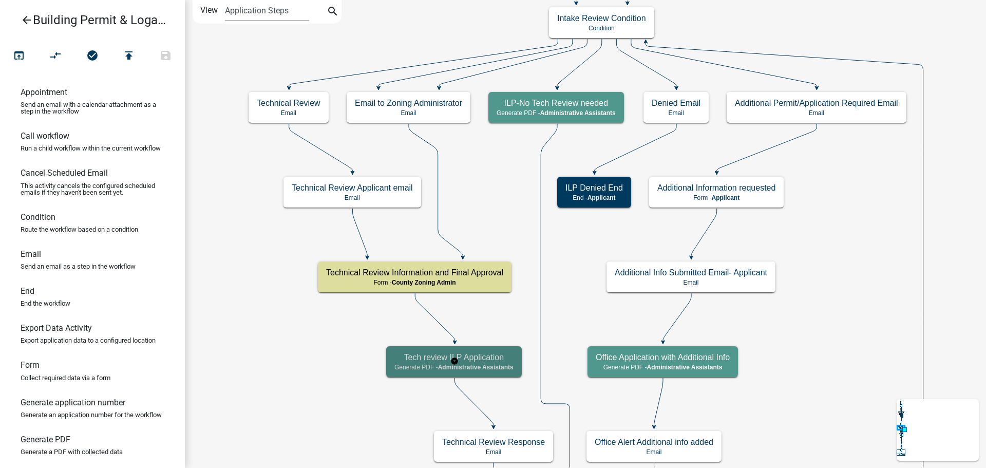
click at [485, 364] on span "Administrative Assistants" at bounding box center [476, 367] width 76 height 7
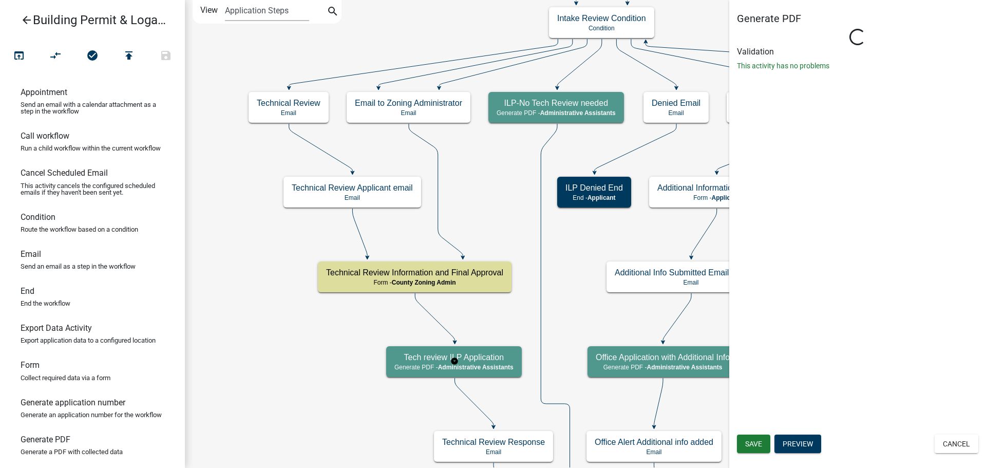
select select "90D19790-074D-4AC2-86B6-E9A543EC8F7A"
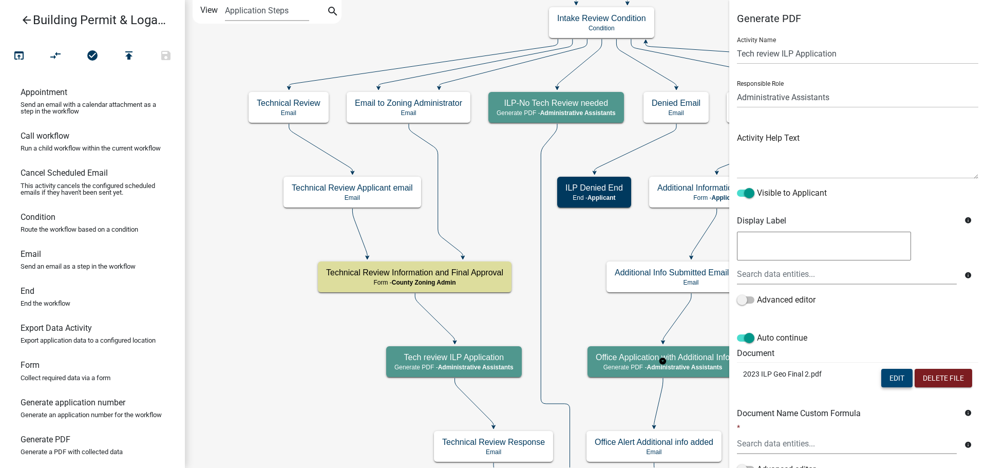
click at [882, 379] on button "Edit" at bounding box center [897, 378] width 31 height 18
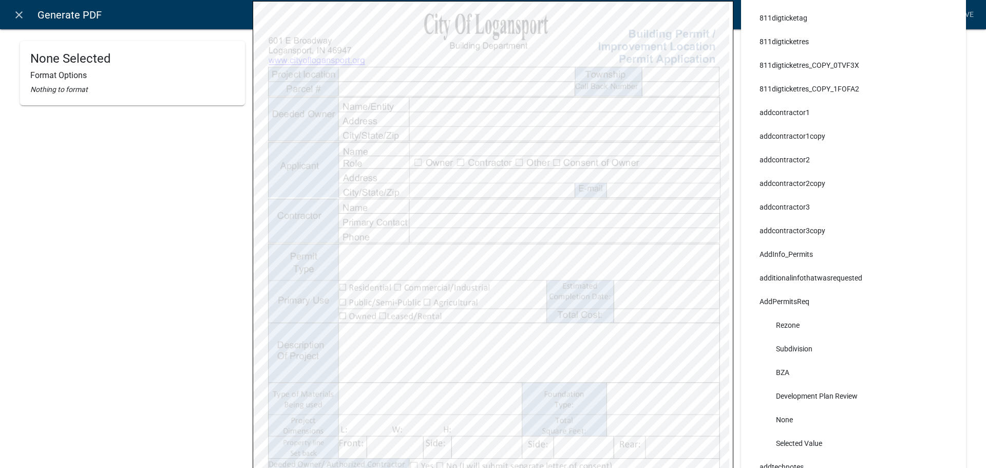
scroll to position [154, 0]
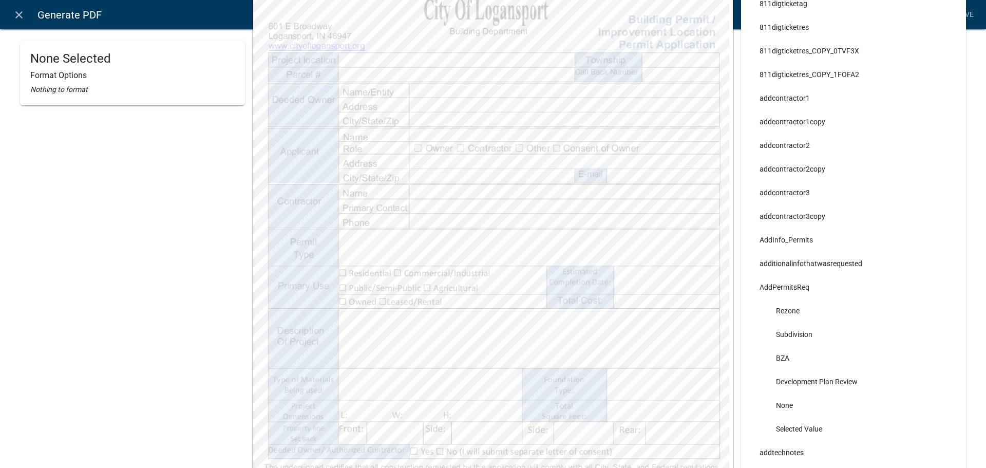
click at [179, 347] on div "None Selected Format Options Nothing to format" at bounding box center [132, 208] width 225 height 642
select select
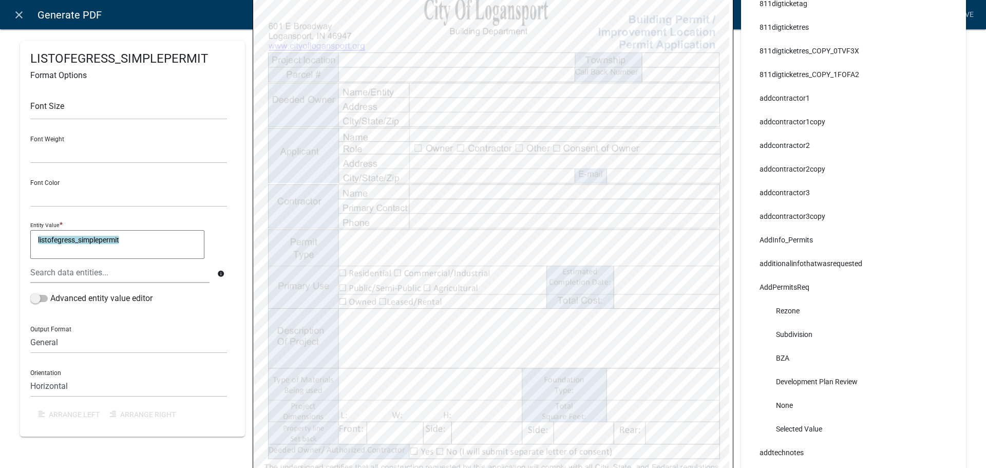
click at [170, 228] on div "Entity Value * listofegress_simplepermit listofegress_simplepermit" at bounding box center [128, 240] width 197 height 43
click at [170, 236] on textarea "listofegress_simplepermit" at bounding box center [117, 244] width 174 height 29
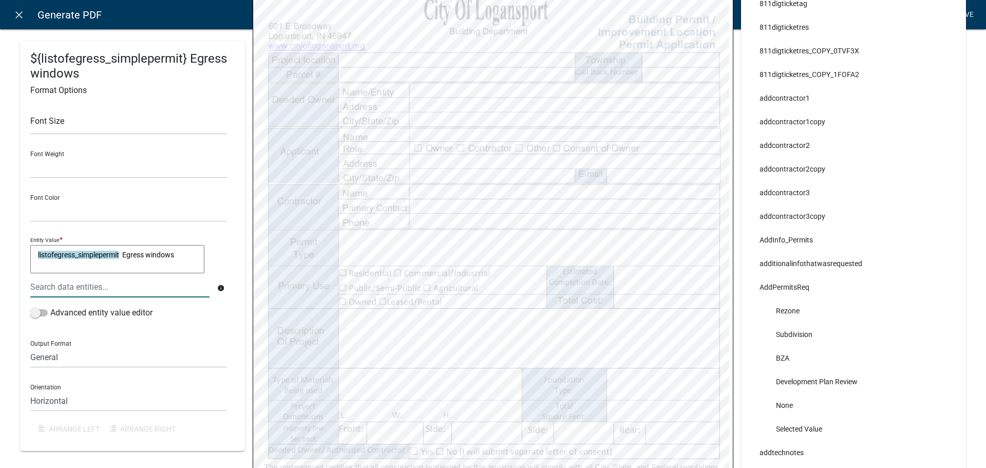
type textarea "listofegress_simplepermit Egress windows"
click at [968, 21] on link "Save" at bounding box center [965, 15] width 26 height 20
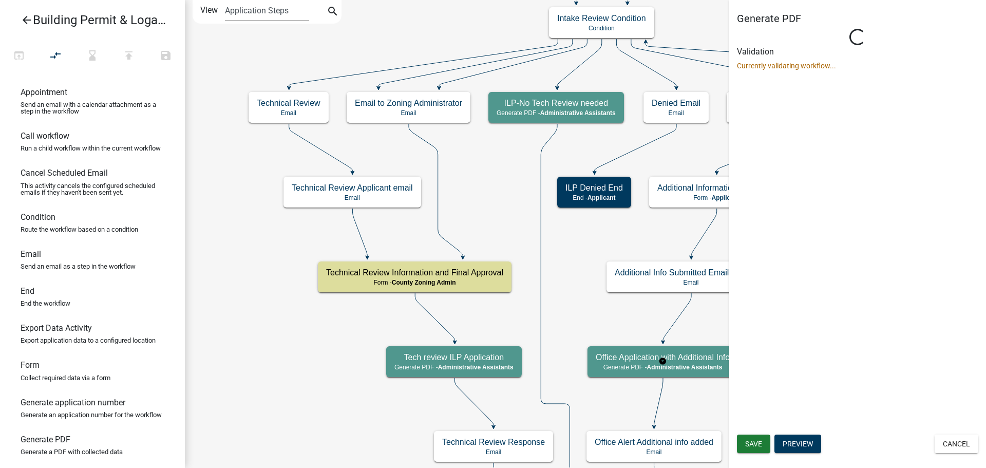
select select "90D19790-074D-4AC2-86B6-E9A543EC8F7A"
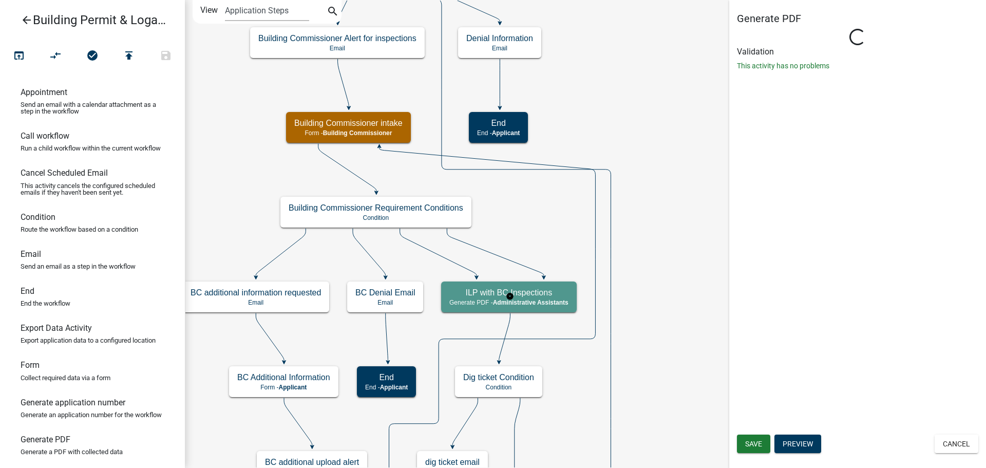
select select "90D19790-074D-4AC2-86B6-E9A543EC8F7A"
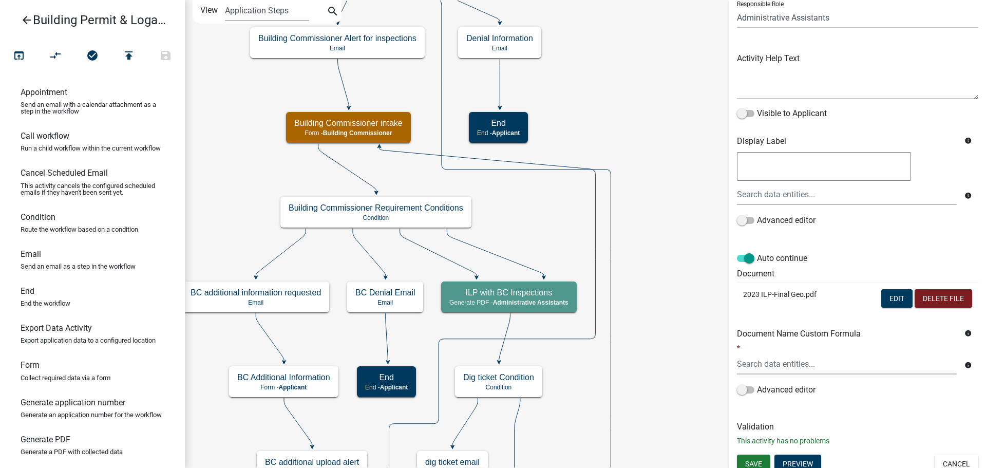
scroll to position [87, 0]
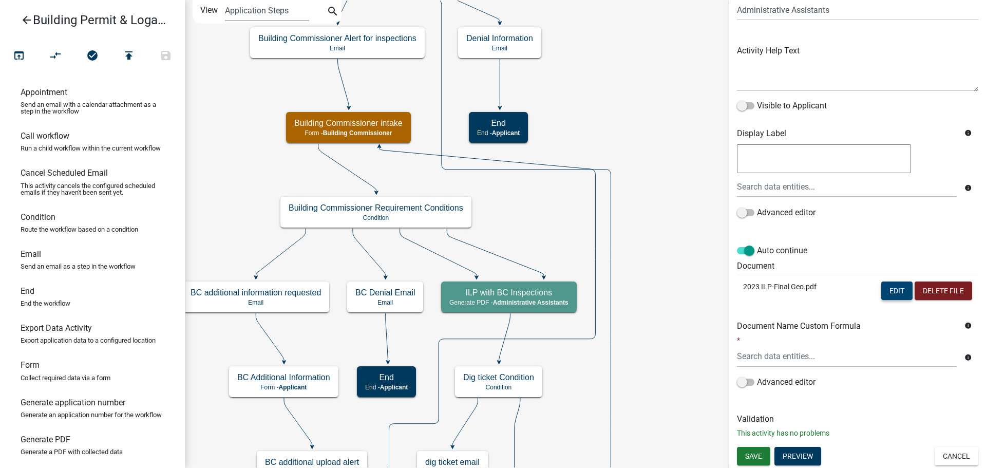
click at [887, 292] on button "Edit" at bounding box center [897, 291] width 31 height 18
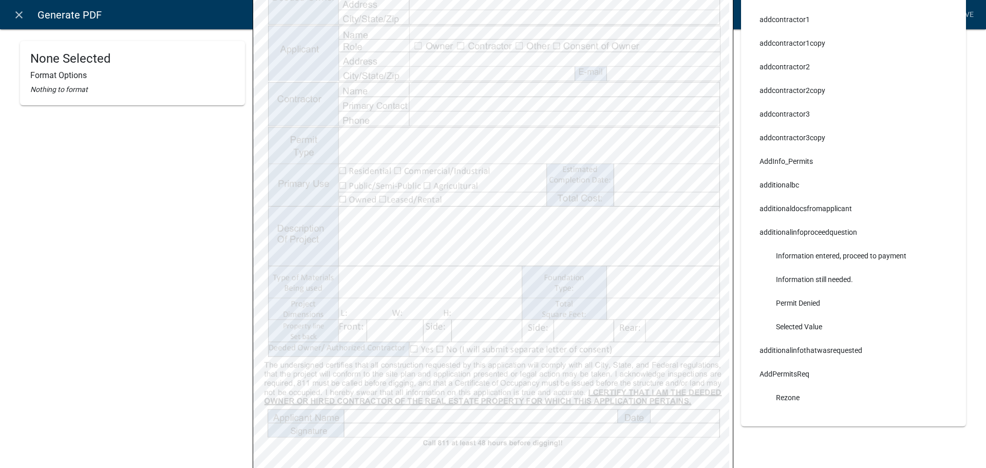
scroll to position [257, 0]
select select
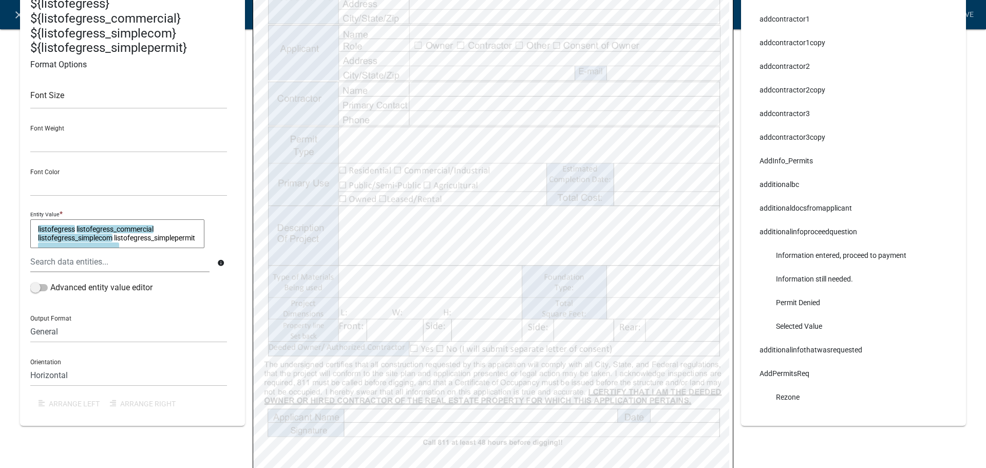
click at [34, 229] on textarea "listofegress listofegress_commercial listofegress_simplecom listofegress_simple…" at bounding box center [117, 233] width 174 height 29
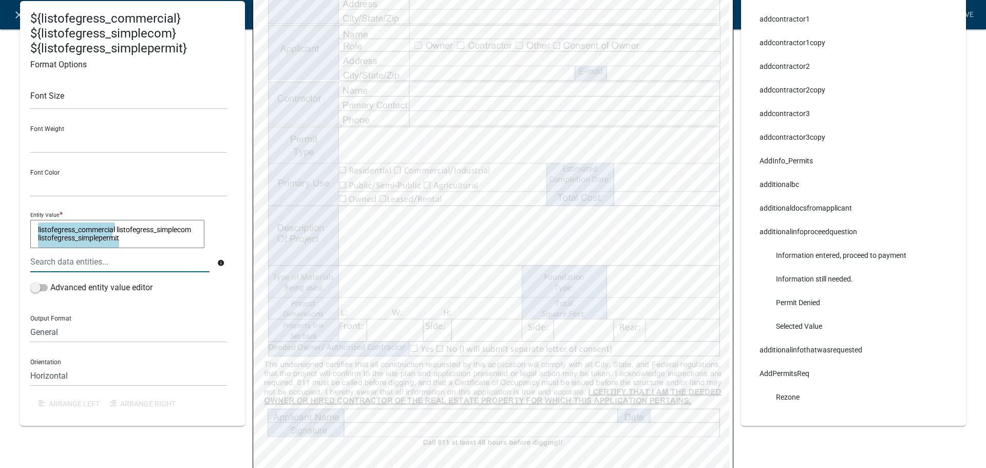
click at [34, 231] on textarea "listofegress_commercial listofegress_simplecom listofegress_simplepermit" at bounding box center [117, 233] width 174 height 29
click at [41, 223] on textarea "gress Windows: listofegress_commercial listofegress_simplecom listofegress_simp…" at bounding box center [117, 233] width 174 height 29
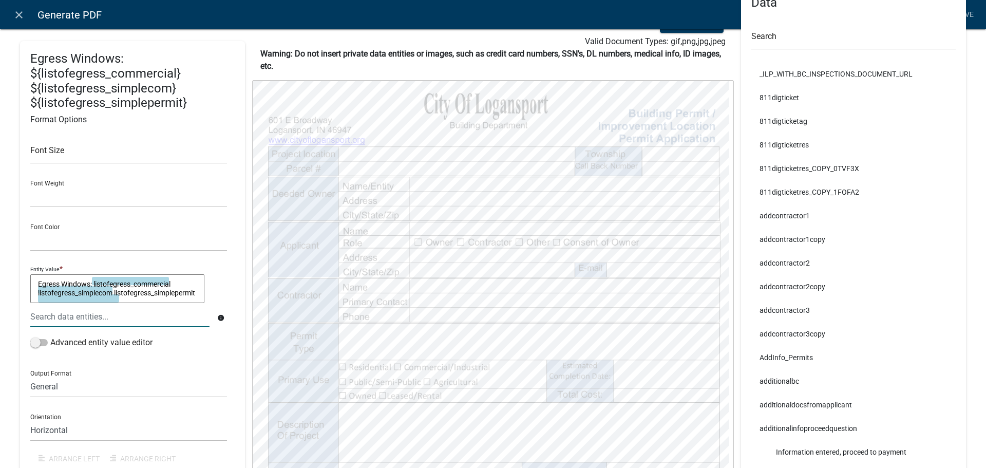
scroll to position [0, 0]
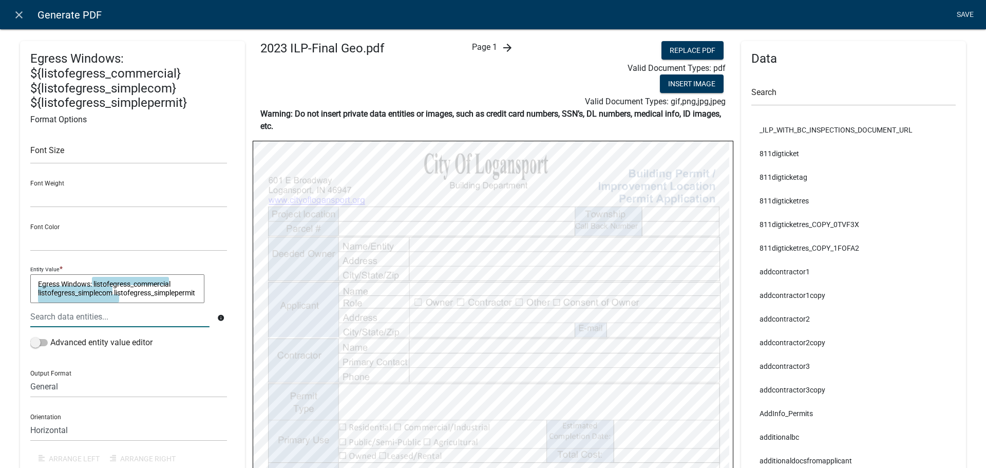
type textarea "Egress Windows: listofegress_commercial listofegress_simplecom listofegress_sim…"
click at [965, 13] on link "Save" at bounding box center [965, 15] width 26 height 20
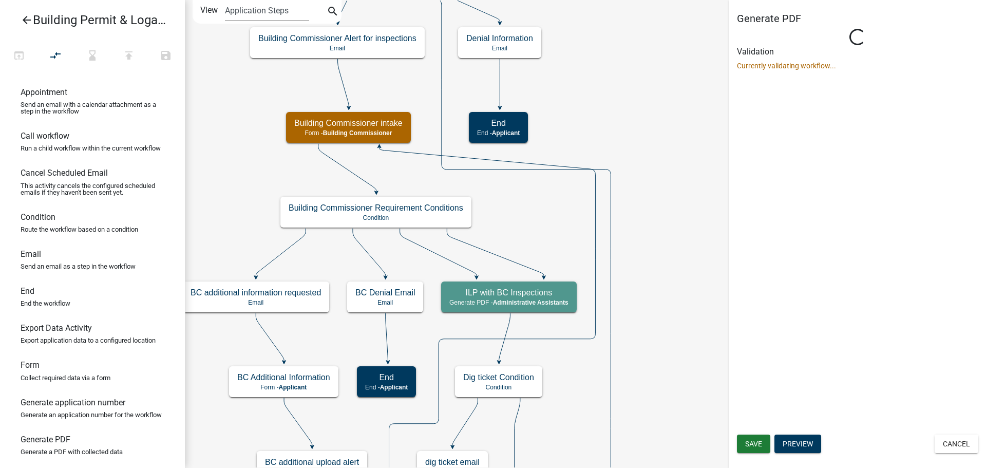
select select "90D19790-074D-4AC2-86B6-E9A543EC8F7A"
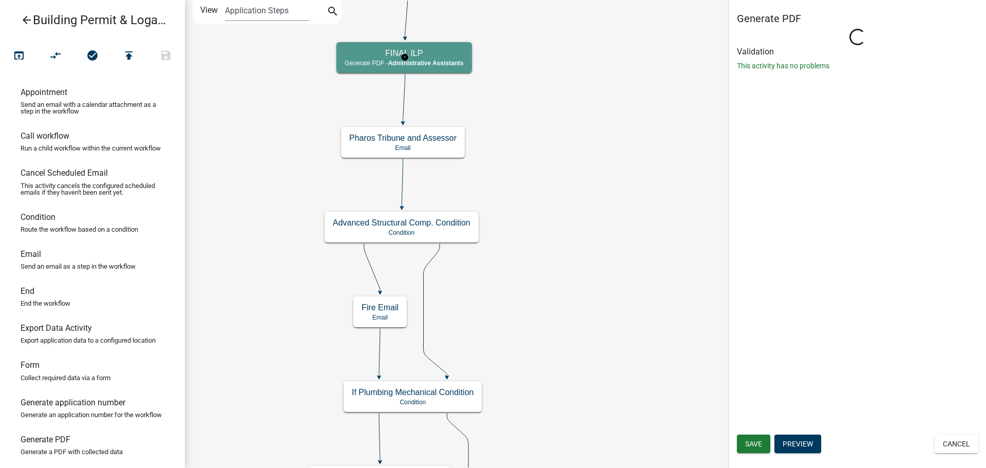
select select "90D19790-074D-4AC2-86B6-E9A543EC8F7A"
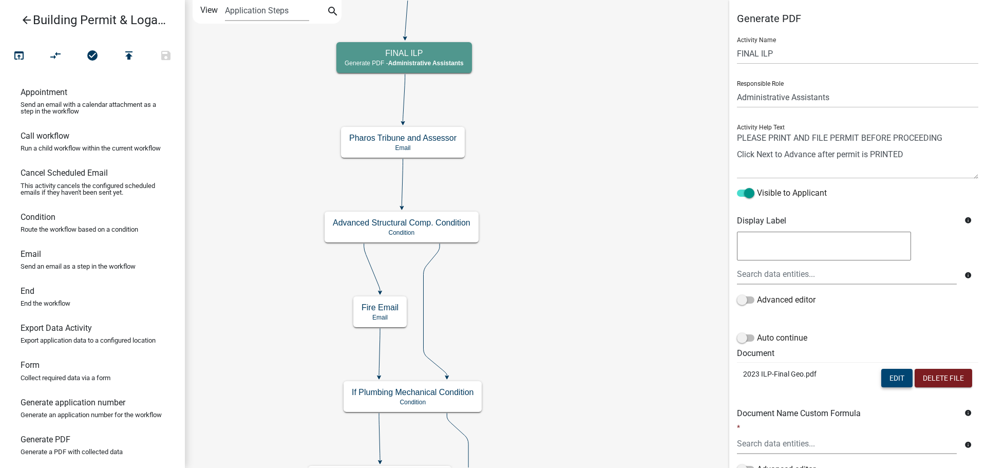
click at [889, 373] on button "Edit" at bounding box center [897, 378] width 31 height 18
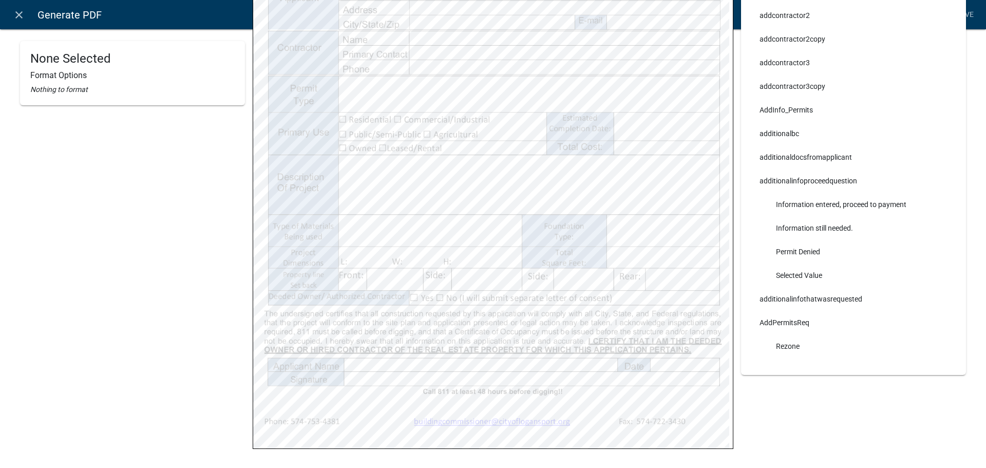
scroll to position [308, 0]
select select
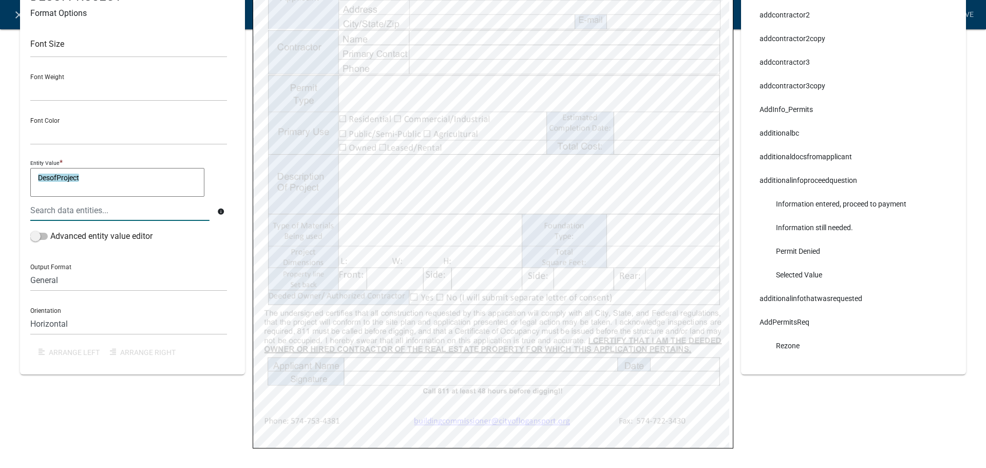
click at [110, 193] on textarea "DesofProject" at bounding box center [117, 182] width 174 height 29
click at [857, 420] on div "Data Search _ILP_WITH_BC_INSPECTIONS_DOCUMENT_URL 811digticket 811digticketag 8…" at bounding box center [854, 105] width 240 height 744
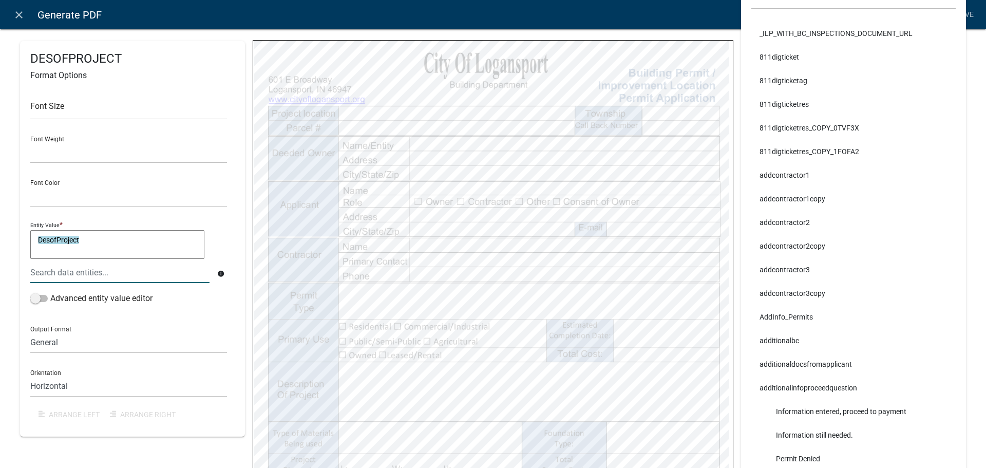
scroll to position [51, 0]
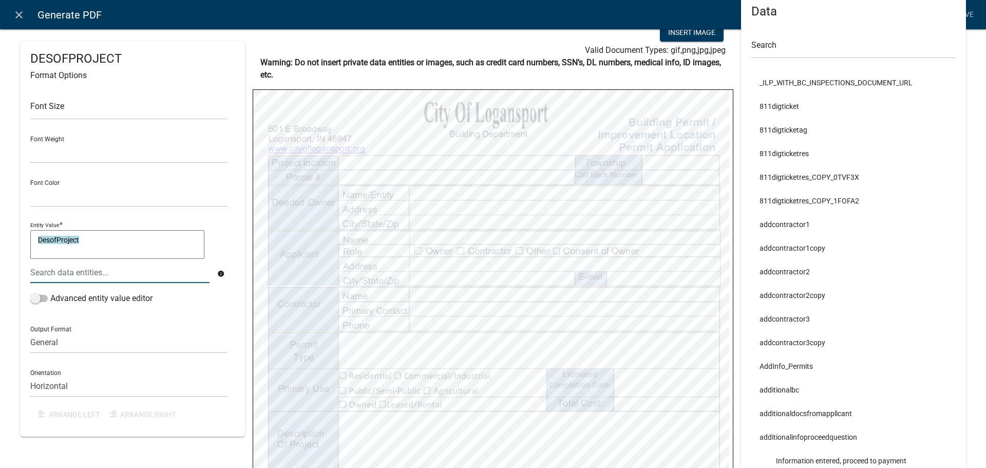
click at [174, 246] on textarea "DesofProject" at bounding box center [117, 244] width 174 height 29
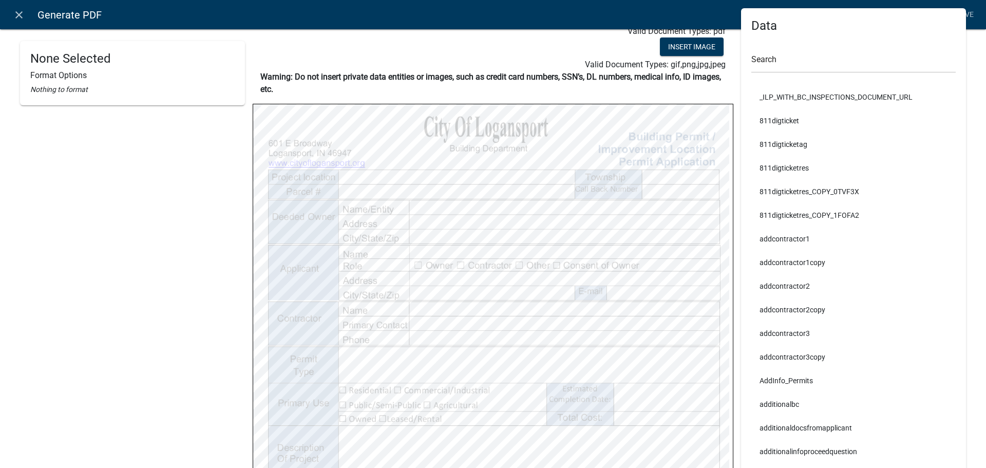
scroll to position [0, 0]
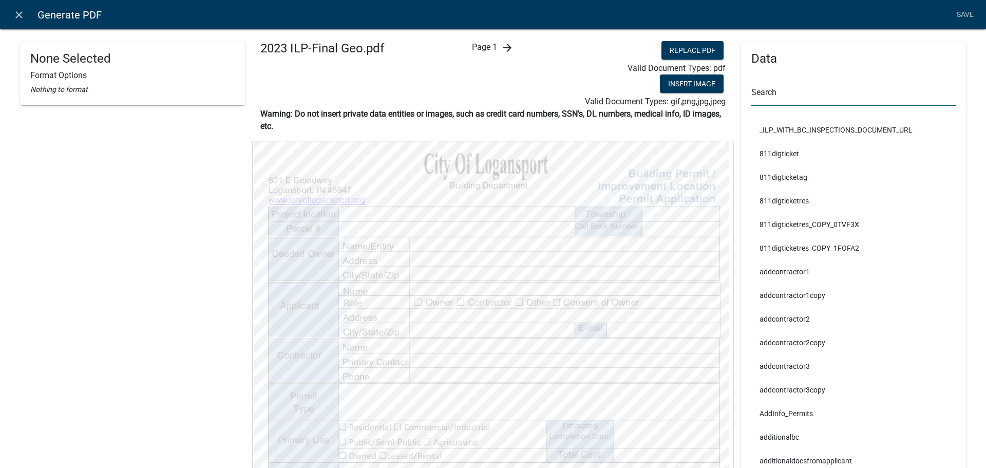
click at [766, 101] on input "text" at bounding box center [854, 95] width 204 height 21
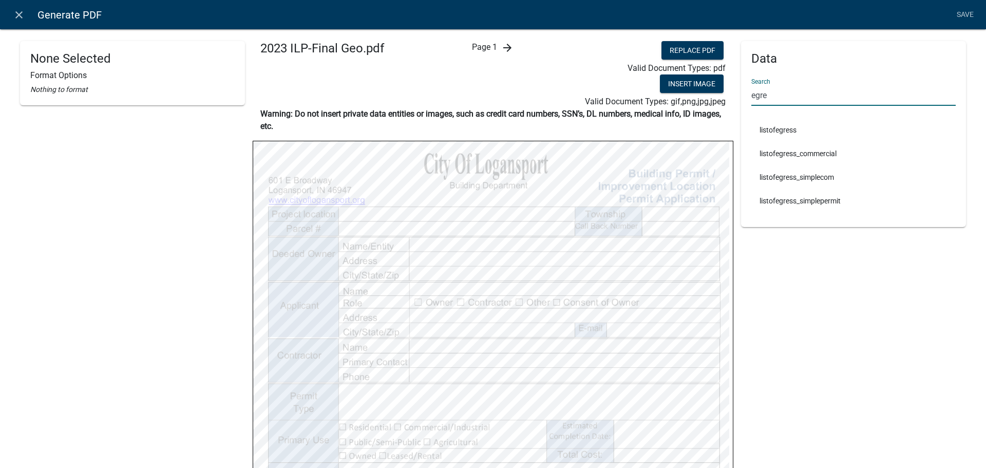
type input "egre"
click at [906, 220] on div "Data Search egre listofegress listofegress_commercial listofegress_simplecom li…" at bounding box center [853, 134] width 225 height 186
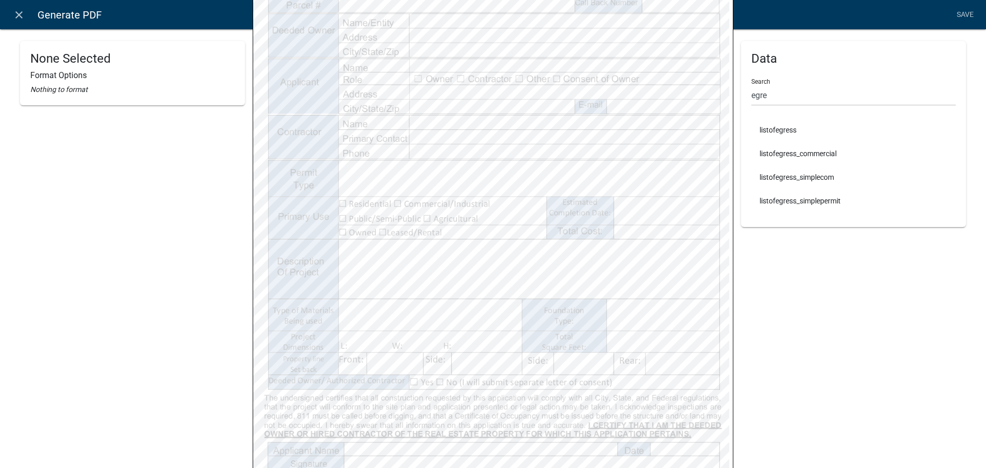
scroll to position [233, 0]
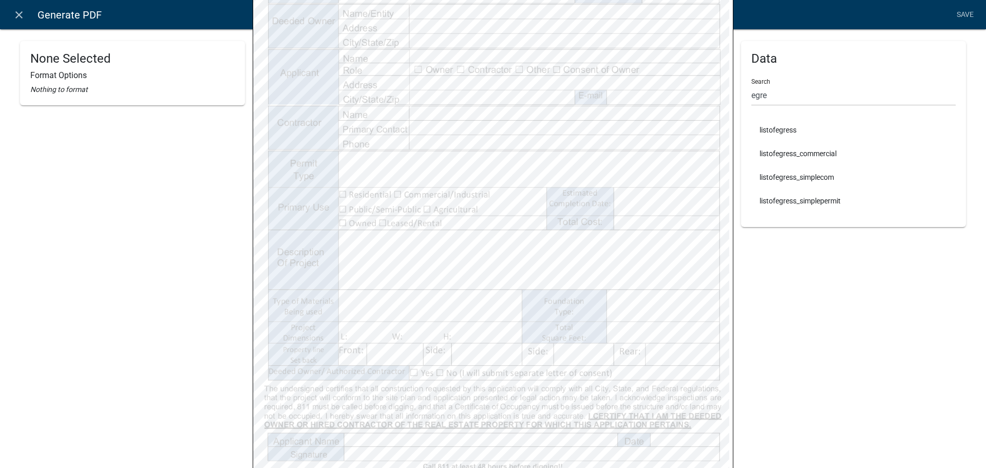
select select
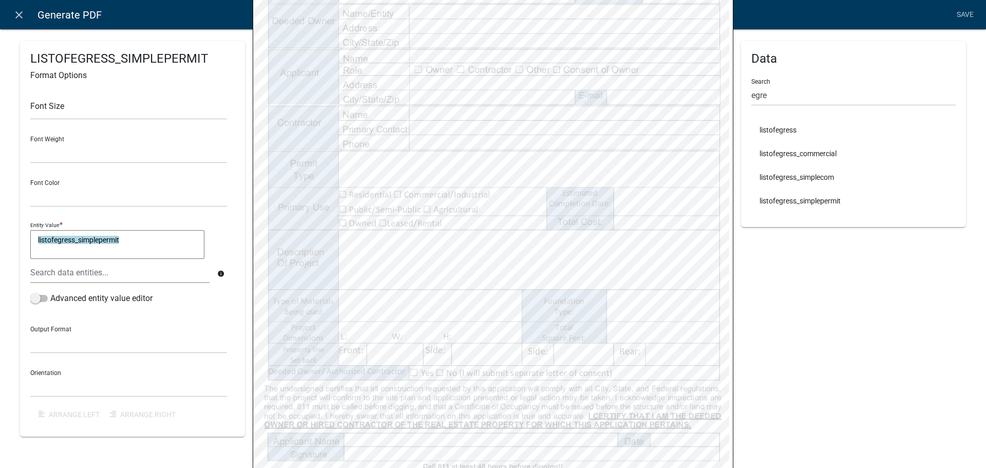
select select
click at [121, 236] on textarea "listofegress_simplecom" at bounding box center [117, 244] width 174 height 29
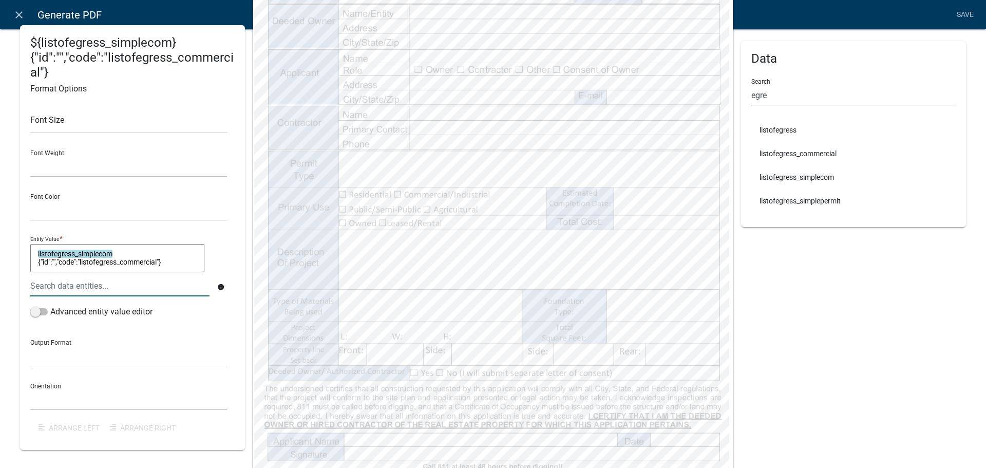
drag, startPoint x: 80, startPoint y: 264, endPoint x: 36, endPoint y: 270, distance: 43.7
click at [36, 270] on textarea "listofegress_simplecom {"id":"","code":"listofegress_commercial"}" at bounding box center [117, 258] width 174 height 29
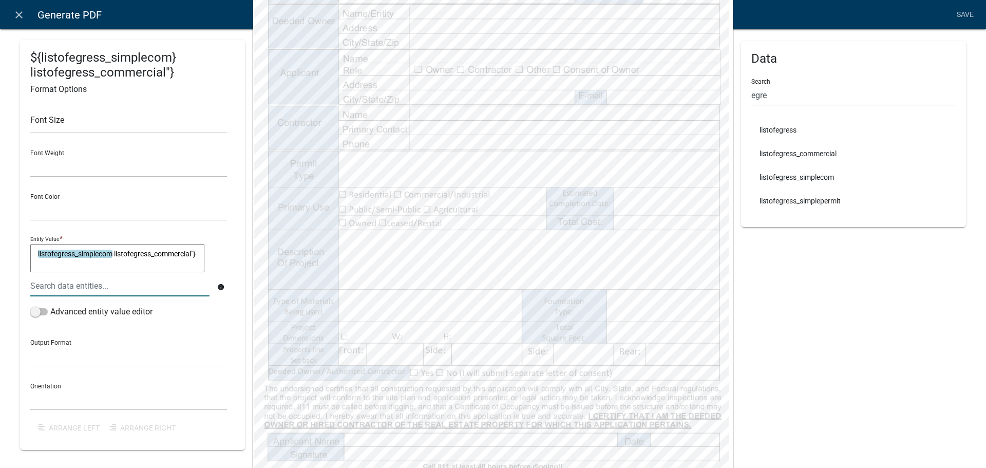
click at [124, 264] on textarea "listofegress_simplecom listofegress_commercial"}" at bounding box center [117, 258] width 174 height 29
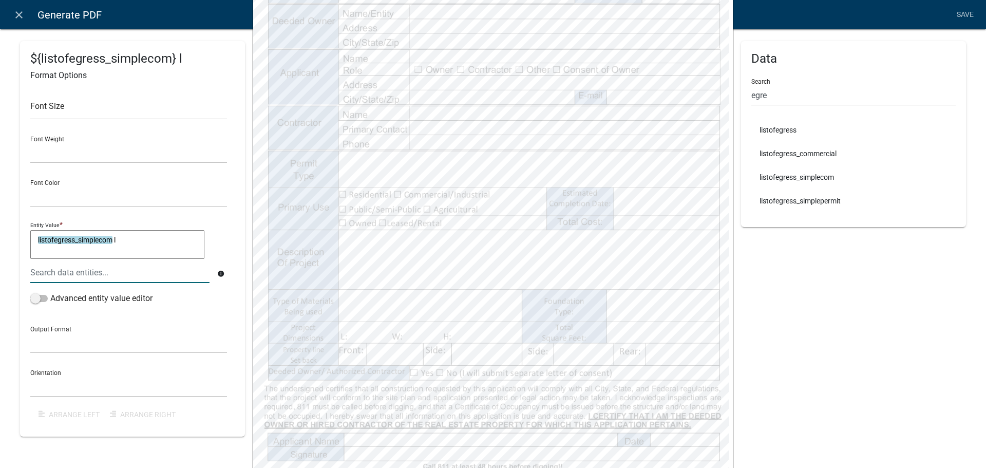
type textarea "listofegress_simplecom"
click at [140, 276] on div at bounding box center [120, 272] width 195 height 21
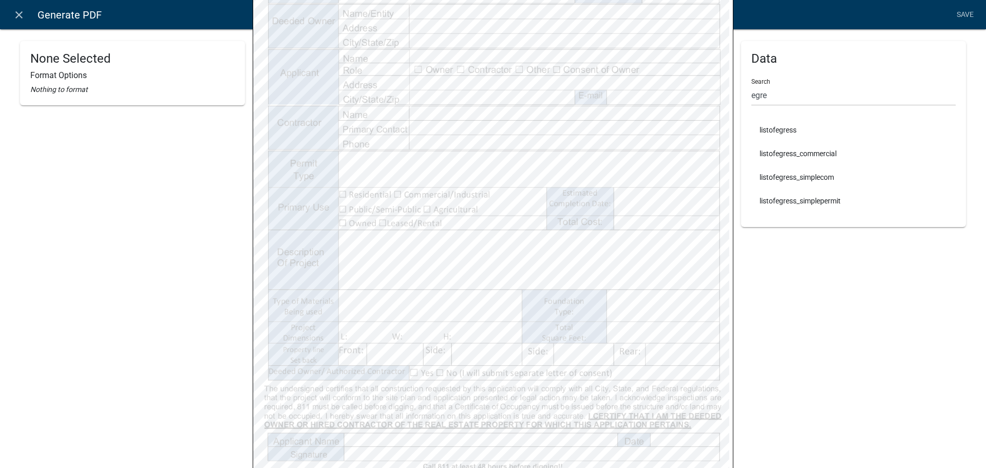
select select
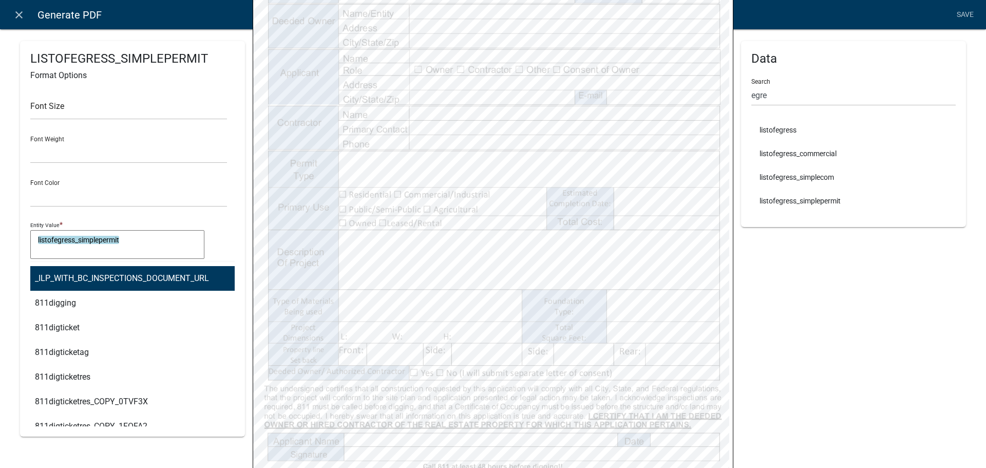
click at [112, 275] on div "_ILP_WITH_BC_INSPECTIONS_DOCUMENT_URL 811digging 811digticket 811digticketag 81…" at bounding box center [120, 272] width 195 height 21
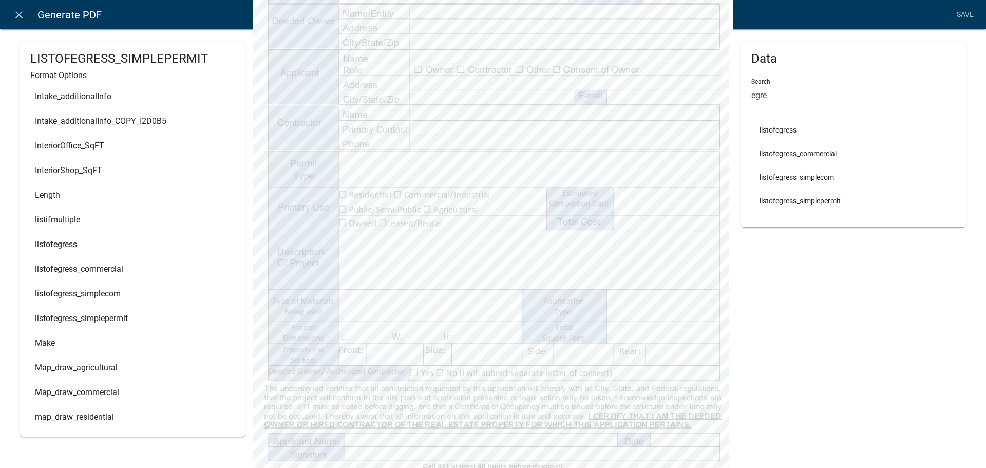
scroll to position [3904, 0]
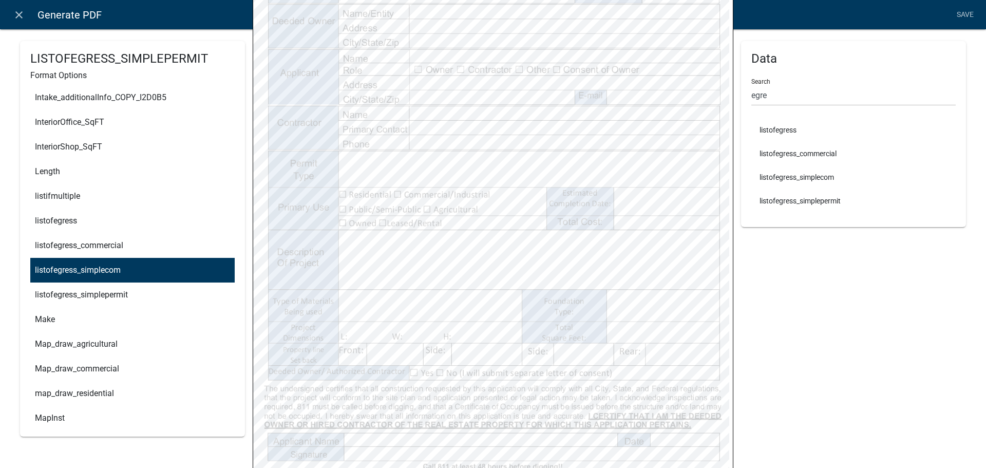
click at [111, 271] on ngb-highlight "listofegress_simplecom" at bounding box center [78, 270] width 86 height 8
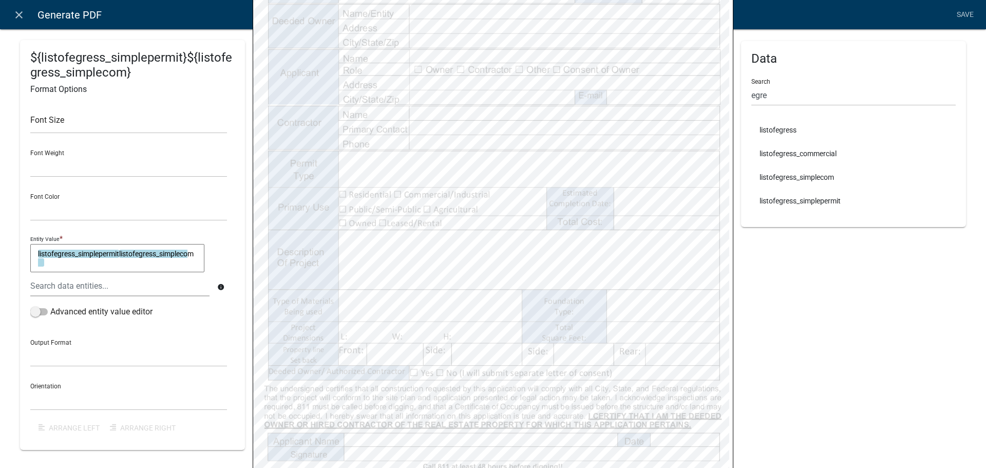
scroll to position [0, 0]
click at [111, 271] on textarea "listofegress_simplepermitlistofegress_simplecom" at bounding box center [117, 258] width 174 height 29
click at [121, 254] on textarea "listofegress_simplepermitlistofegress_simplecom" at bounding box center [117, 258] width 174 height 29
click at [128, 264] on textarea "listofegress_simplepermit listofegress_simplecom" at bounding box center [117, 258] width 174 height 29
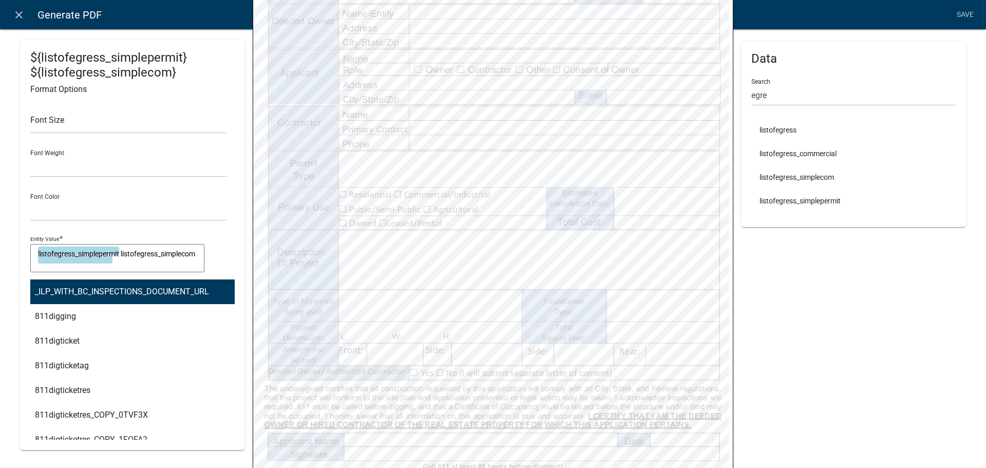
click at [66, 290] on div "_ILP_WITH_BC_INSPECTIONS_DOCUMENT_URL 811digging 811digticket 811digticketag 81…" at bounding box center [120, 285] width 195 height 21
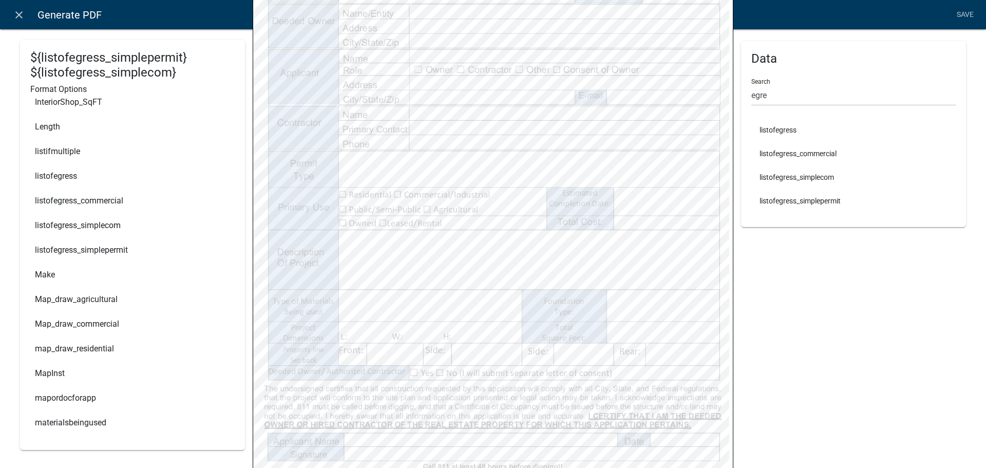
scroll to position [3956, 0]
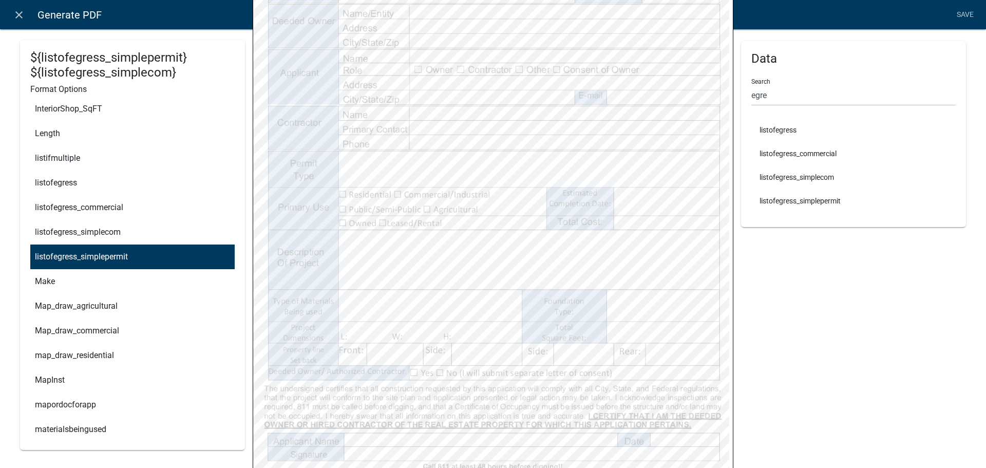
click at [143, 257] on button "listofegress_simplepermit" at bounding box center [201, 257] width 357 height 25
type textarea "listofegress_simplepermit listofegress_simplecom listofegress_simplepermit"
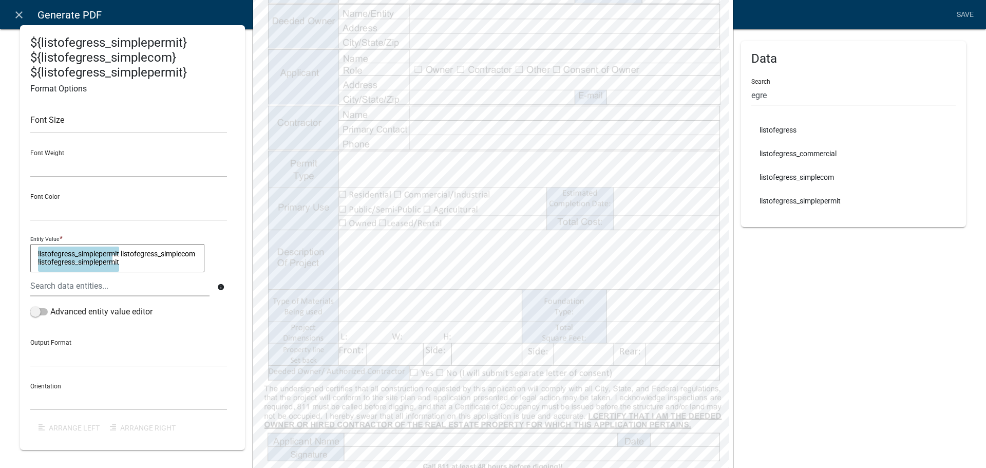
select select
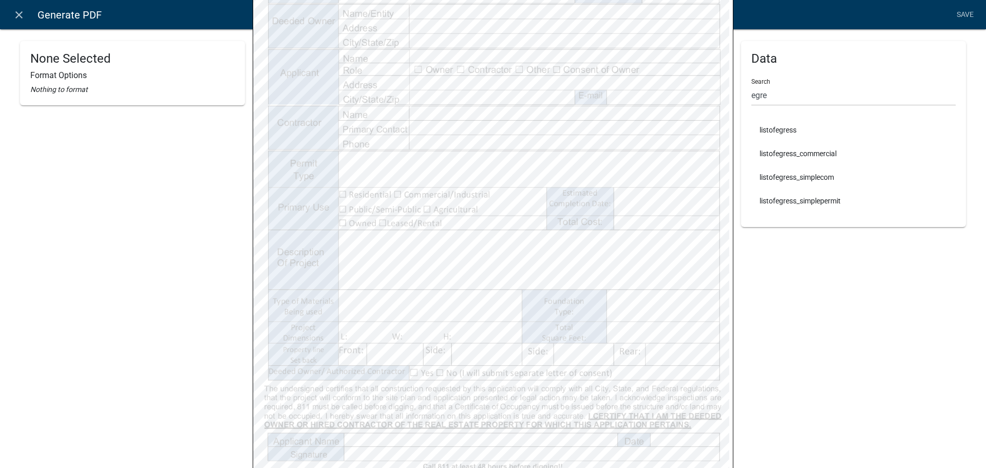
select select
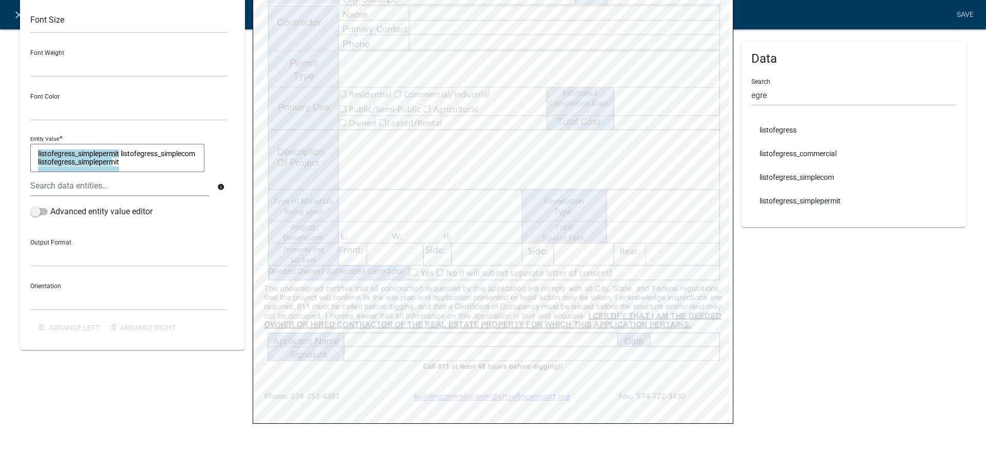
scroll to position [339, 0]
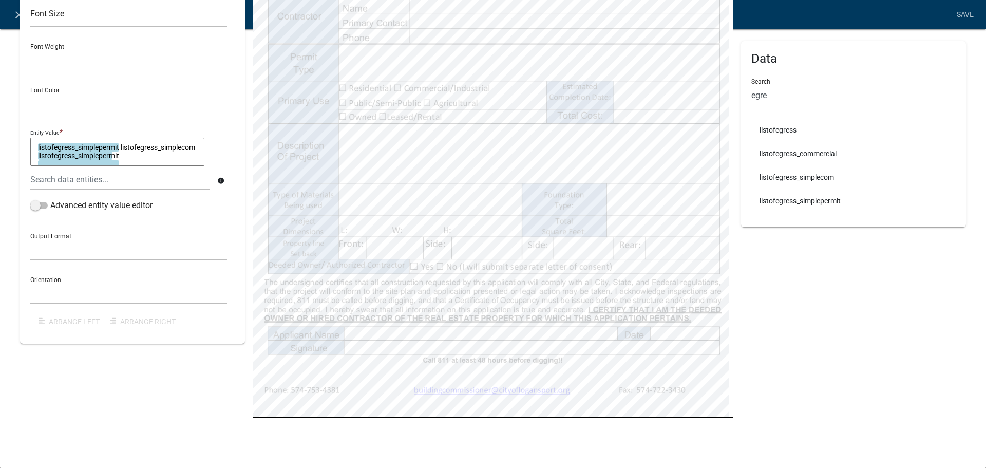
click at [163, 257] on select "General Text Number Decimal Date Date & Time" at bounding box center [128, 249] width 197 height 21
click at [885, 300] on div "Data Search egre listofegress listofegress_commercial listofegress_simplecom li…" at bounding box center [853, 23] width 225 height 642
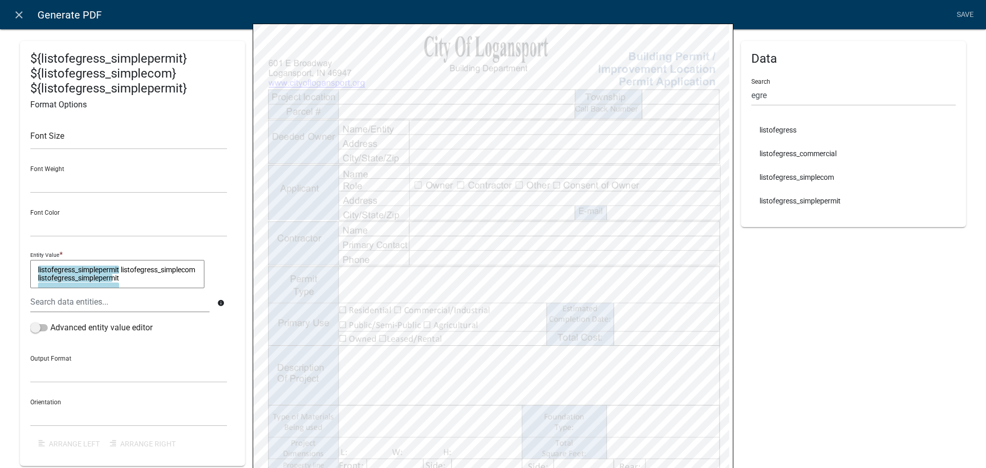
scroll to position [0, 0]
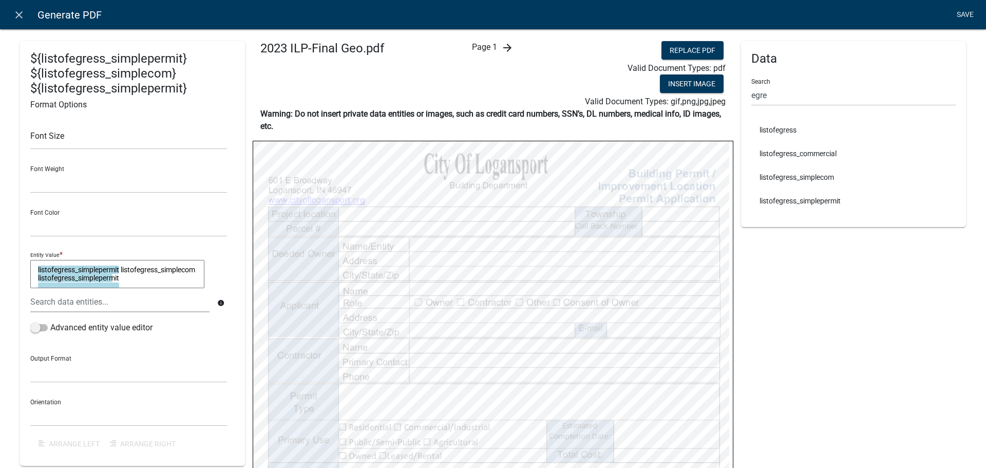
click at [970, 16] on link "Save" at bounding box center [965, 15] width 26 height 20
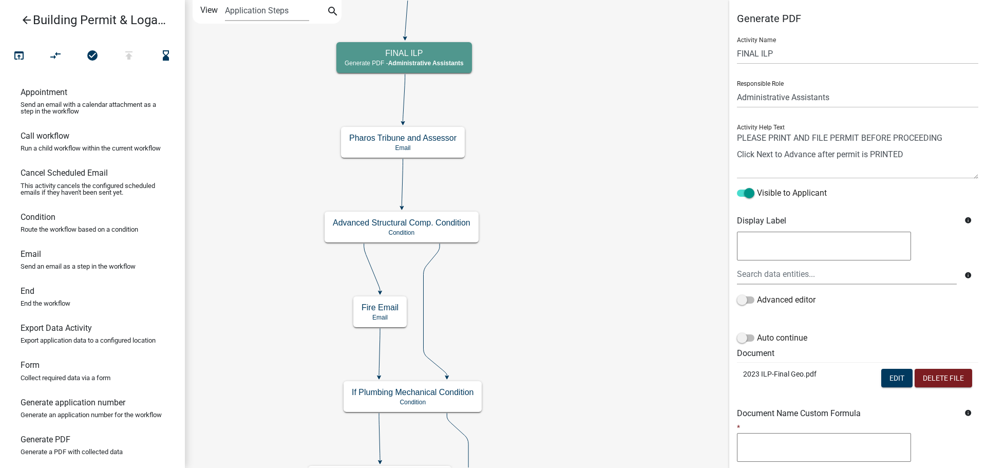
select select "90D19790-074D-4AC2-86B6-E9A543EC8F7A"
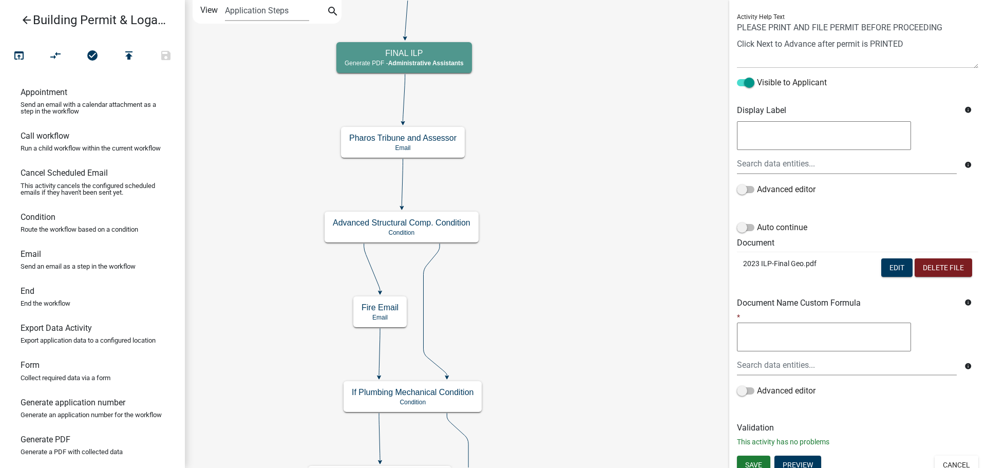
scroll to position [119, 0]
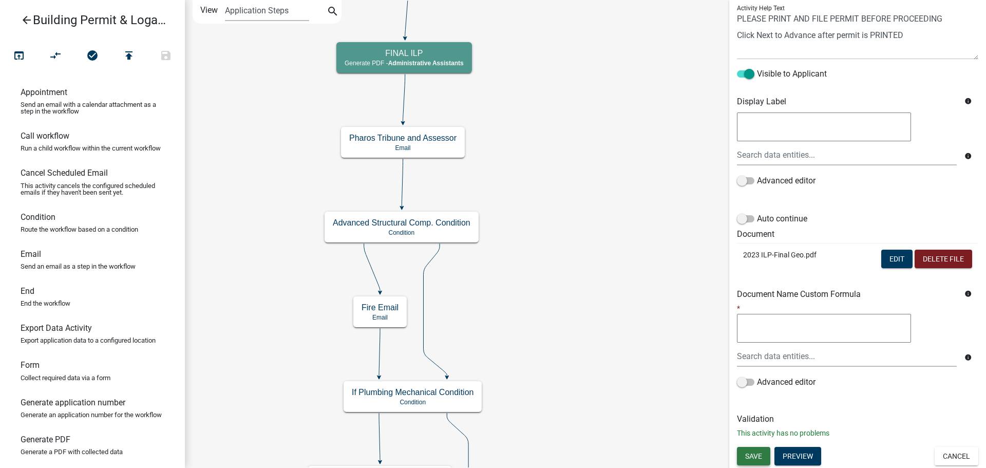
click at [763, 456] on button "Save" at bounding box center [753, 456] width 33 height 18
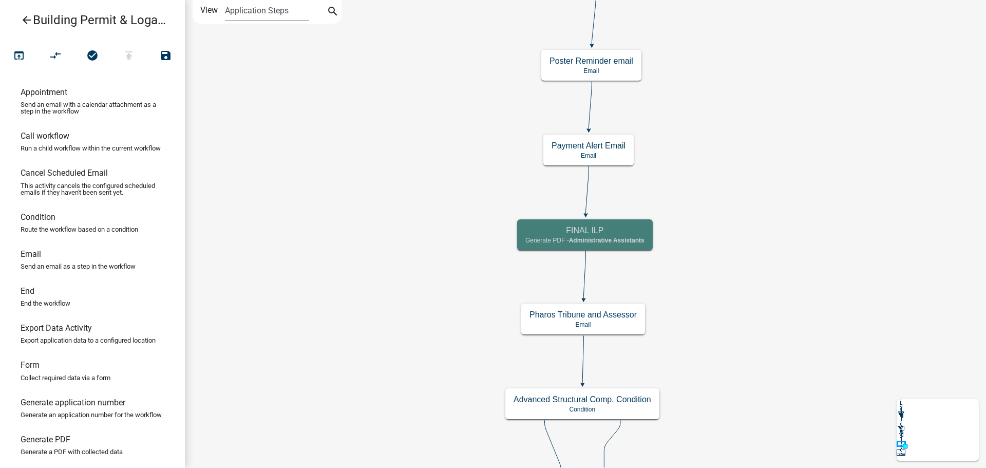
scroll to position [0, 0]
click at [26, 23] on icon "arrow_back" at bounding box center [27, 21] width 12 height 14
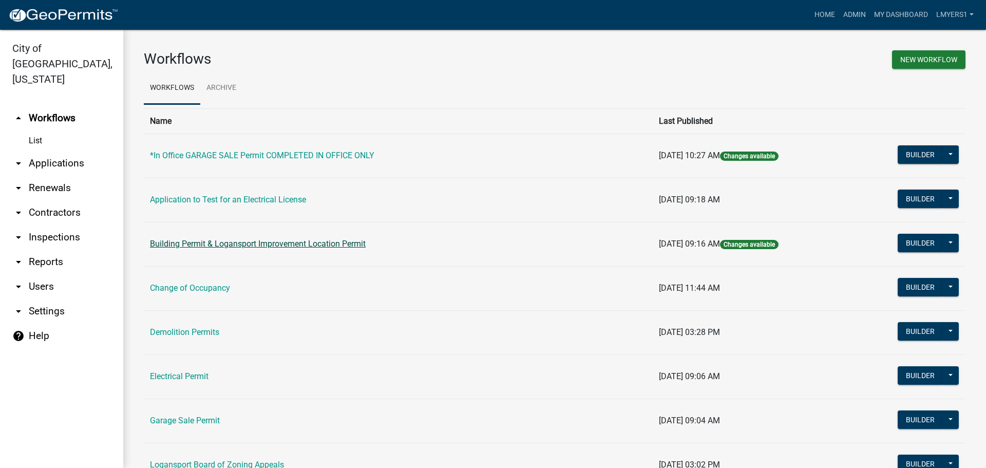
click at [249, 244] on link "Building Permit & Logansport Improvement Location Permit" at bounding box center [258, 244] width 216 height 10
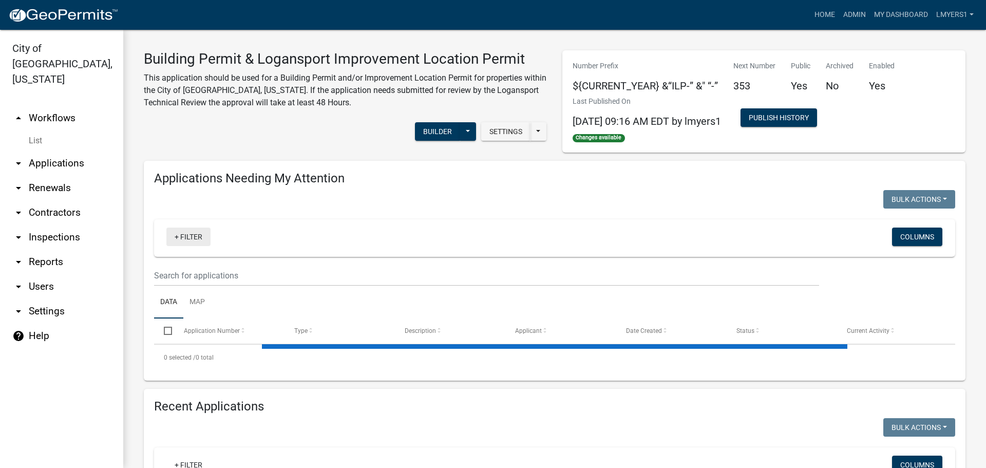
select select "3: 100"
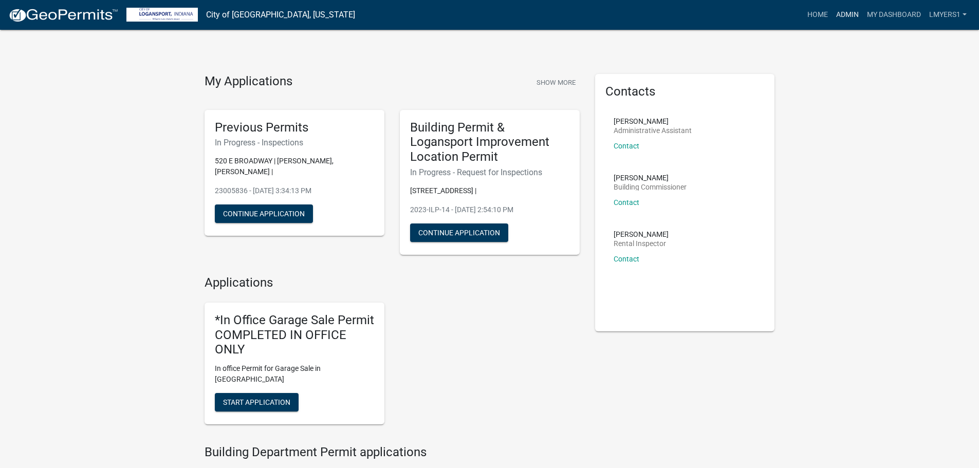
click at [843, 17] on link "Admin" at bounding box center [847, 15] width 31 height 20
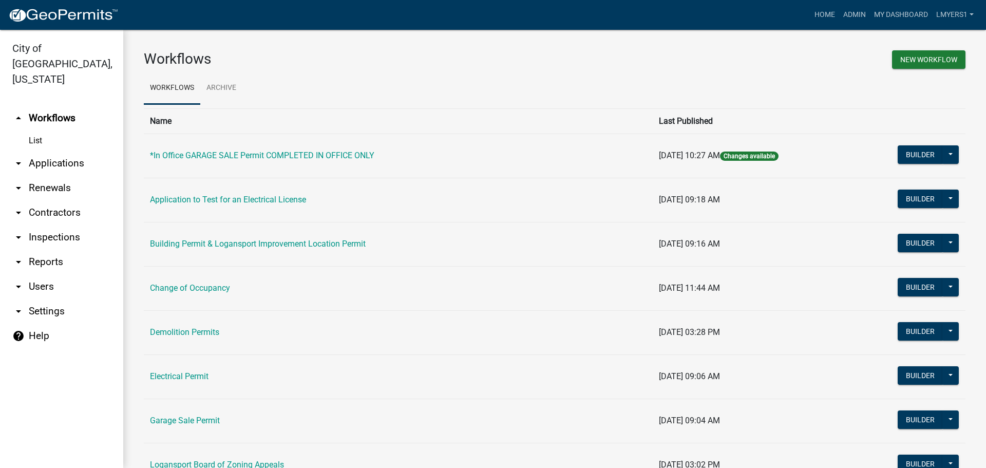
click at [65, 152] on link "arrow_drop_down Applications" at bounding box center [61, 163] width 123 height 25
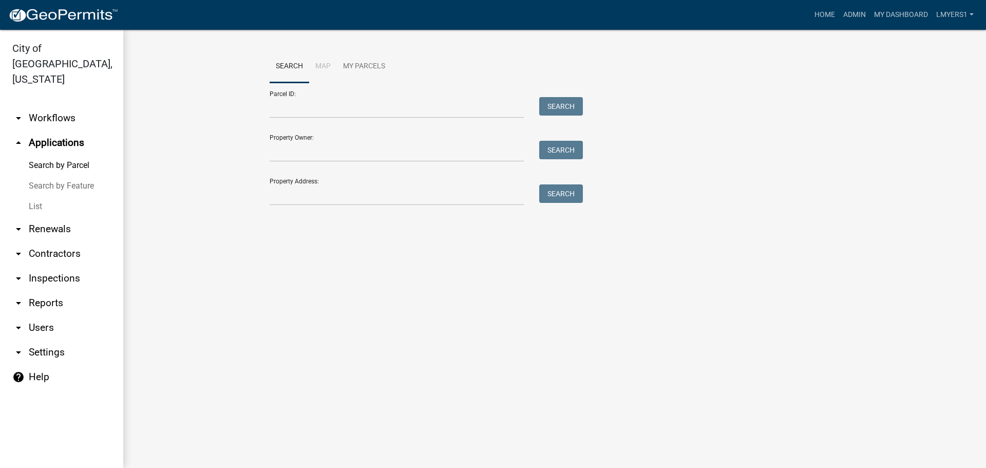
click at [32, 196] on link "List" at bounding box center [61, 206] width 123 height 21
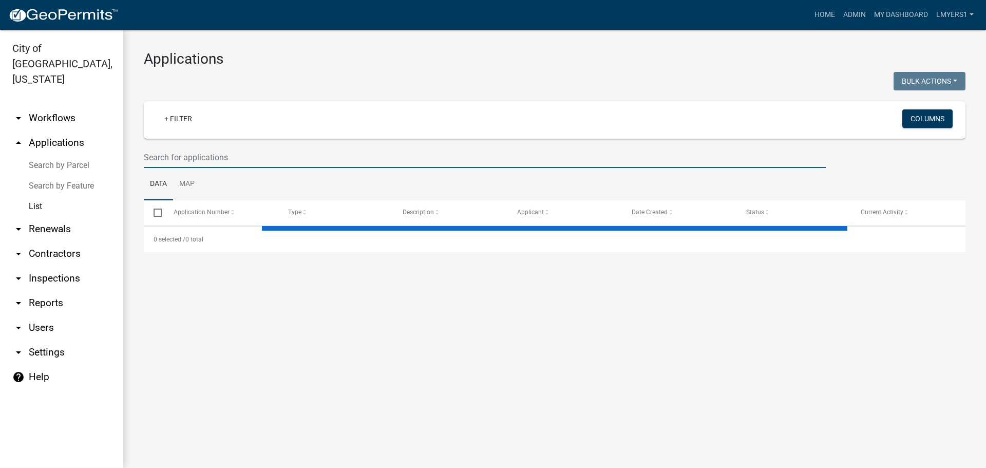
click at [183, 157] on input "text" at bounding box center [485, 157] width 682 height 21
select select "3: 100"
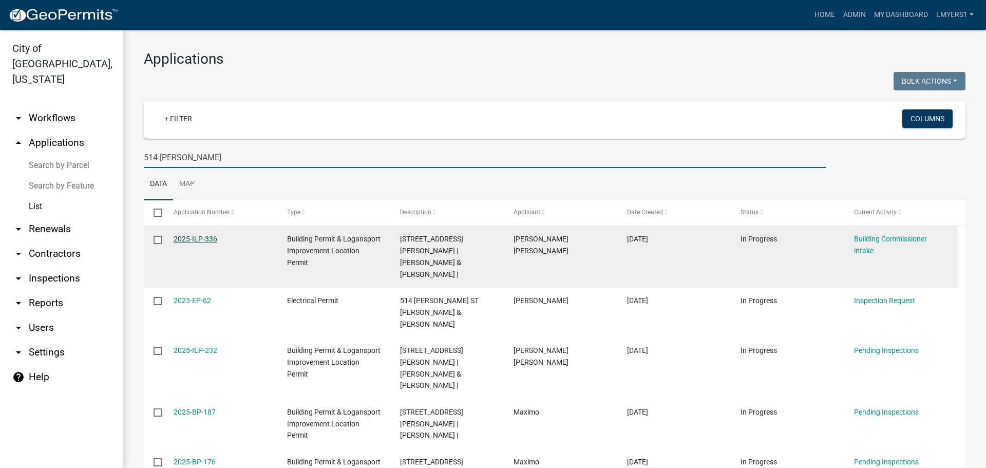
type input "514 Henry"
click at [207, 239] on link "2025-ILP-336" at bounding box center [196, 239] width 44 height 8
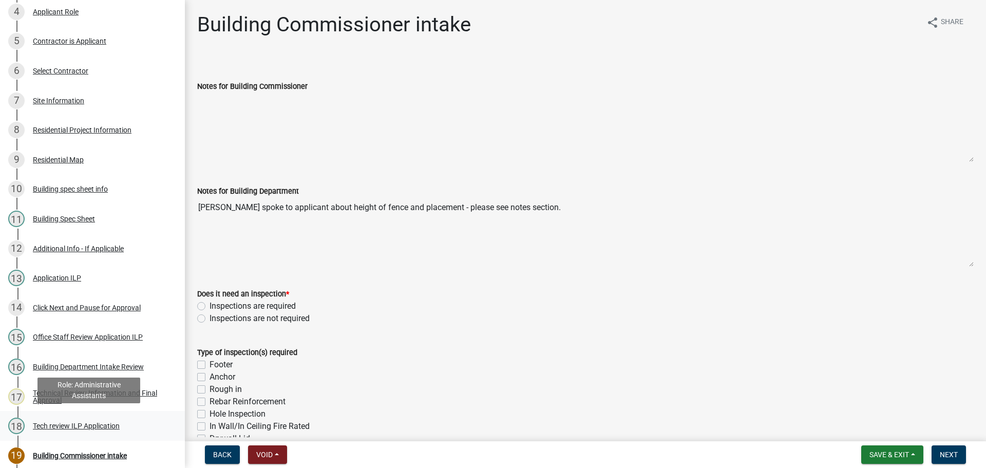
scroll to position [308, 0]
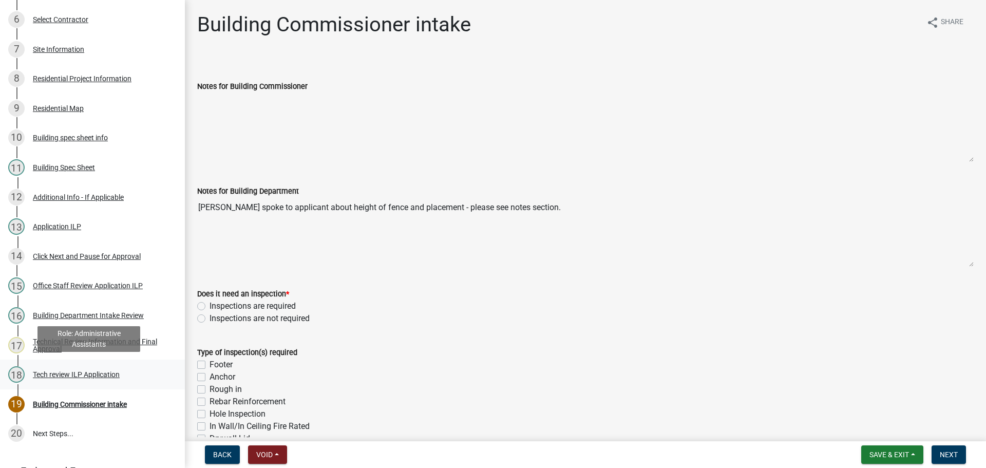
click at [99, 366] on div "18 Tech review ILP Application" at bounding box center [88, 374] width 160 height 16
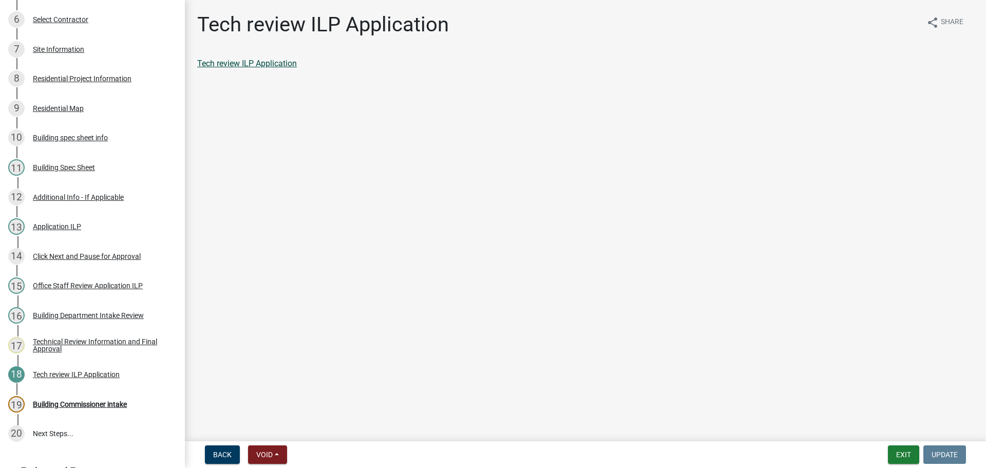
click at [243, 62] on link "Tech review ILP Application" at bounding box center [247, 64] width 100 height 10
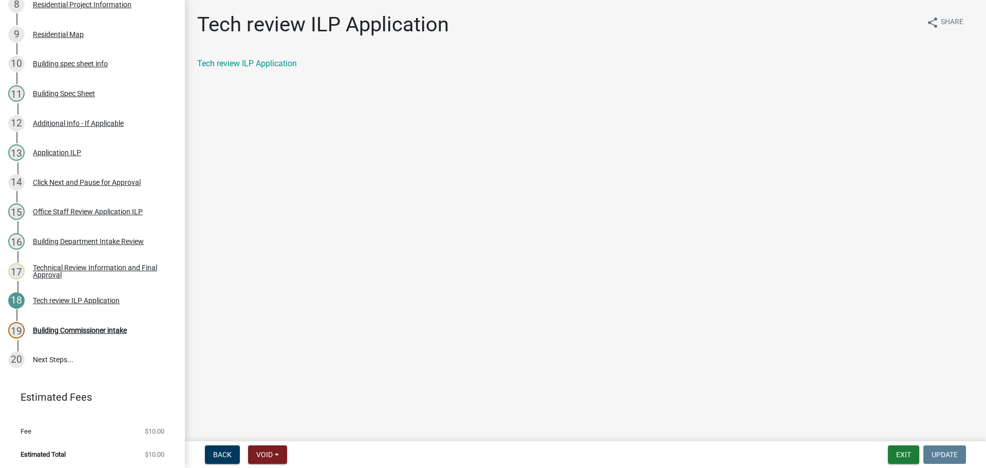
scroll to position [383, 0]
click at [115, 329] on div "Building Commissioner intake" at bounding box center [80, 329] width 94 height 7
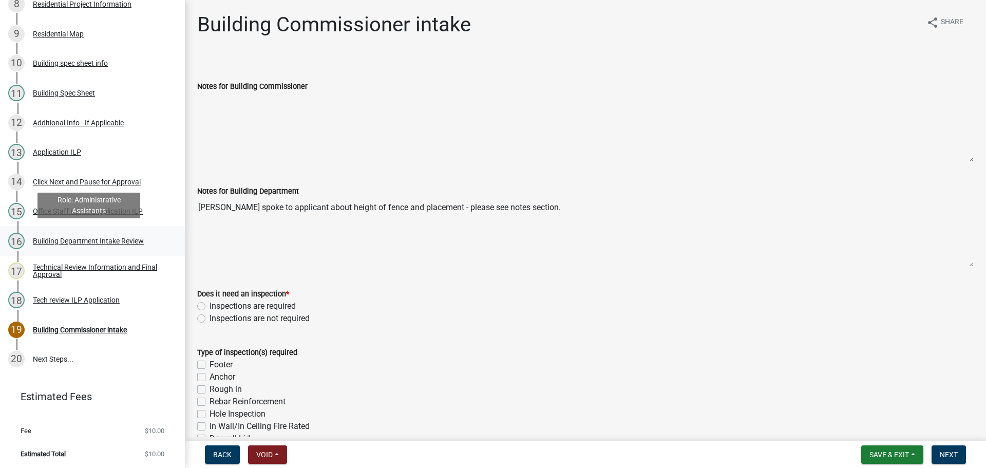
click at [76, 238] on div "Building Department Intake Review" at bounding box center [88, 240] width 111 height 7
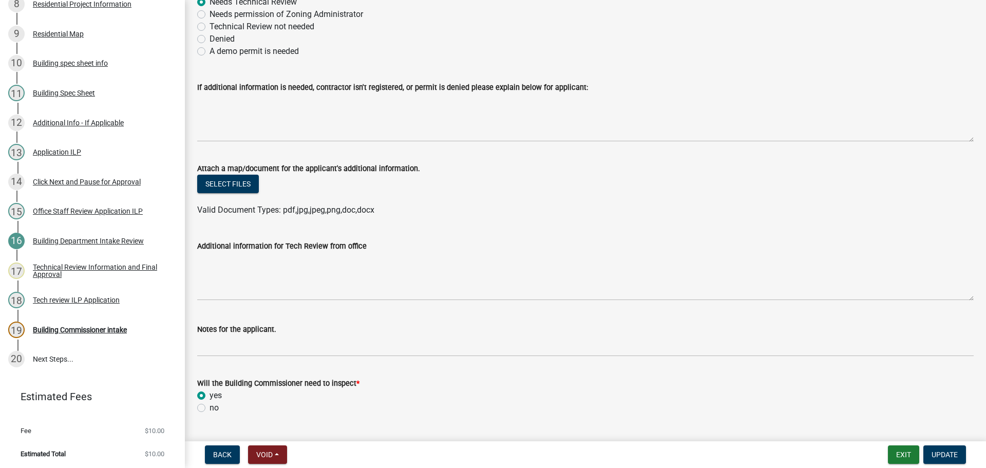
scroll to position [170, 0]
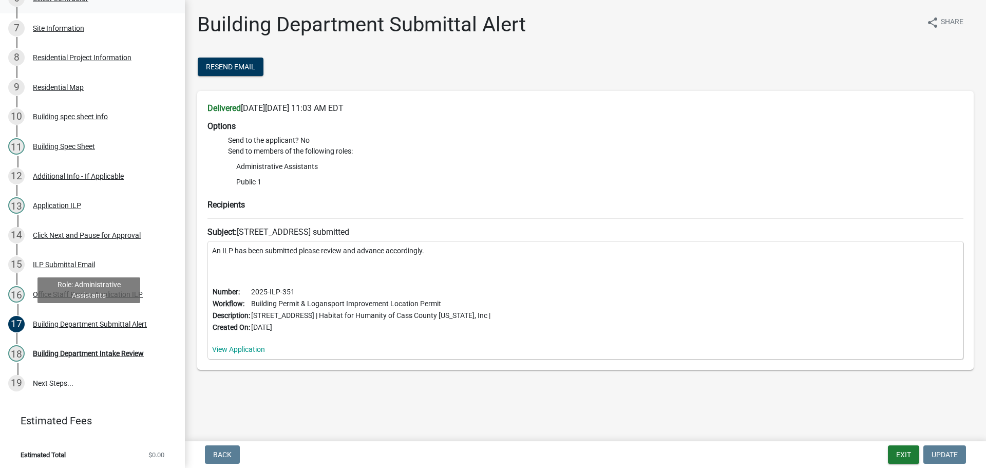
scroll to position [330, 0]
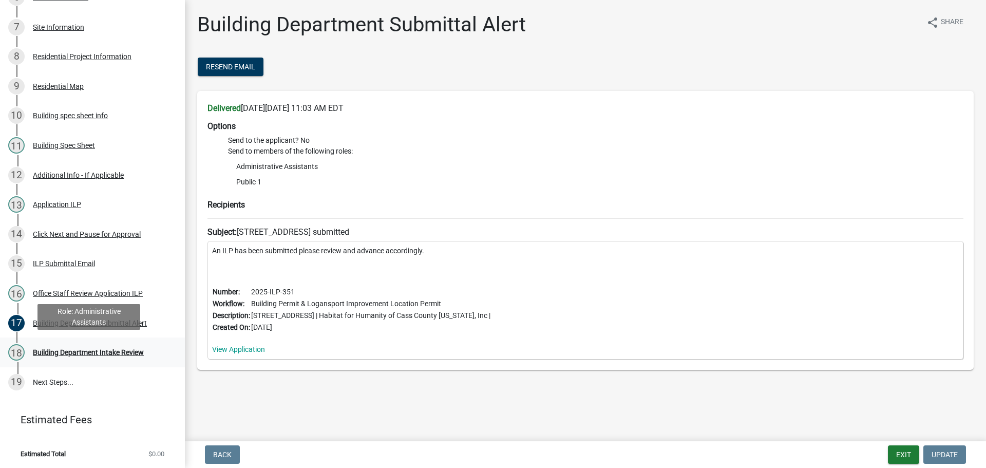
click at [87, 349] on div "Building Department Intake Review" at bounding box center [88, 352] width 111 height 7
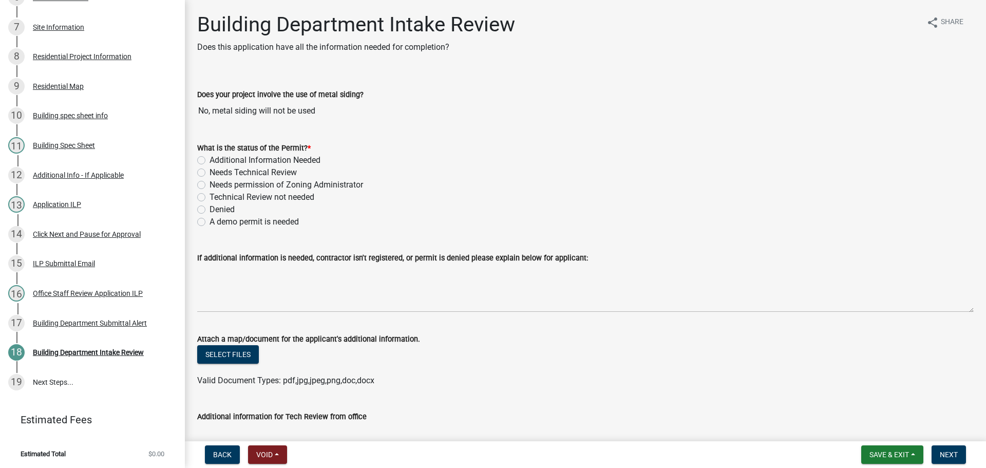
click at [195, 174] on div "What is the status of the Permit? * Additional Information Needed Needs Technic…" at bounding box center [586, 178] width 792 height 99
click at [210, 171] on label "Needs Technical Review" at bounding box center [253, 172] width 87 height 12
click at [210, 171] on input "Needs Technical Review" at bounding box center [213, 169] width 7 height 7
radio input "true"
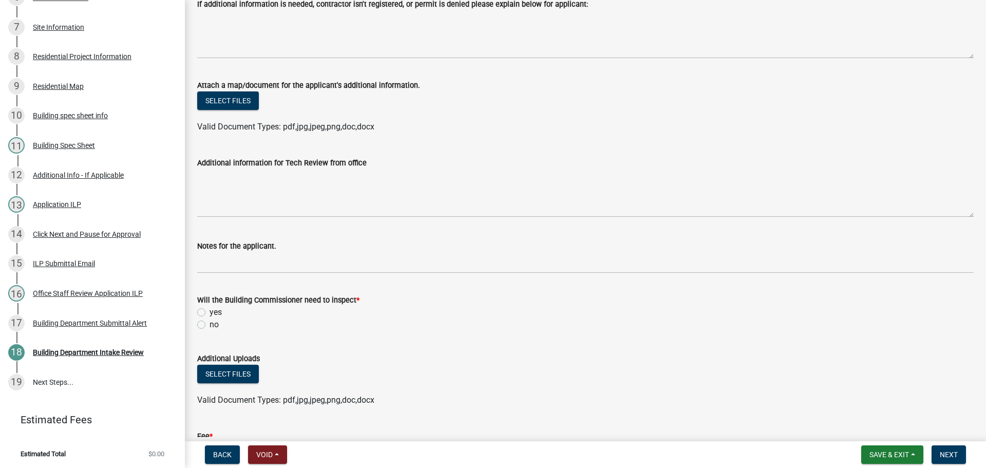
scroll to position [257, 0]
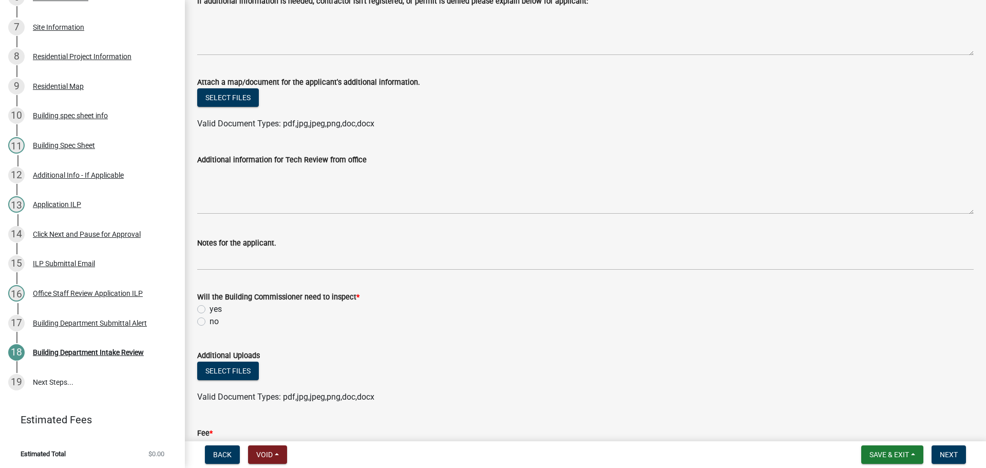
click at [210, 309] on label "yes" at bounding box center [216, 309] width 12 height 12
click at [210, 309] on input "yes" at bounding box center [213, 306] width 7 height 7
radio input "true"
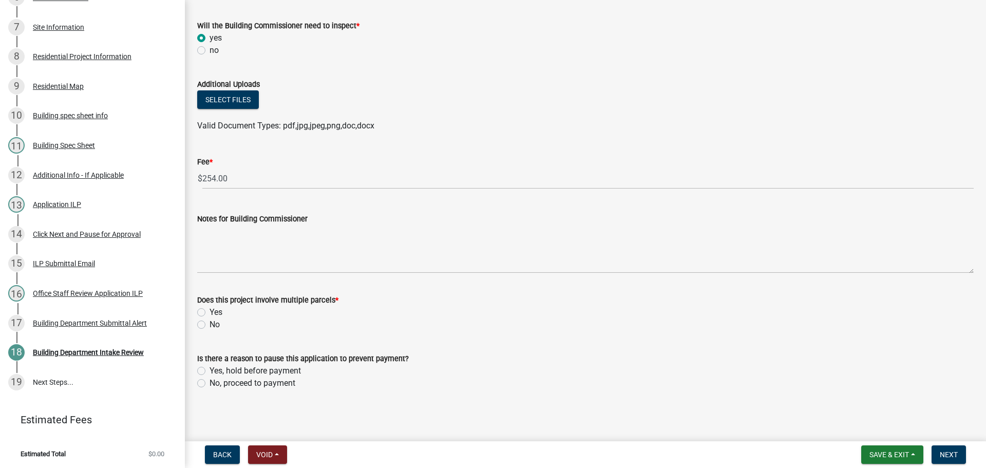
scroll to position [530, 0]
drag, startPoint x: 198, startPoint y: 322, endPoint x: 246, endPoint y: 320, distance: 47.3
click at [210, 323] on label "No" at bounding box center [215, 323] width 10 height 12
click at [210, 323] on input "No" at bounding box center [213, 320] width 7 height 7
radio input "true"
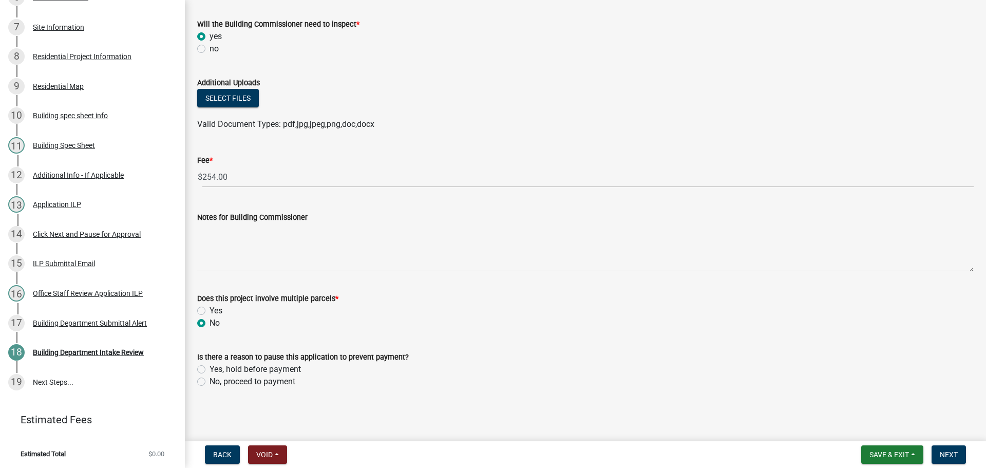
click at [205, 378] on div "No, proceed to payment" at bounding box center [585, 382] width 777 height 12
click at [210, 383] on label "No, proceed to payment" at bounding box center [253, 382] width 86 height 12
click at [210, 382] on input "No, proceed to payment" at bounding box center [213, 379] width 7 height 7
radio input "true"
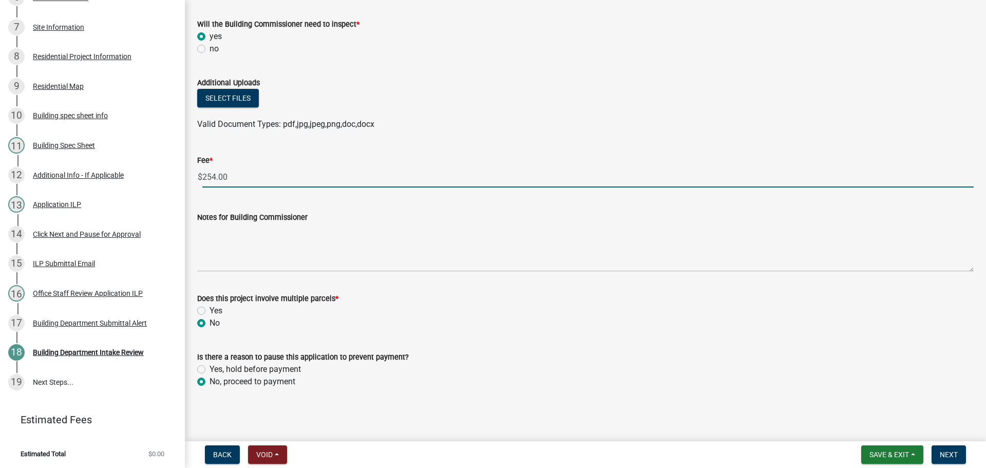
drag, startPoint x: 228, startPoint y: 181, endPoint x: 201, endPoint y: 184, distance: 26.9
click at [201, 184] on div "$ 254.00" at bounding box center [585, 176] width 777 height 21
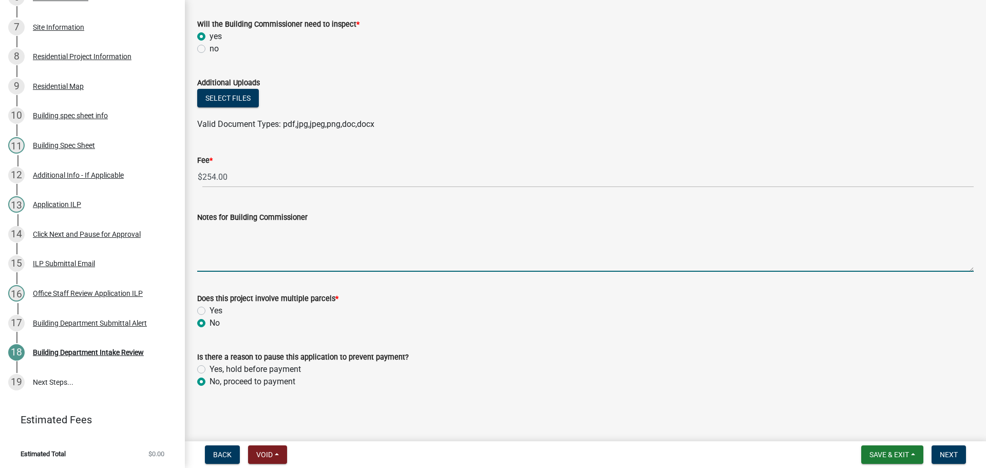
click at [251, 245] on textarea "Notes for Building Commissioner" at bounding box center [585, 247] width 777 height 48
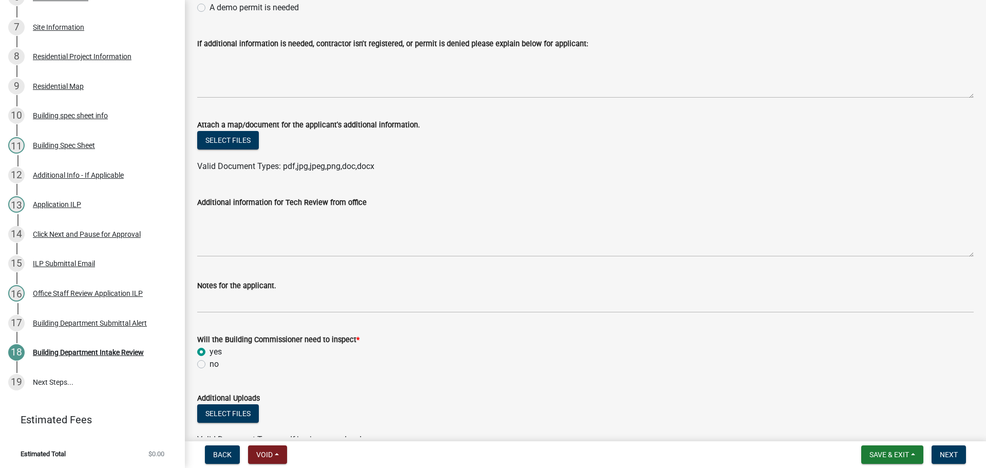
scroll to position [360, 0]
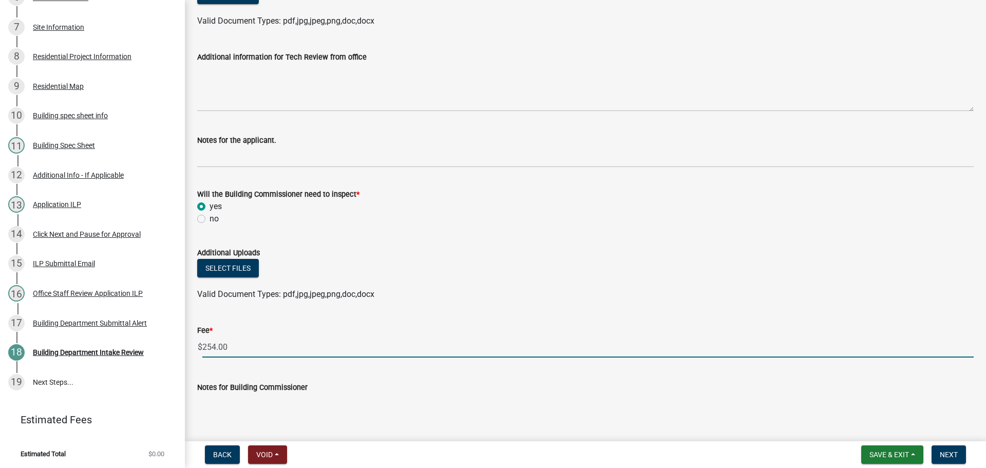
click at [235, 344] on input "254.00" at bounding box center [588, 346] width 772 height 21
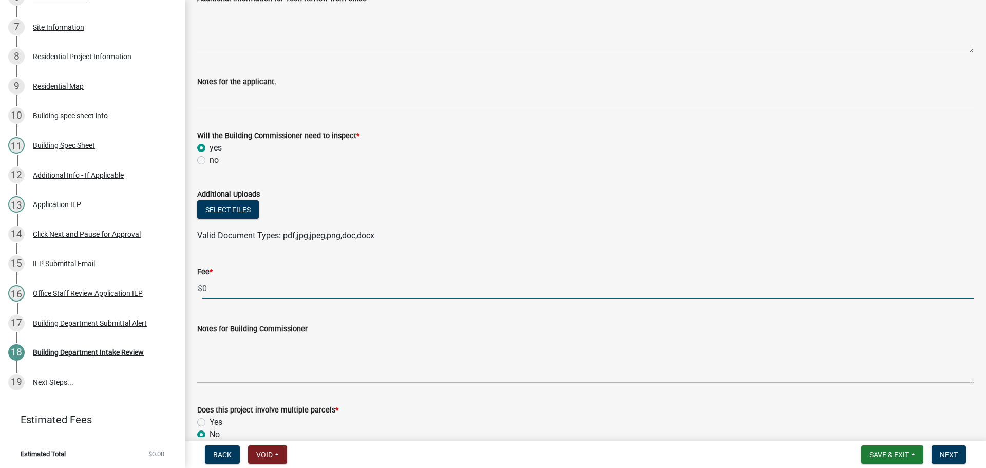
scroll to position [530, 0]
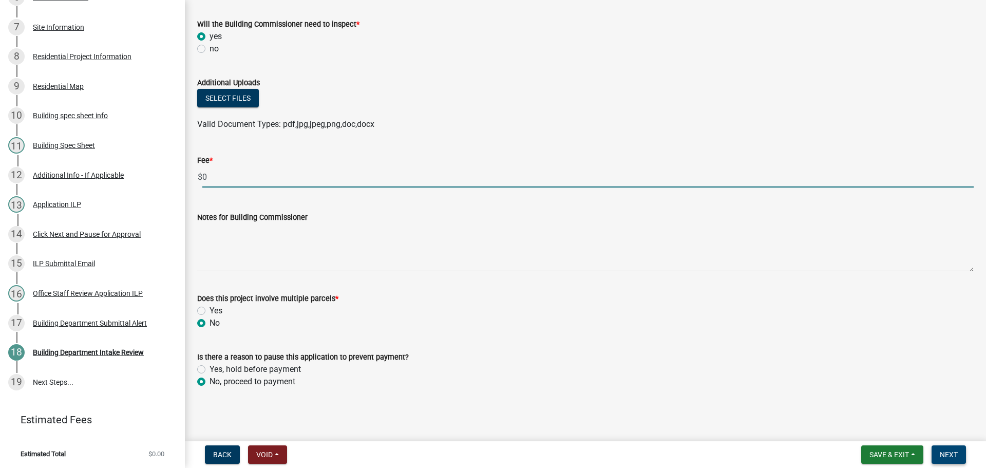
type input "0"
click at [945, 454] on span "Next" at bounding box center [949, 455] width 18 height 8
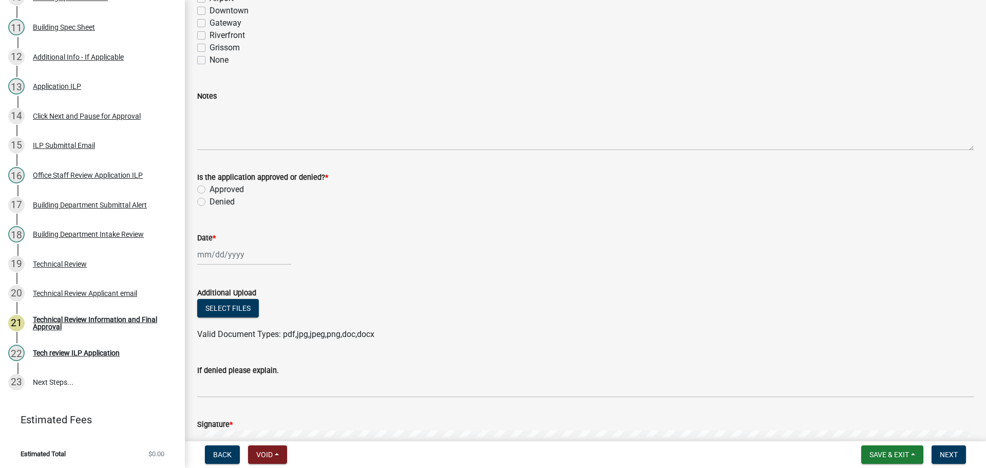
scroll to position [697, 0]
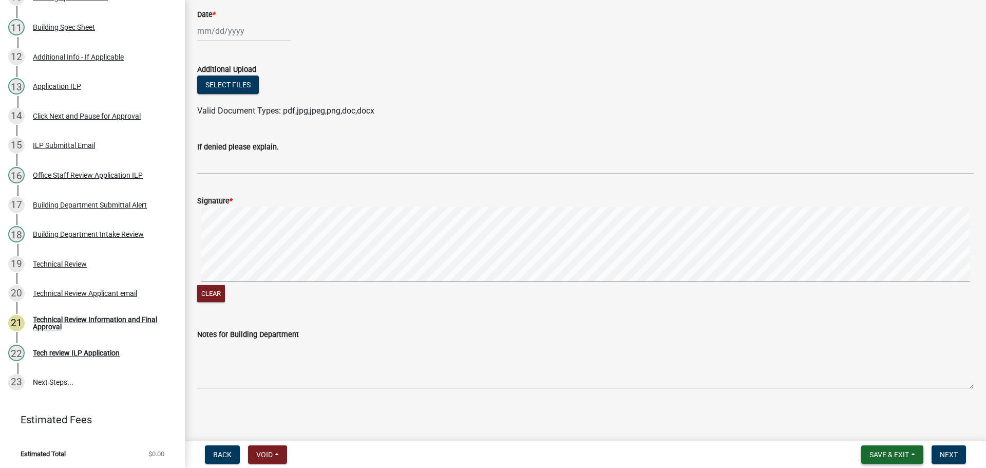
click at [880, 454] on span "Save & Exit" at bounding box center [890, 455] width 40 height 8
click at [871, 436] on button "Save & Exit" at bounding box center [883, 428] width 82 height 25
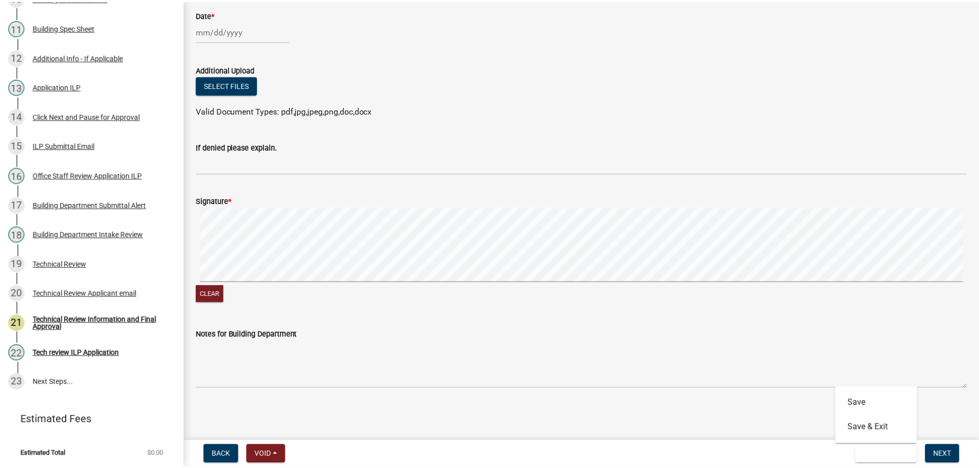
scroll to position [0, 0]
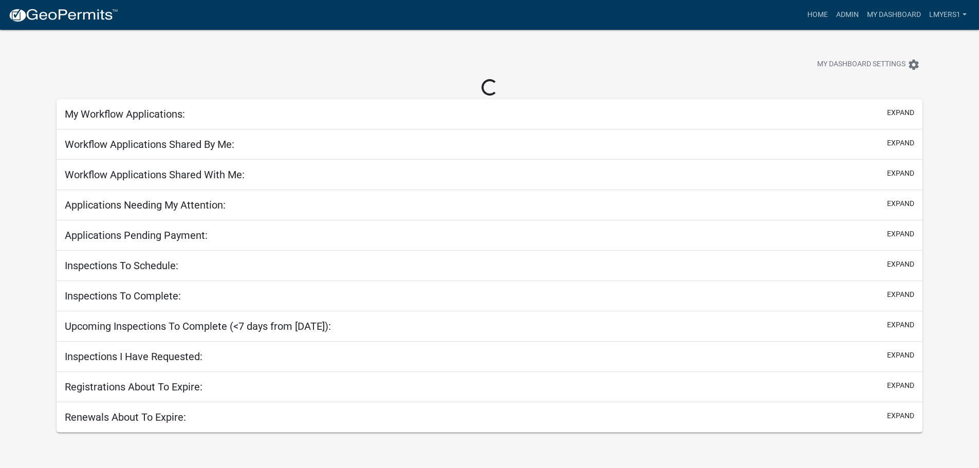
select select "2: 50"
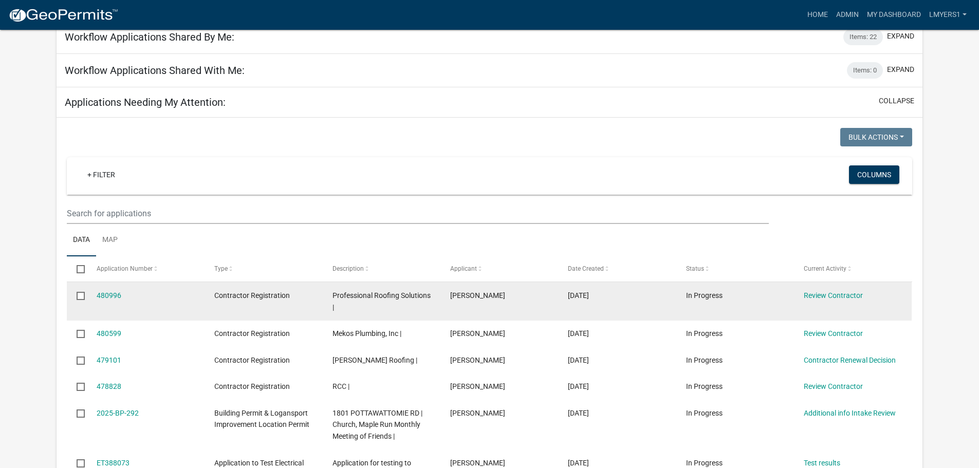
scroll to position [154, 0]
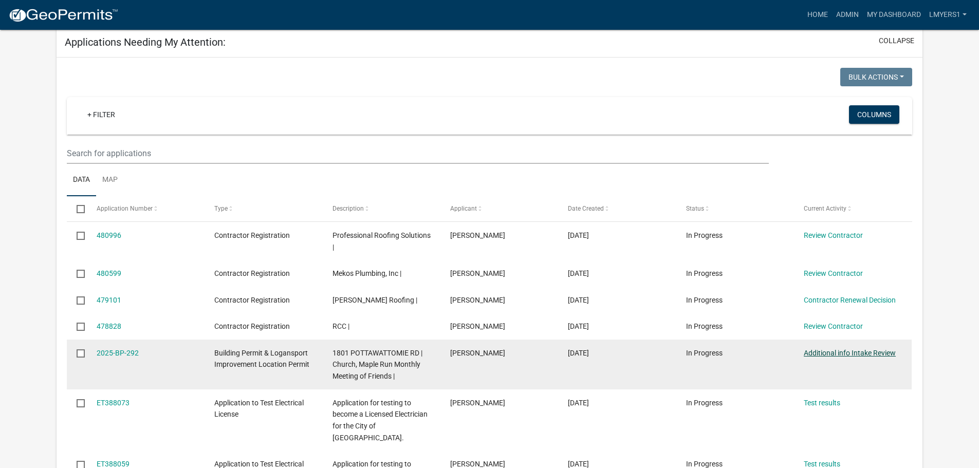
click at [808, 352] on link "Additional info Intake Review" at bounding box center [849, 353] width 92 height 8
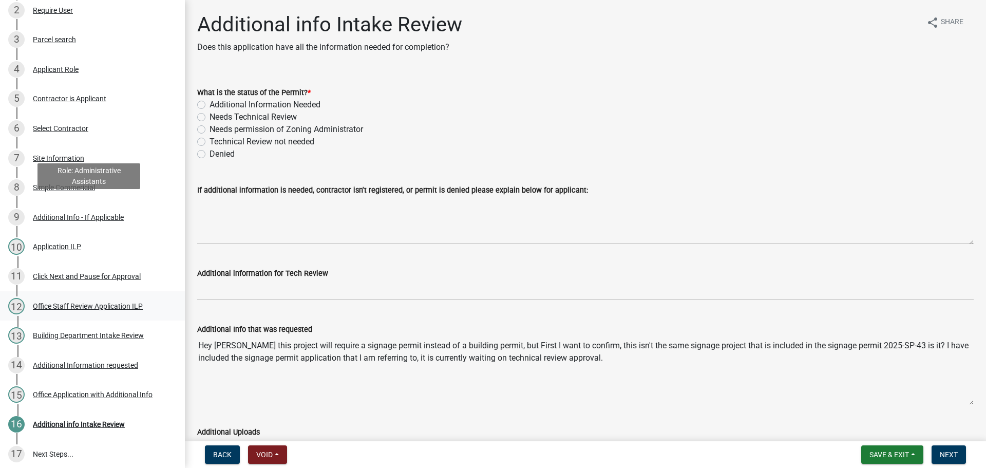
scroll to position [294, 0]
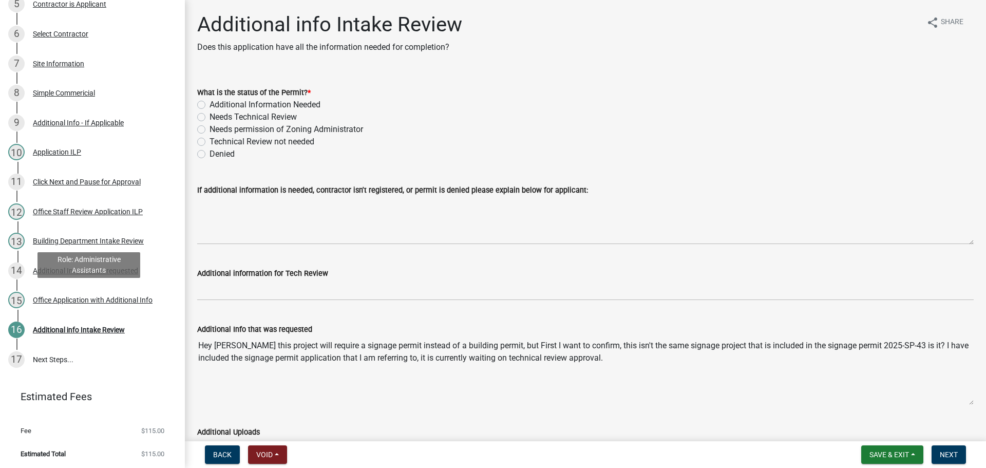
click at [64, 296] on div "Office Application with Additional Info" at bounding box center [93, 299] width 120 height 7
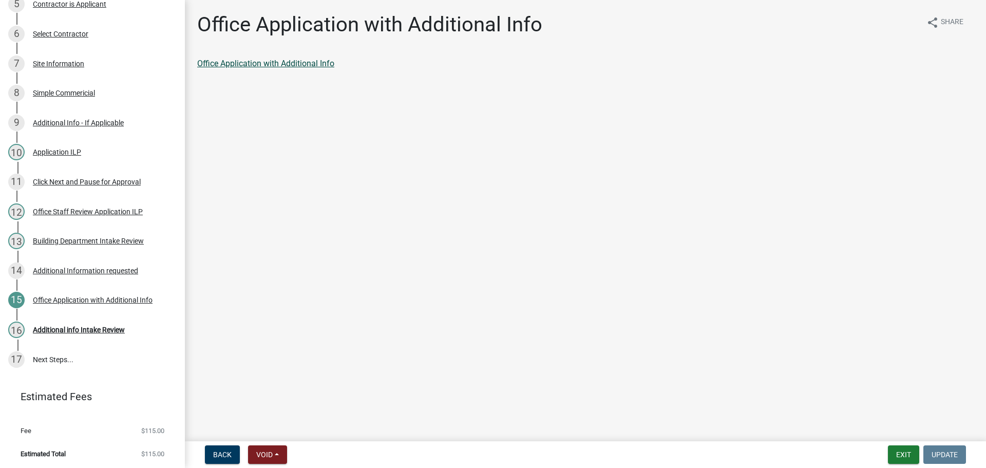
click at [254, 64] on link "Office Application with Additional Info" at bounding box center [265, 64] width 137 height 10
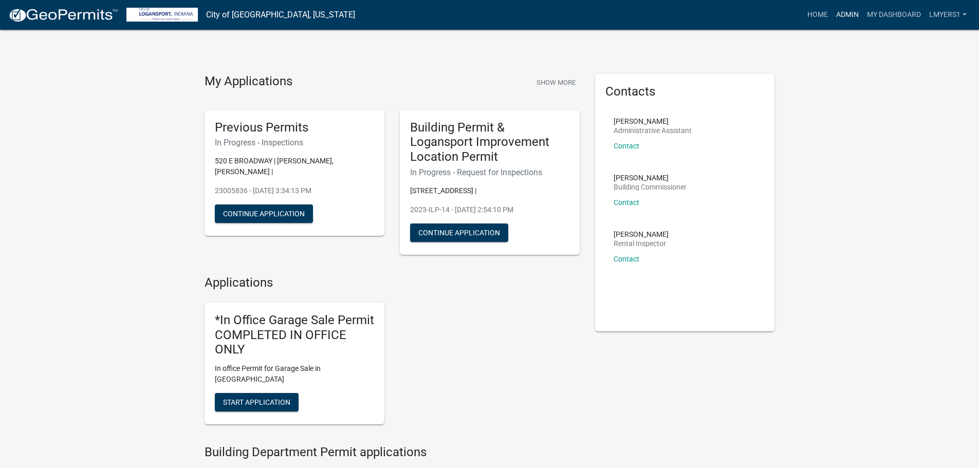
click at [834, 18] on link "Admin" at bounding box center [847, 15] width 31 height 20
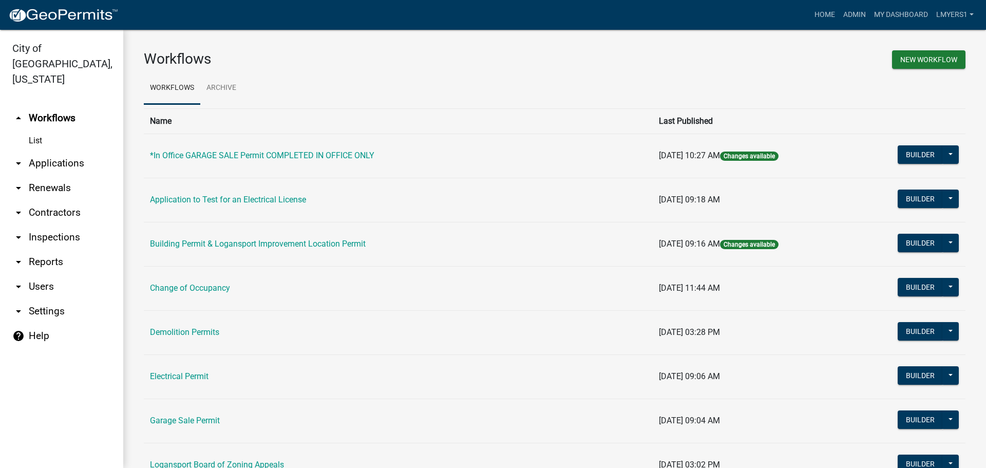
click at [58, 152] on link "arrow_drop_down Applications" at bounding box center [61, 163] width 123 height 25
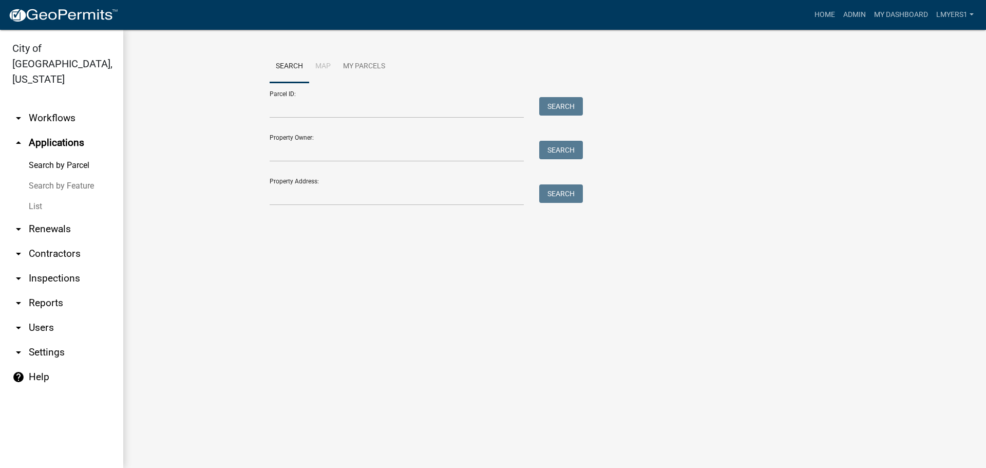
click at [39, 196] on link "List" at bounding box center [61, 206] width 123 height 21
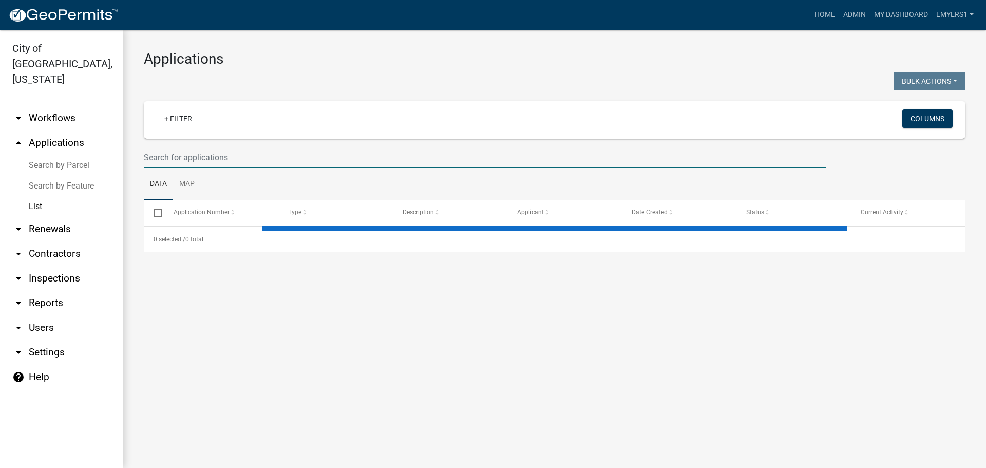
click at [159, 151] on input "text" at bounding box center [485, 157] width 682 height 21
select select "3: 100"
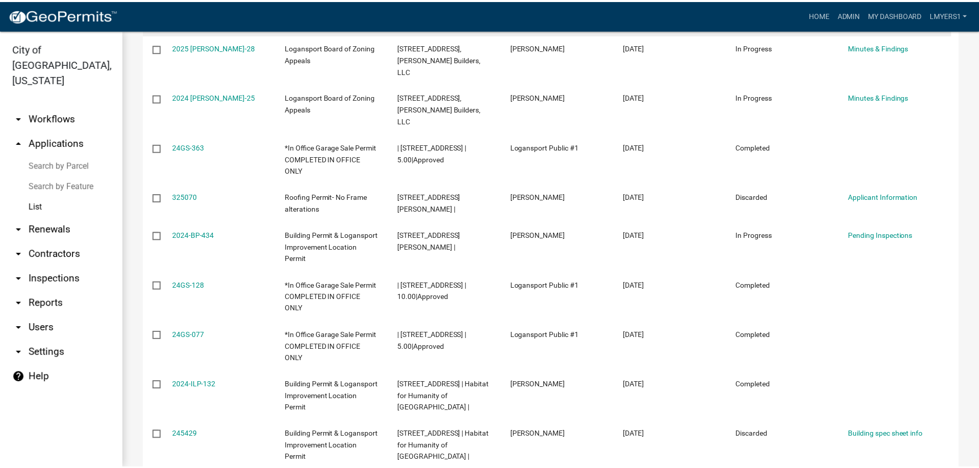
scroll to position [257, 0]
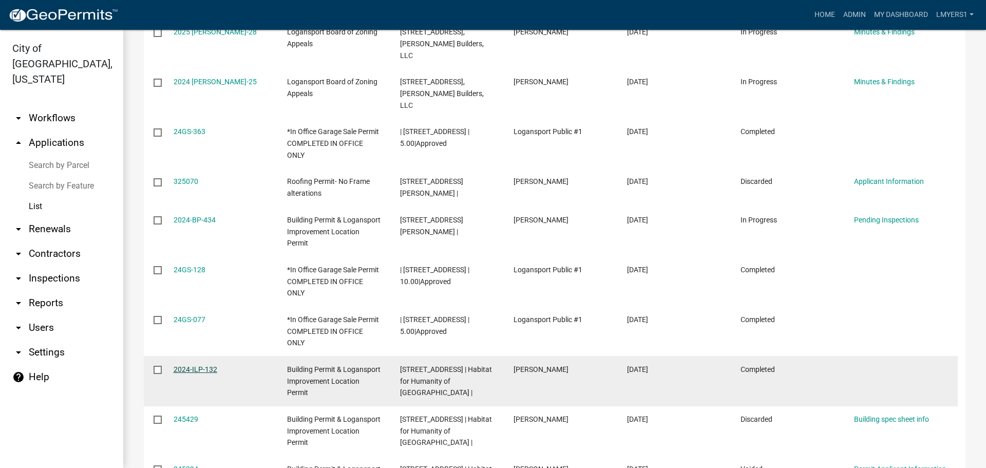
type input "[GEOGRAPHIC_DATA]"
click at [200, 365] on link "2024-ILP-132" at bounding box center [196, 369] width 44 height 8
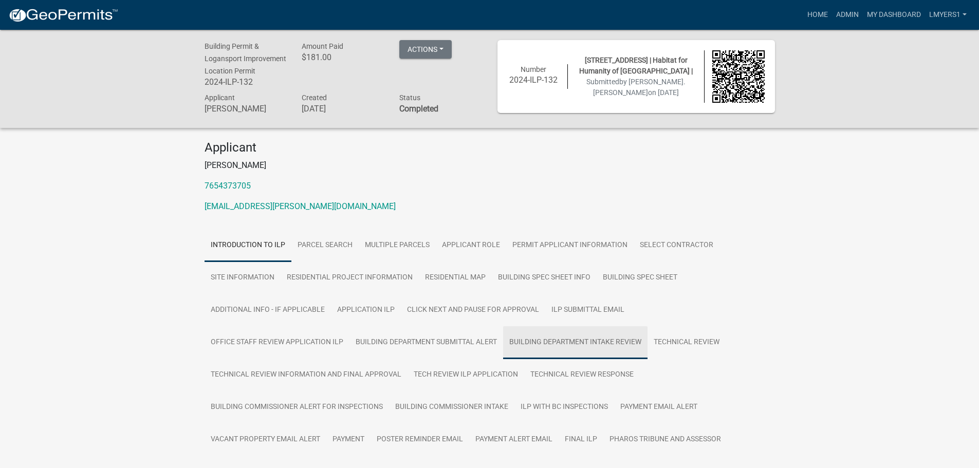
click at [503, 339] on link "Building Department Intake Review" at bounding box center [575, 342] width 144 height 33
click at [503, 338] on link "Building Department Intake Review" at bounding box center [575, 342] width 144 height 33
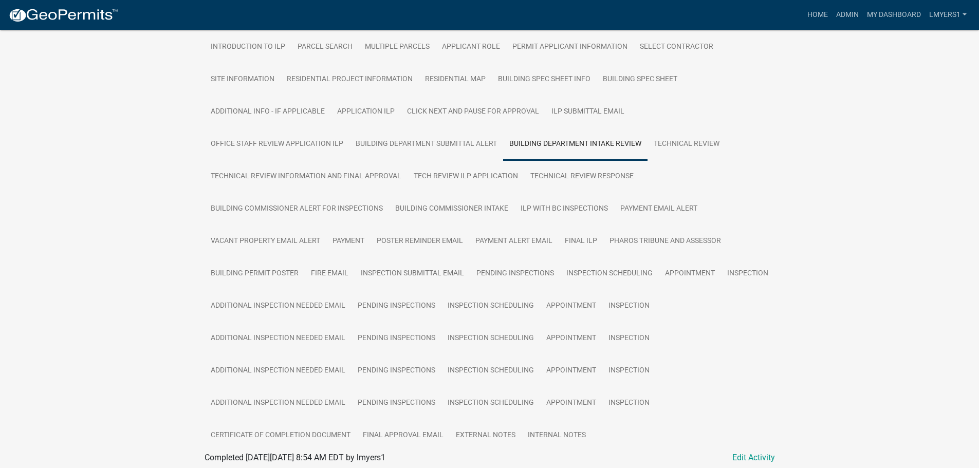
scroll to position [205, 0]
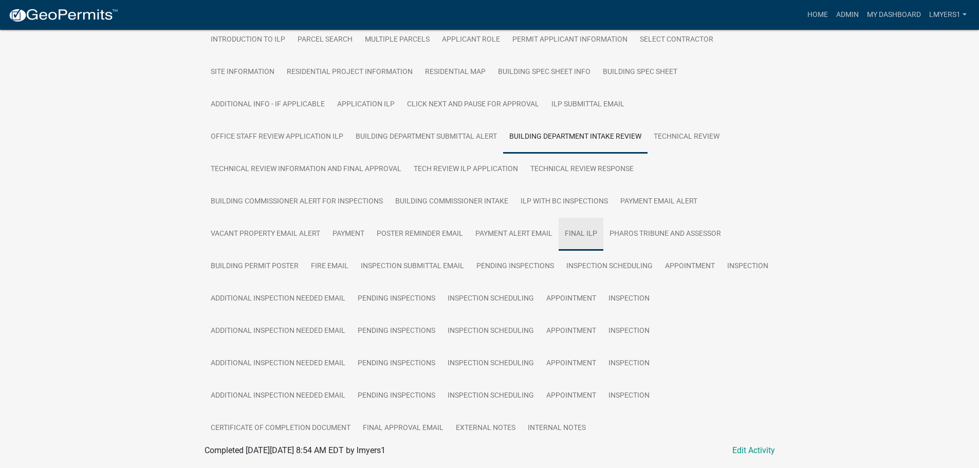
click at [589, 235] on link "FINAL ILP" at bounding box center [580, 234] width 45 height 33
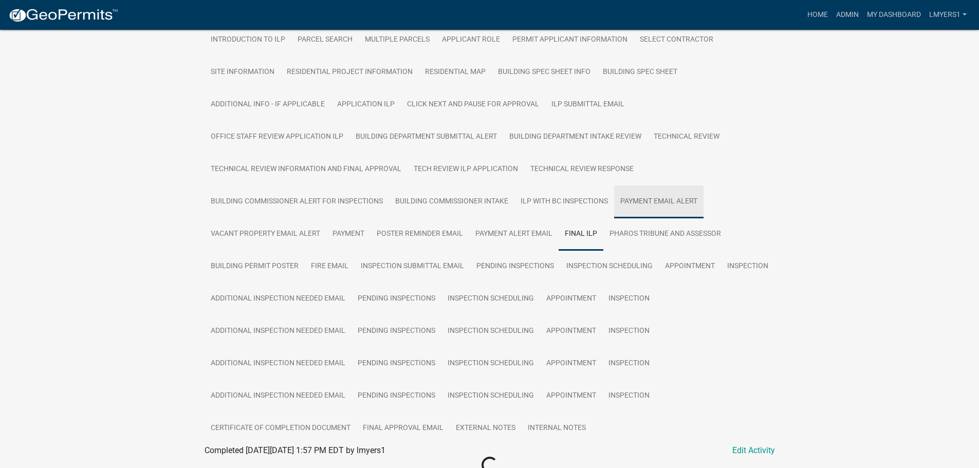
click at [640, 202] on link "Payment email alert" at bounding box center [658, 201] width 89 height 33
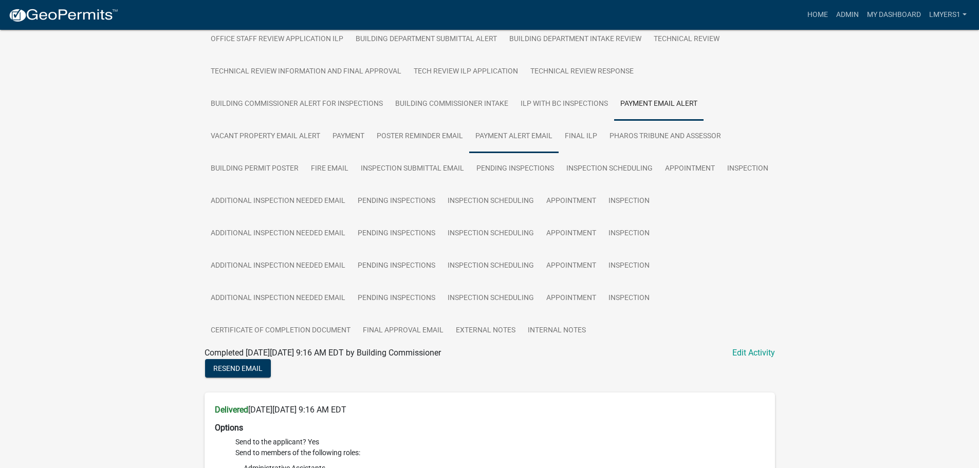
scroll to position [298, 0]
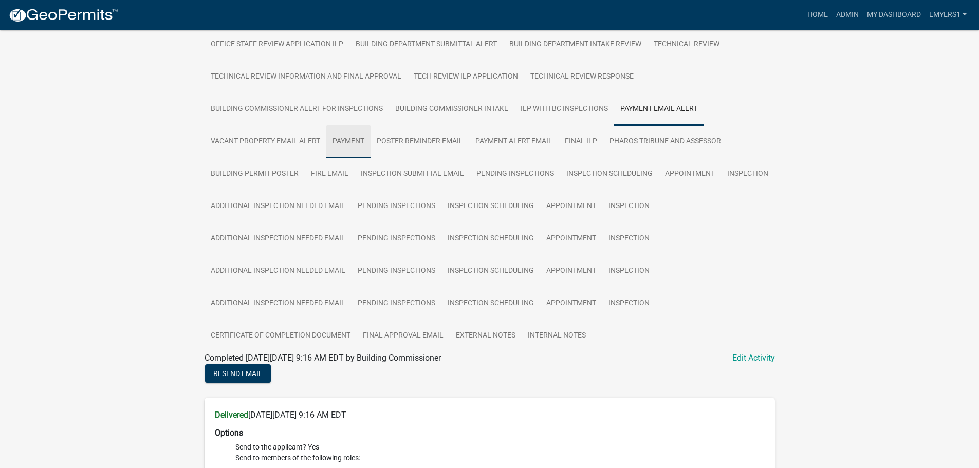
click at [350, 136] on link "Payment" at bounding box center [348, 141] width 44 height 33
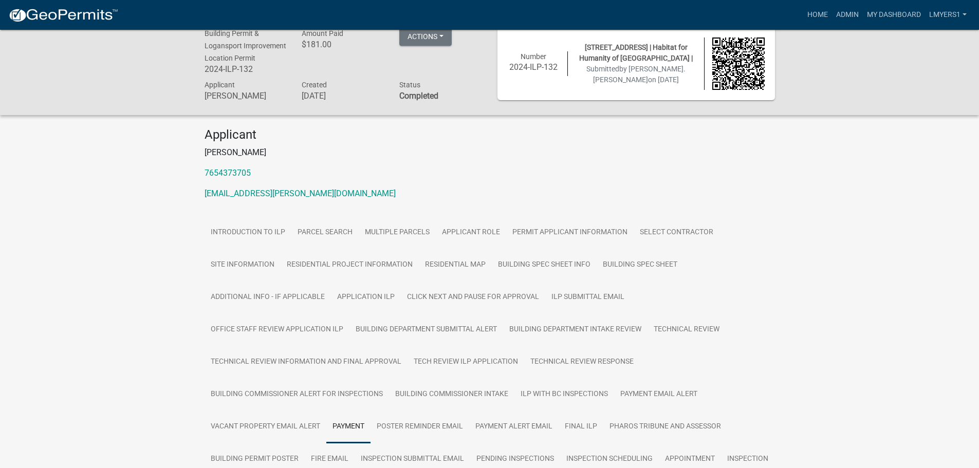
scroll to position [0, 0]
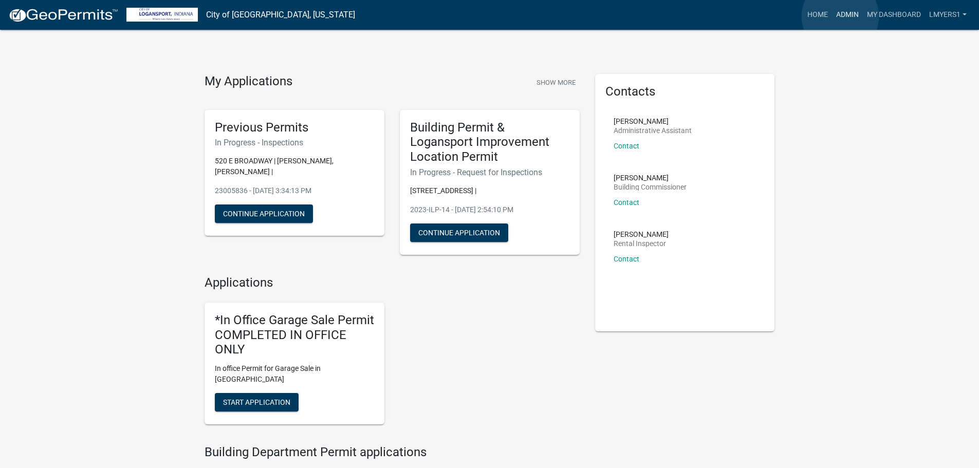
click at [840, 16] on link "Admin" at bounding box center [847, 15] width 31 height 20
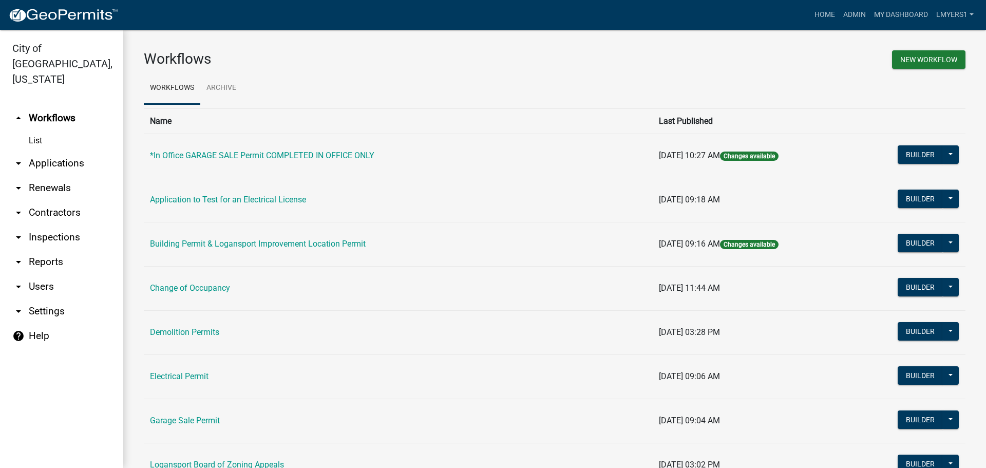
click at [63, 151] on link "arrow_drop_down Applications" at bounding box center [61, 163] width 123 height 25
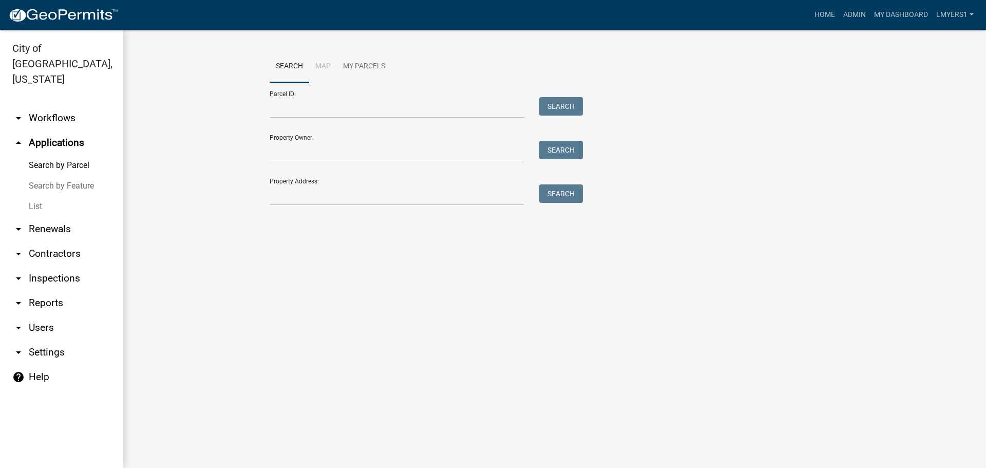
click at [39, 196] on link "List" at bounding box center [61, 206] width 123 height 21
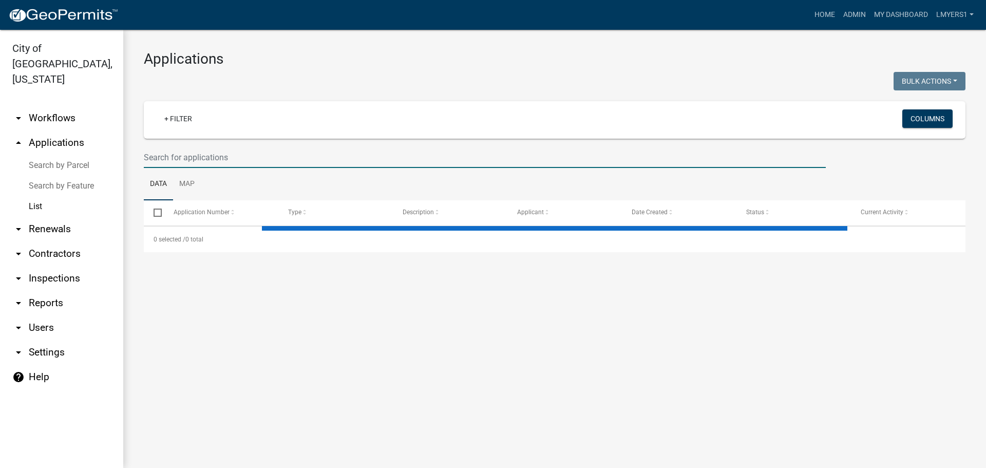
click at [195, 157] on input "text" at bounding box center [485, 157] width 682 height 21
select select "3: 100"
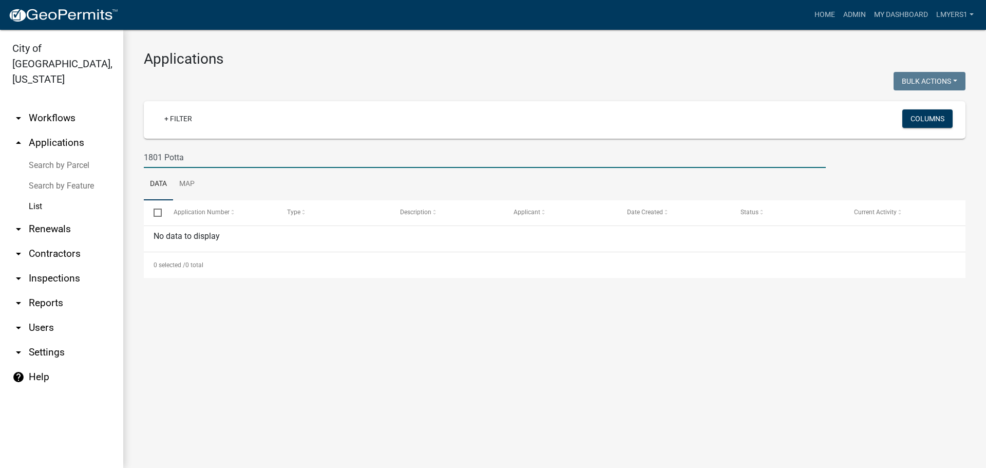
type input "1801 Pott"
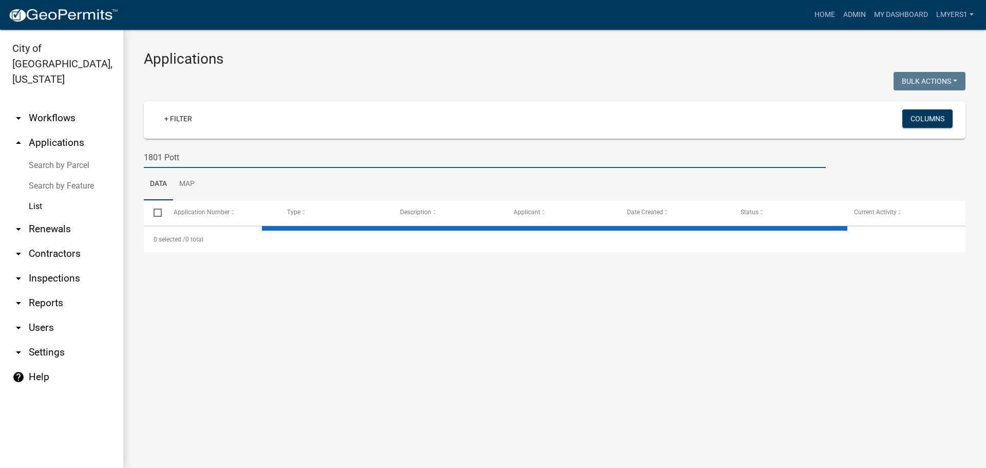
select select "3: 100"
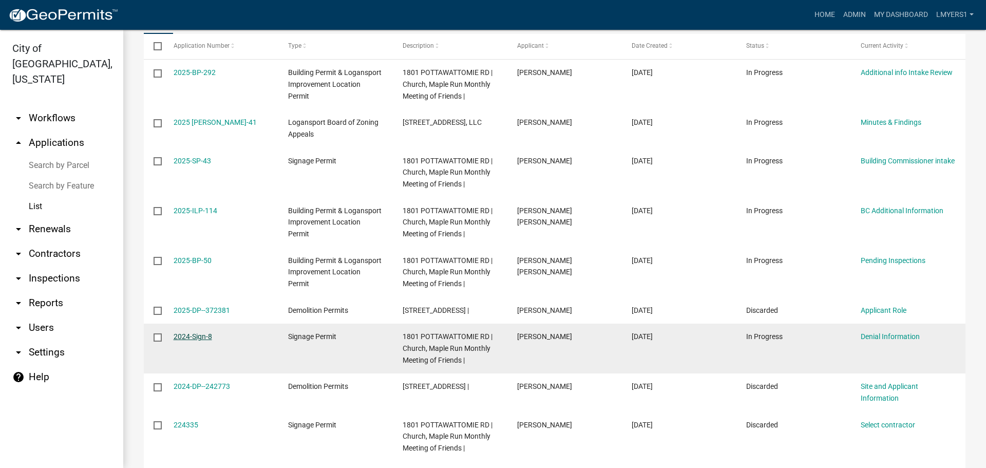
scroll to position [148, 0]
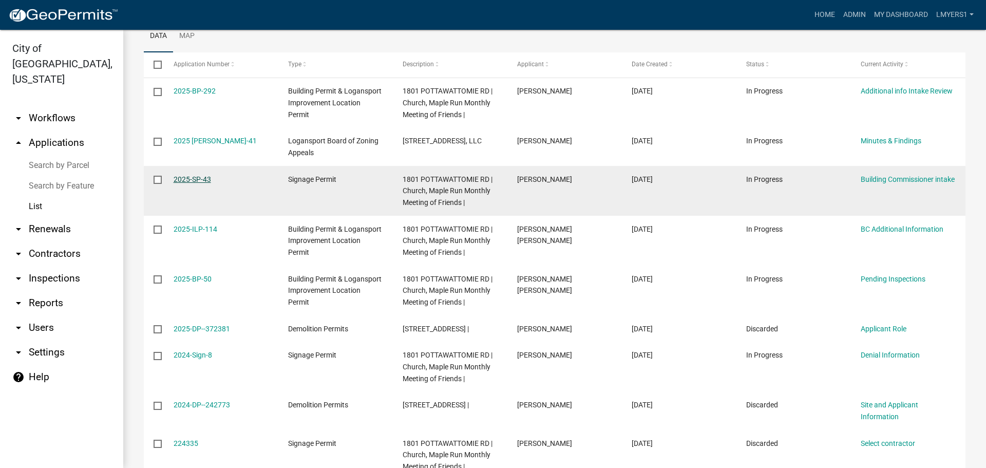
type input "1801 Pott"
click at [202, 183] on link "2025-SP-43" at bounding box center [193, 179] width 38 height 8
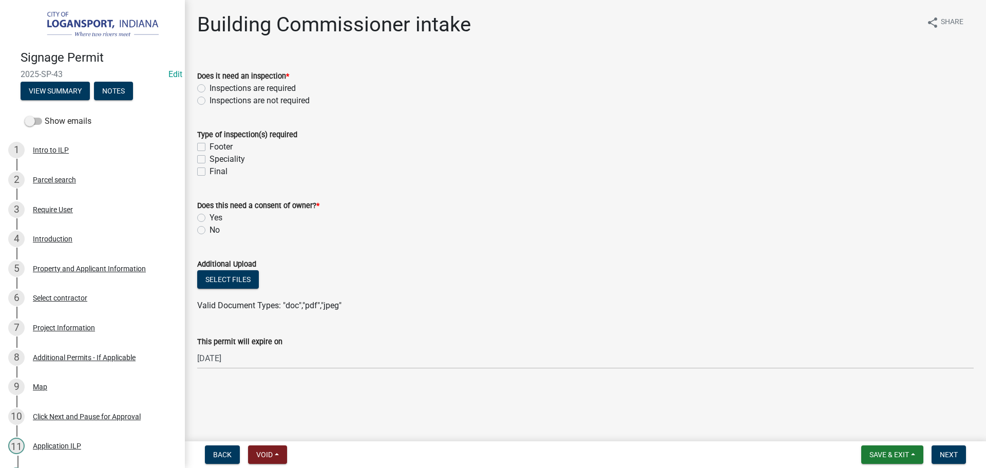
click at [210, 88] on label "Inspections are required" at bounding box center [253, 88] width 86 height 12
click at [210, 88] on input "Inspections are required" at bounding box center [213, 85] width 7 height 7
radio input "true"
click at [210, 147] on label "Footer" at bounding box center [221, 147] width 23 height 12
click at [210, 147] on input "Footer" at bounding box center [213, 144] width 7 height 7
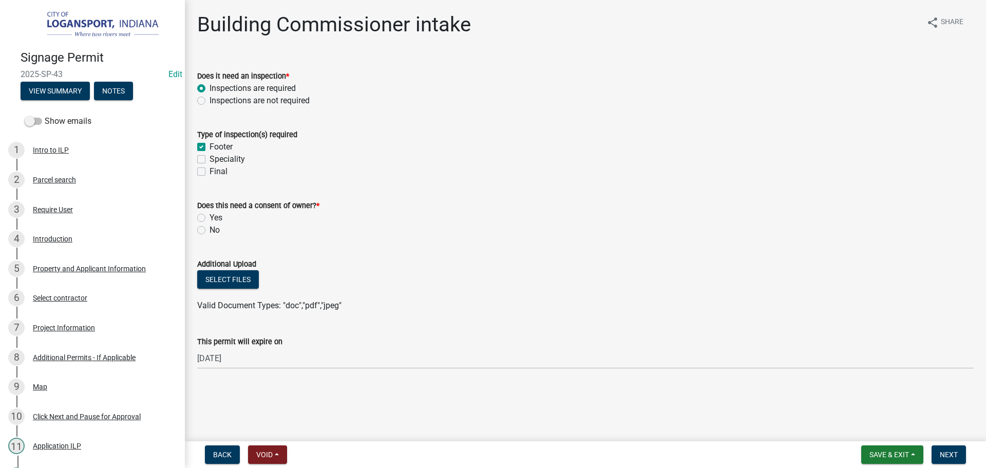
checkbox input "true"
checkbox input "false"
click at [197, 214] on div "Does this need a consent of owner? * Yes No" at bounding box center [586, 211] width 792 height 49
click at [210, 217] on label "Yes" at bounding box center [216, 218] width 13 height 12
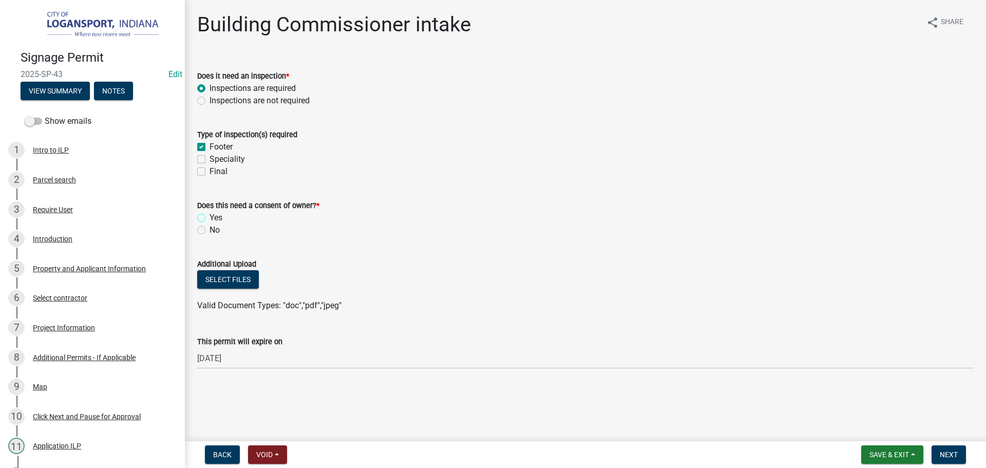
click at [210, 217] on input "Yes" at bounding box center [213, 215] width 7 height 7
radio input "true"
click at [210, 170] on label "Final" at bounding box center [219, 171] width 18 height 12
click at [210, 170] on input "Final" at bounding box center [213, 168] width 7 height 7
checkbox input "true"
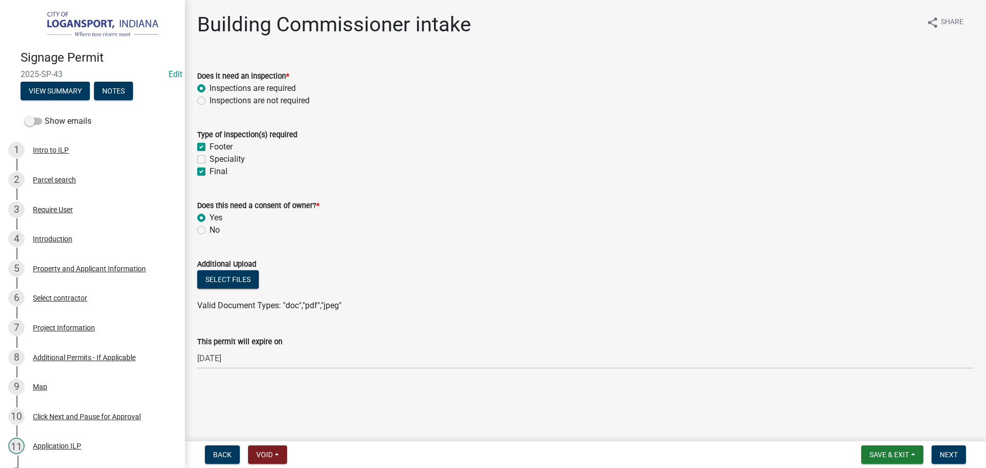
checkbox input "true"
checkbox input "false"
checkbox input "true"
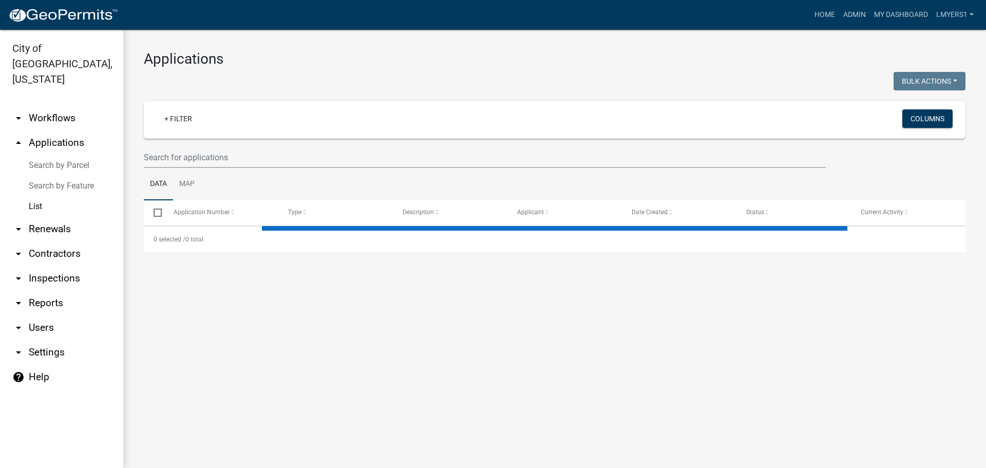
select select "3: 100"
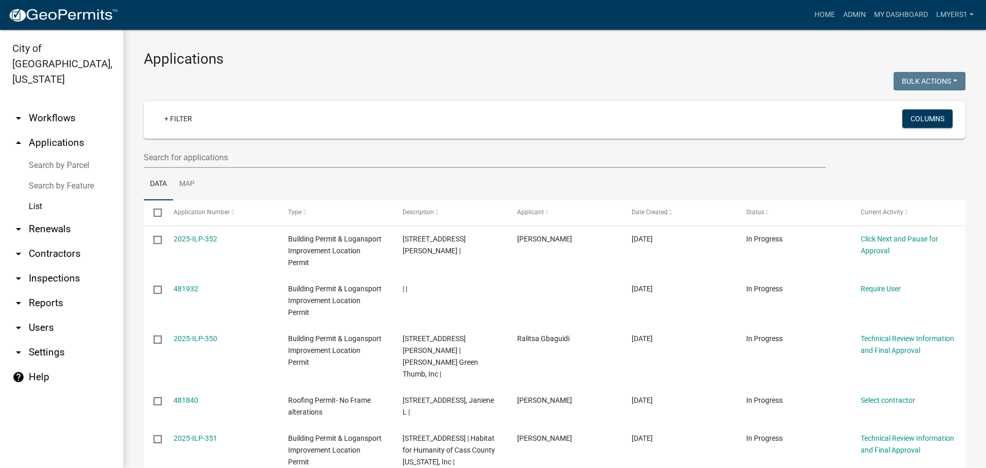
click at [39, 106] on link "arrow_drop_down Workflows" at bounding box center [61, 118] width 123 height 25
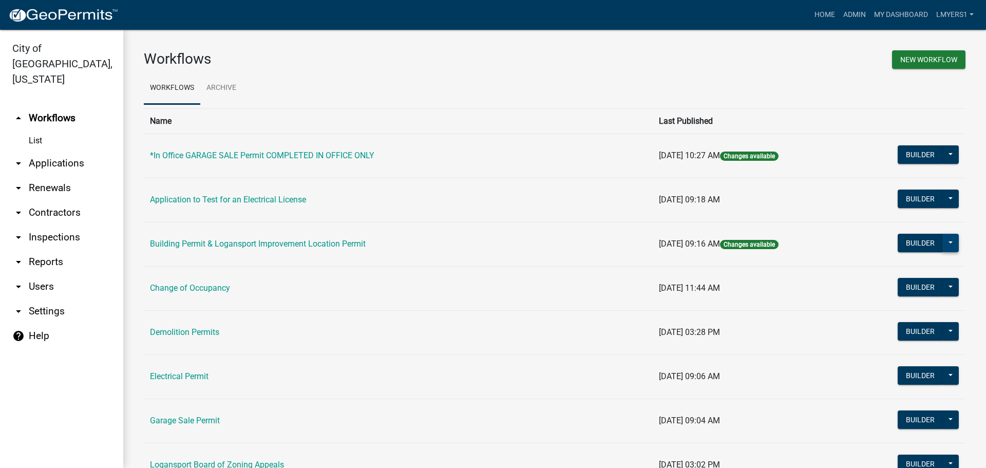
click at [945, 245] on button at bounding box center [951, 243] width 16 height 18
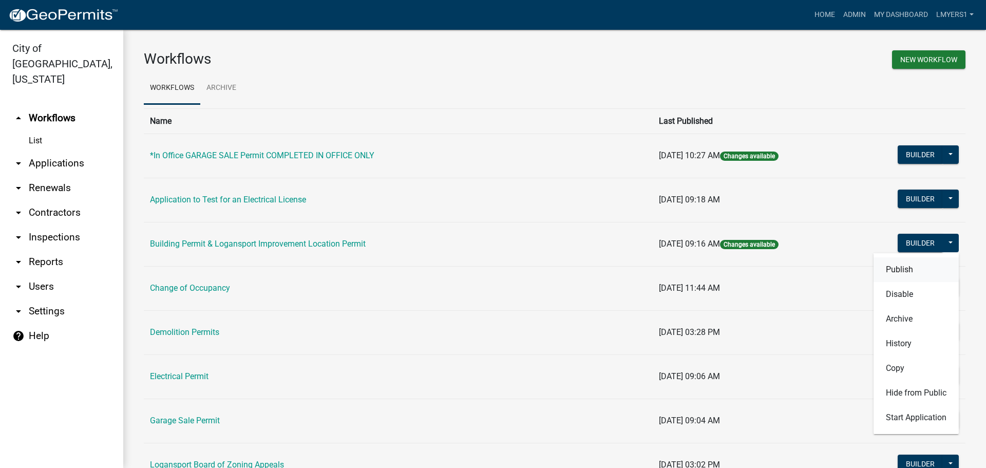
click at [924, 270] on button "Publish" at bounding box center [916, 269] width 85 height 25
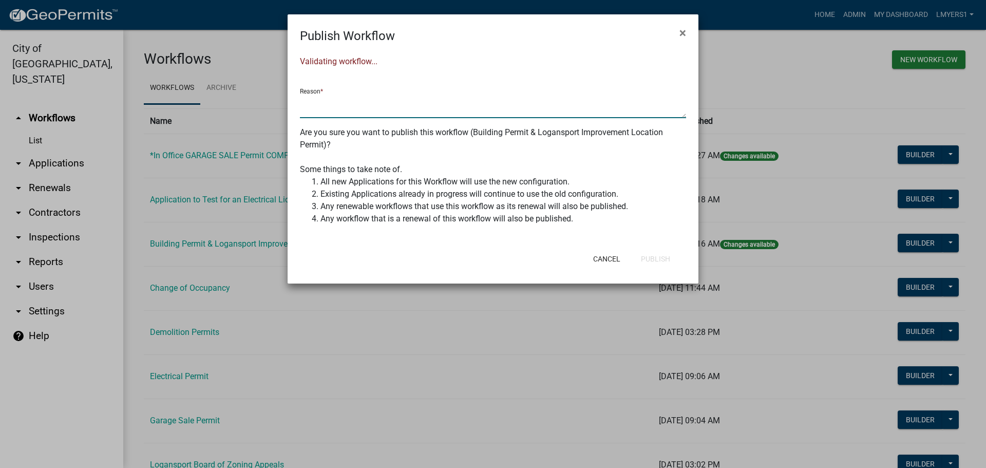
click at [325, 113] on textarea at bounding box center [493, 107] width 386 height 24
click at [343, 109] on textarea at bounding box center [493, 107] width 386 height 24
type textarea "update egress"
click at [651, 257] on button "Publish" at bounding box center [656, 259] width 46 height 18
